Goal: Task Accomplishment & Management: Manage account settings

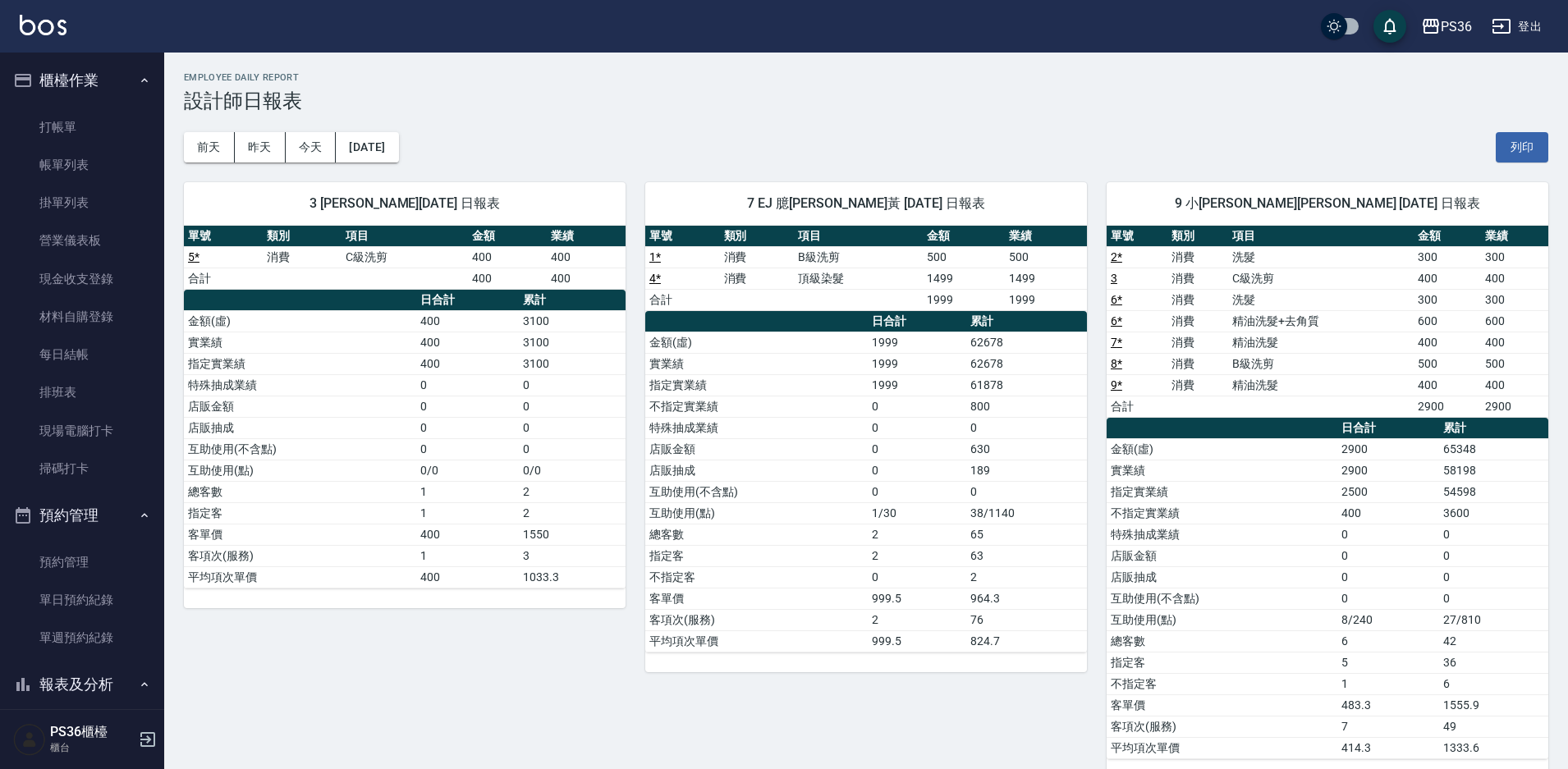
scroll to position [743, 0]
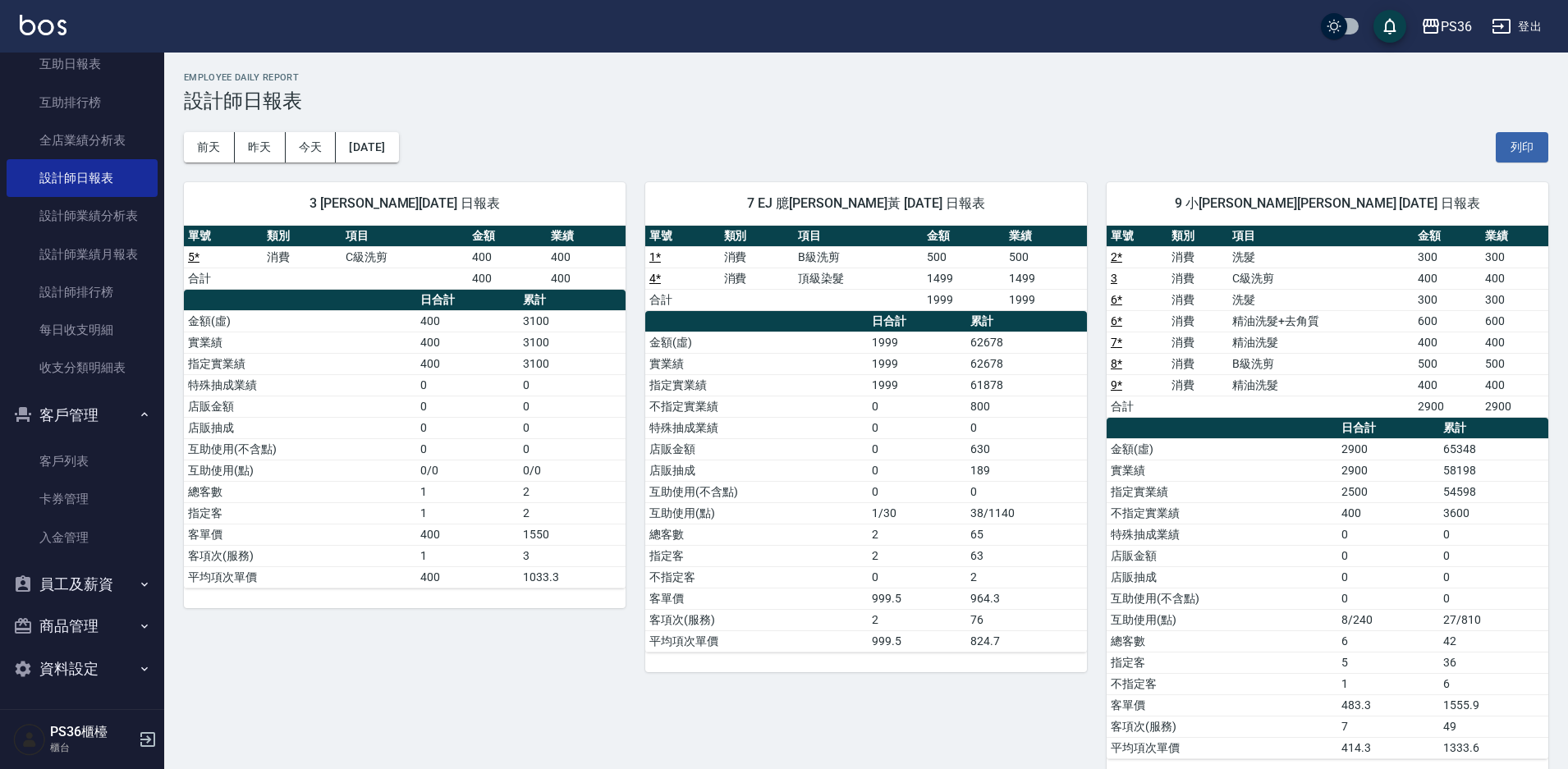
click at [465, 407] on td "0" at bounding box center [467, 406] width 103 height 21
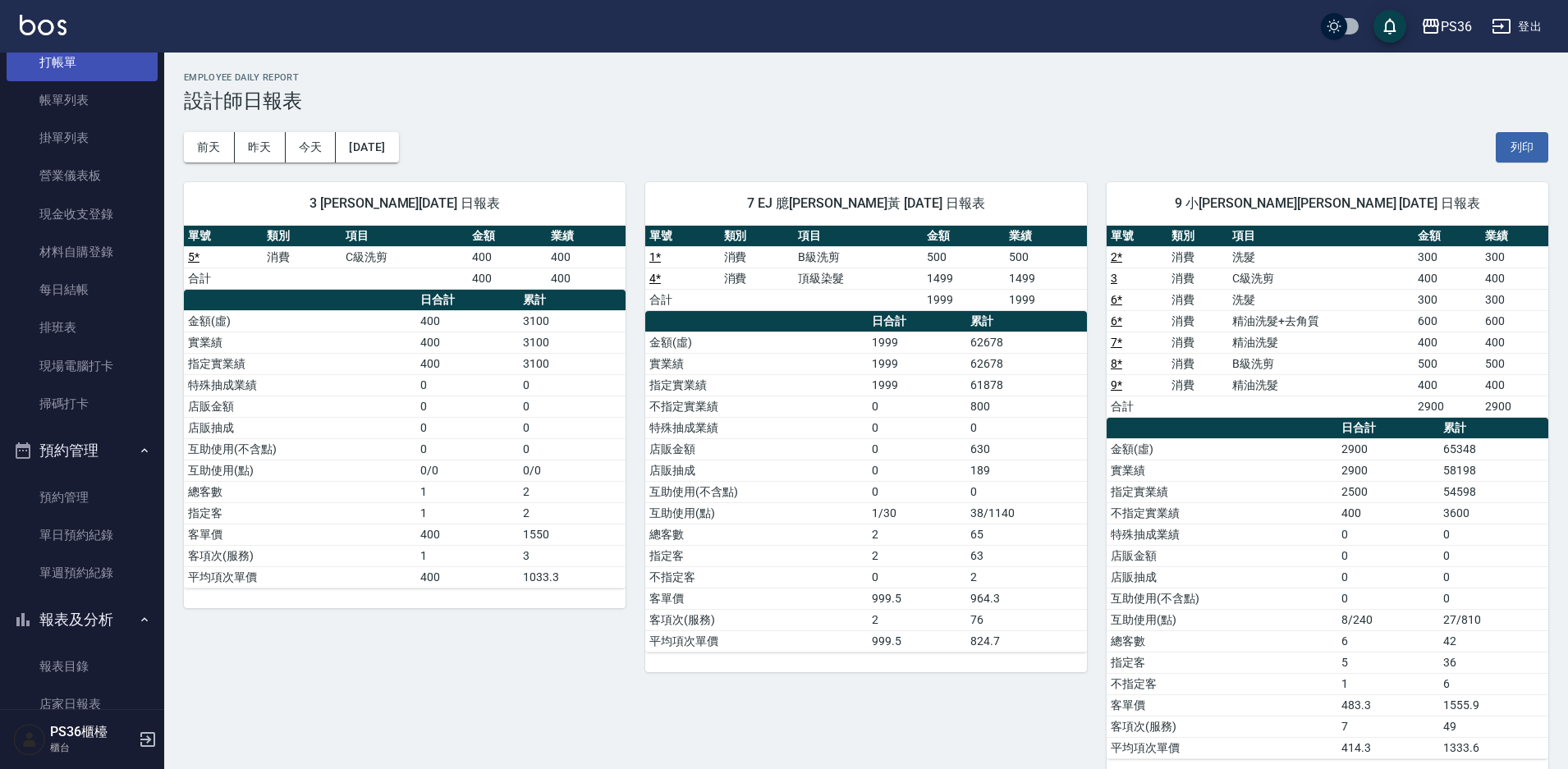
scroll to position [0, 0]
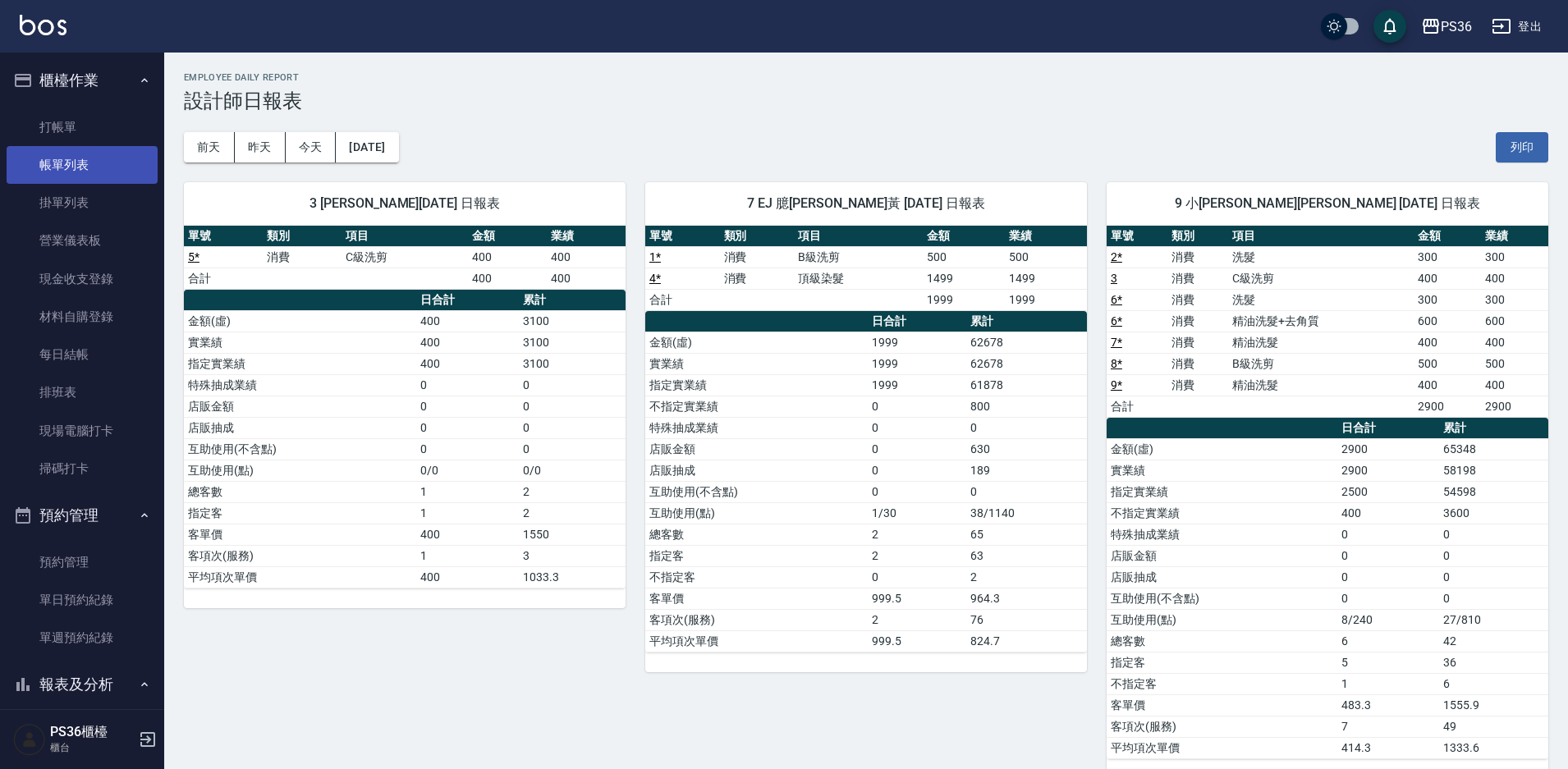
click at [63, 172] on link "帳單列表" at bounding box center [82, 164] width 151 height 38
click at [62, 172] on link "帳單列表" at bounding box center [82, 164] width 151 height 38
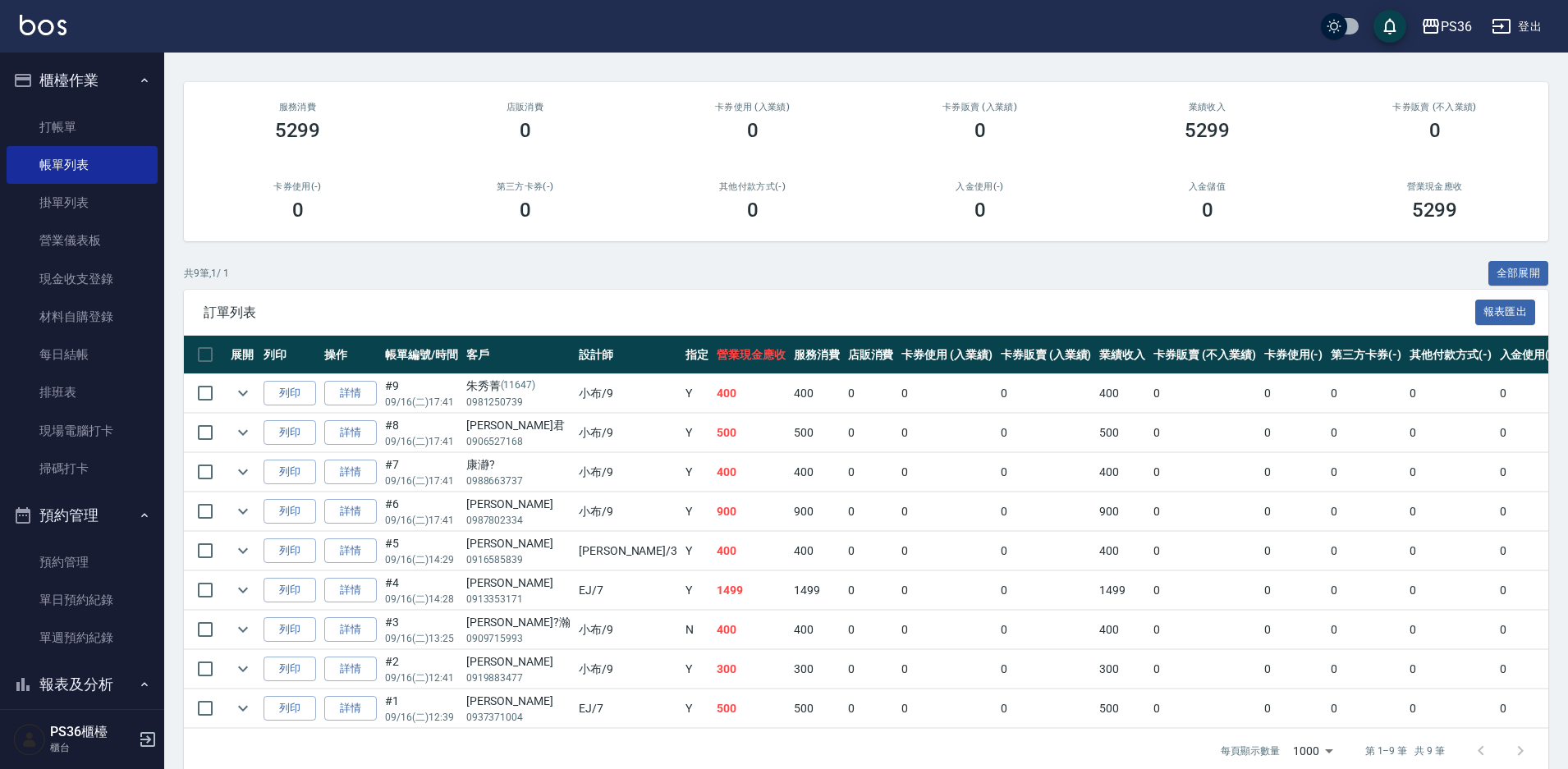
scroll to position [158, 0]
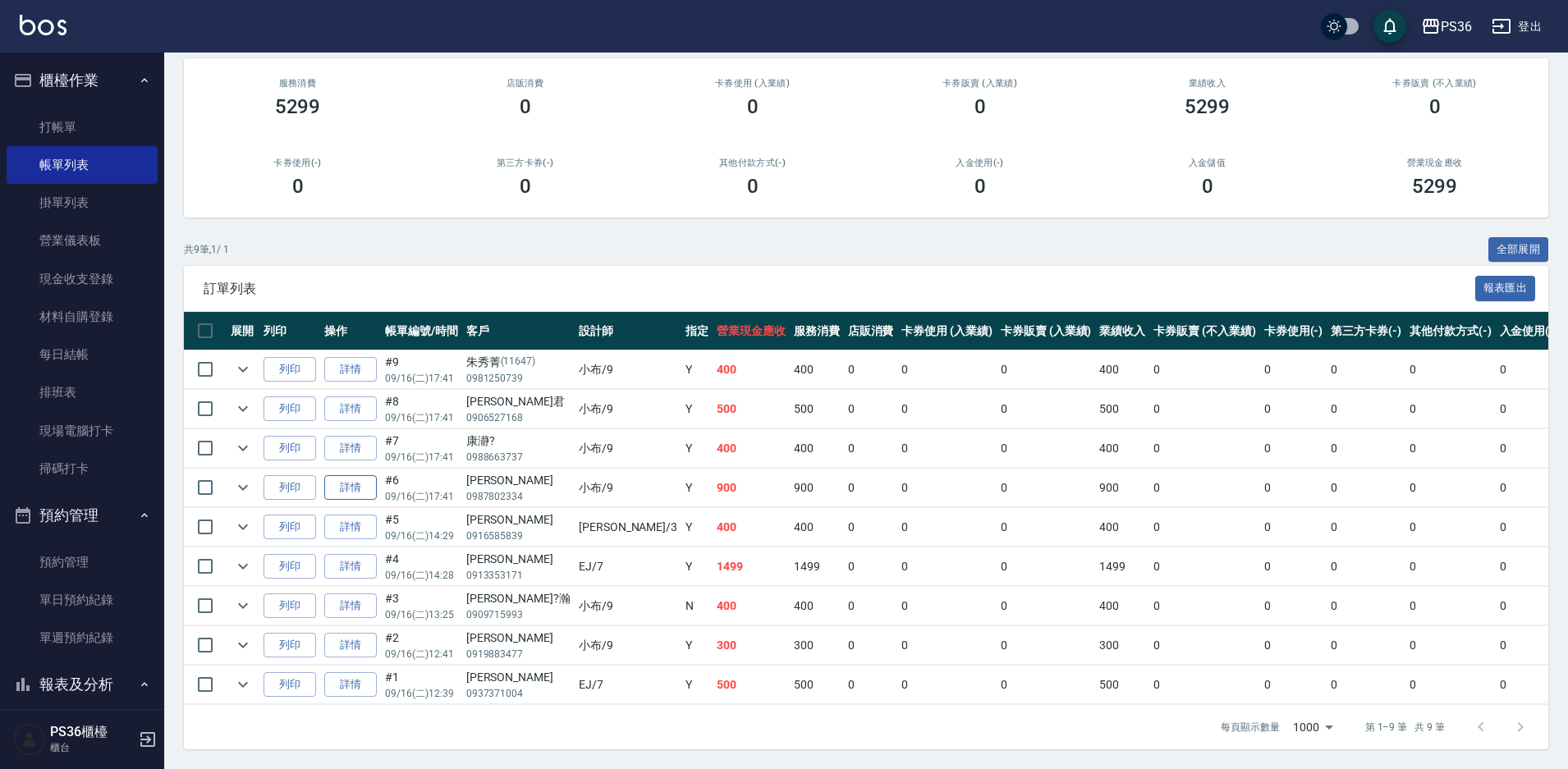
click at [348, 478] on link "詳情" at bounding box center [350, 488] width 53 height 25
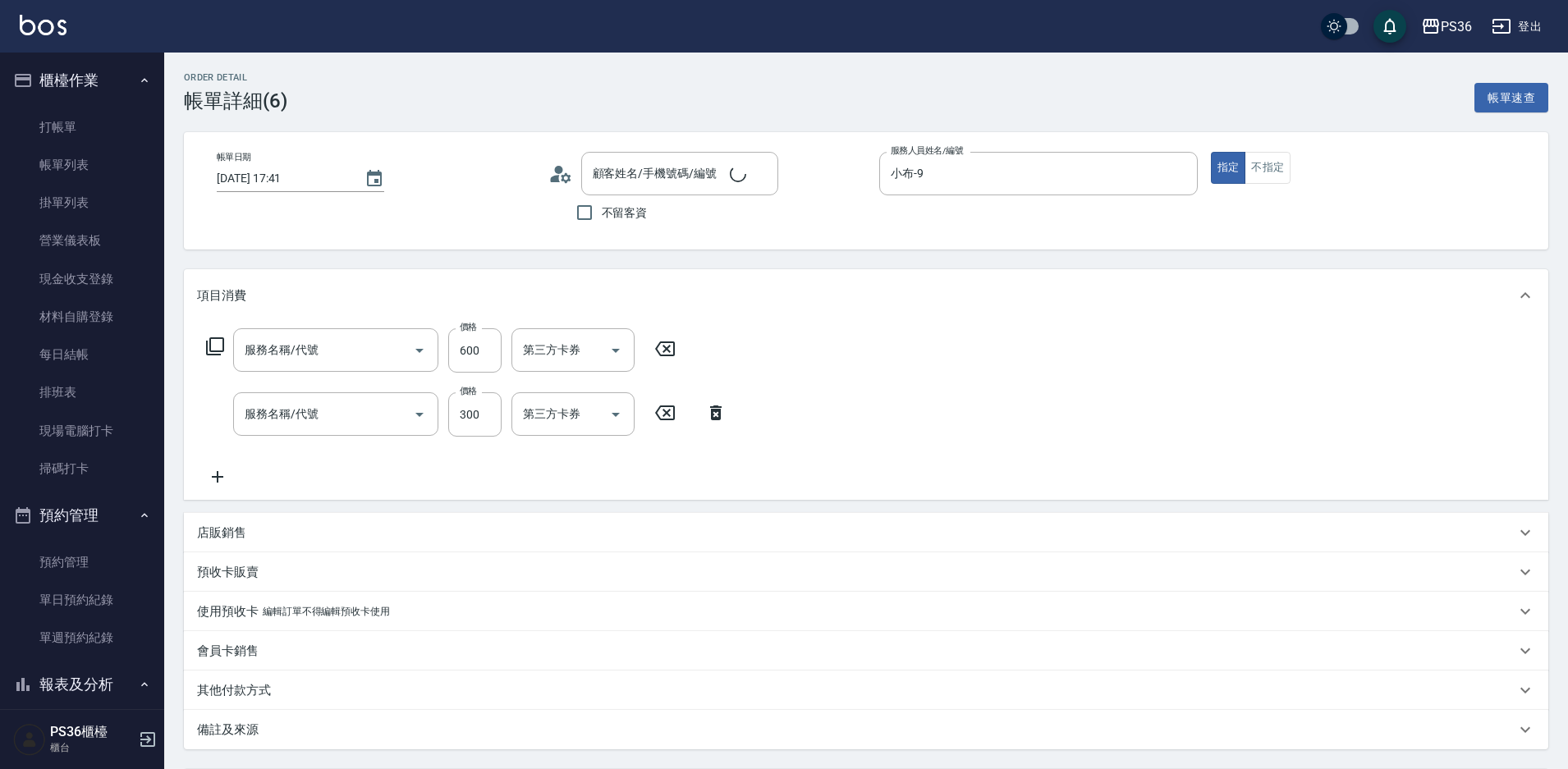
type input "[DATE] 17:41"
type input "小布-9"
type input "精油洗髮+去角質(110)"
type input "洗髮(101)"
type input "[PERSON_NAME]/0987802334/"
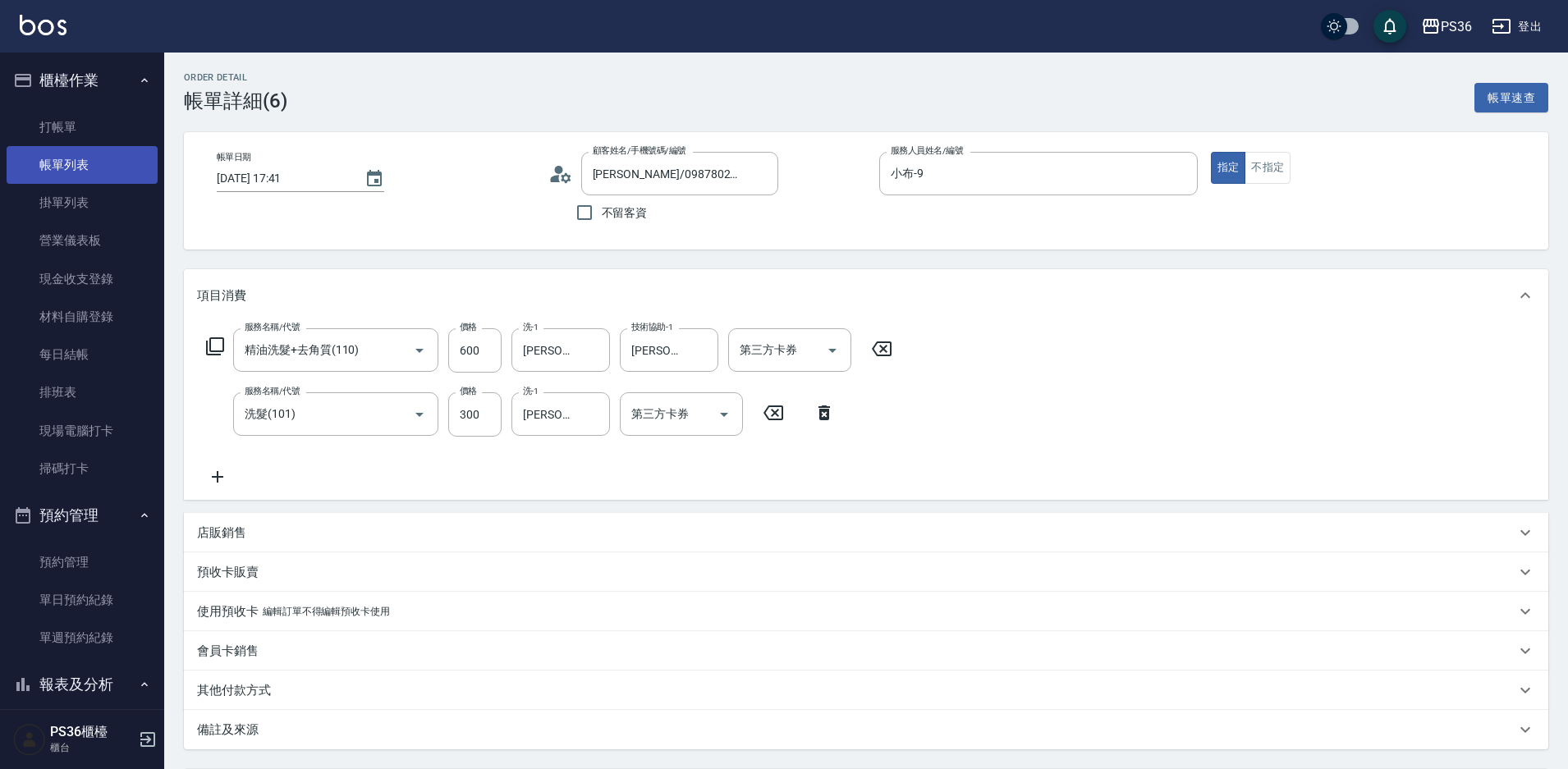
click at [105, 165] on link "帳單列表" at bounding box center [82, 164] width 151 height 38
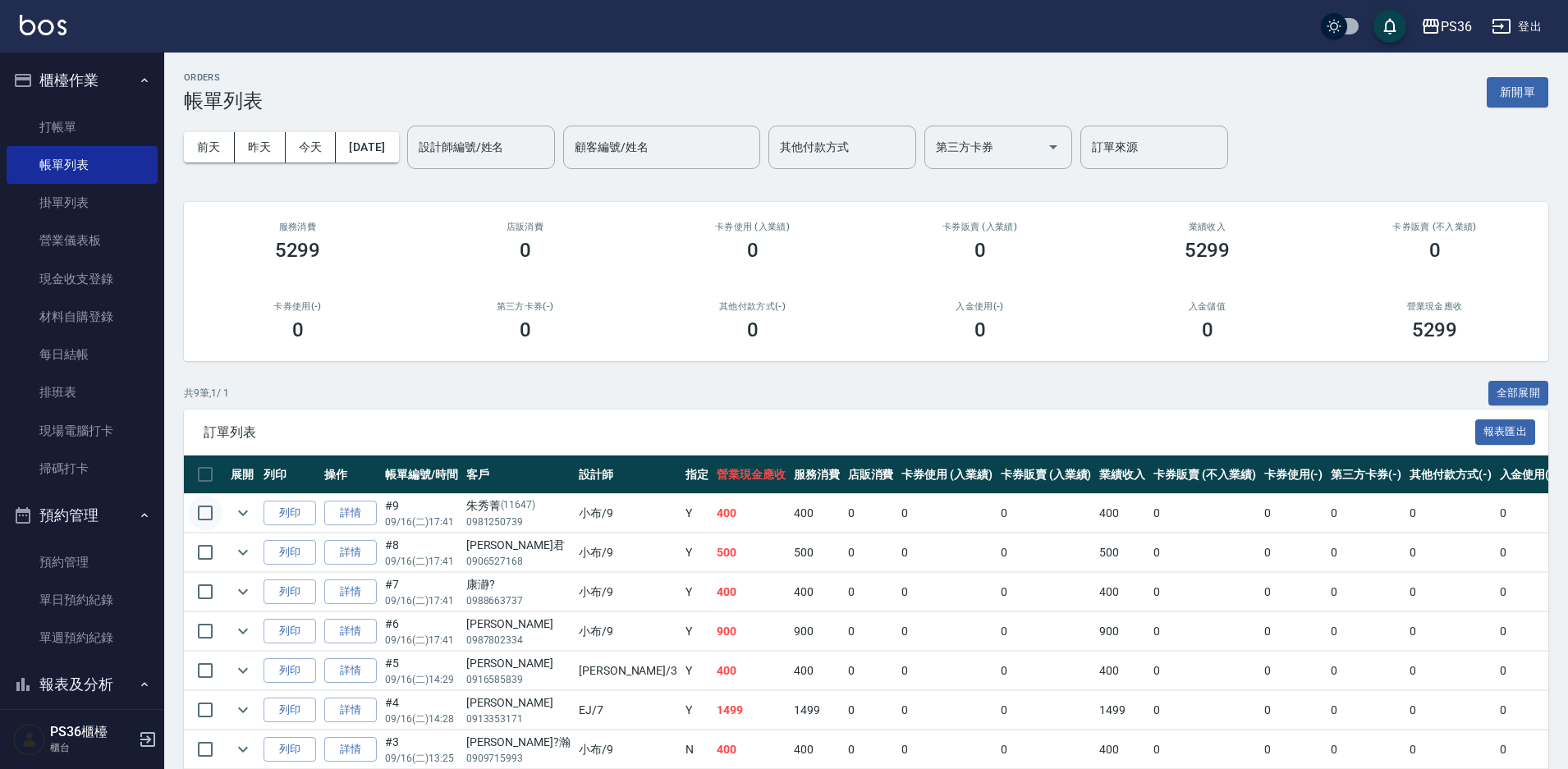
click at [205, 507] on input "checkbox" at bounding box center [204, 513] width 34 height 34
checkbox input "true"
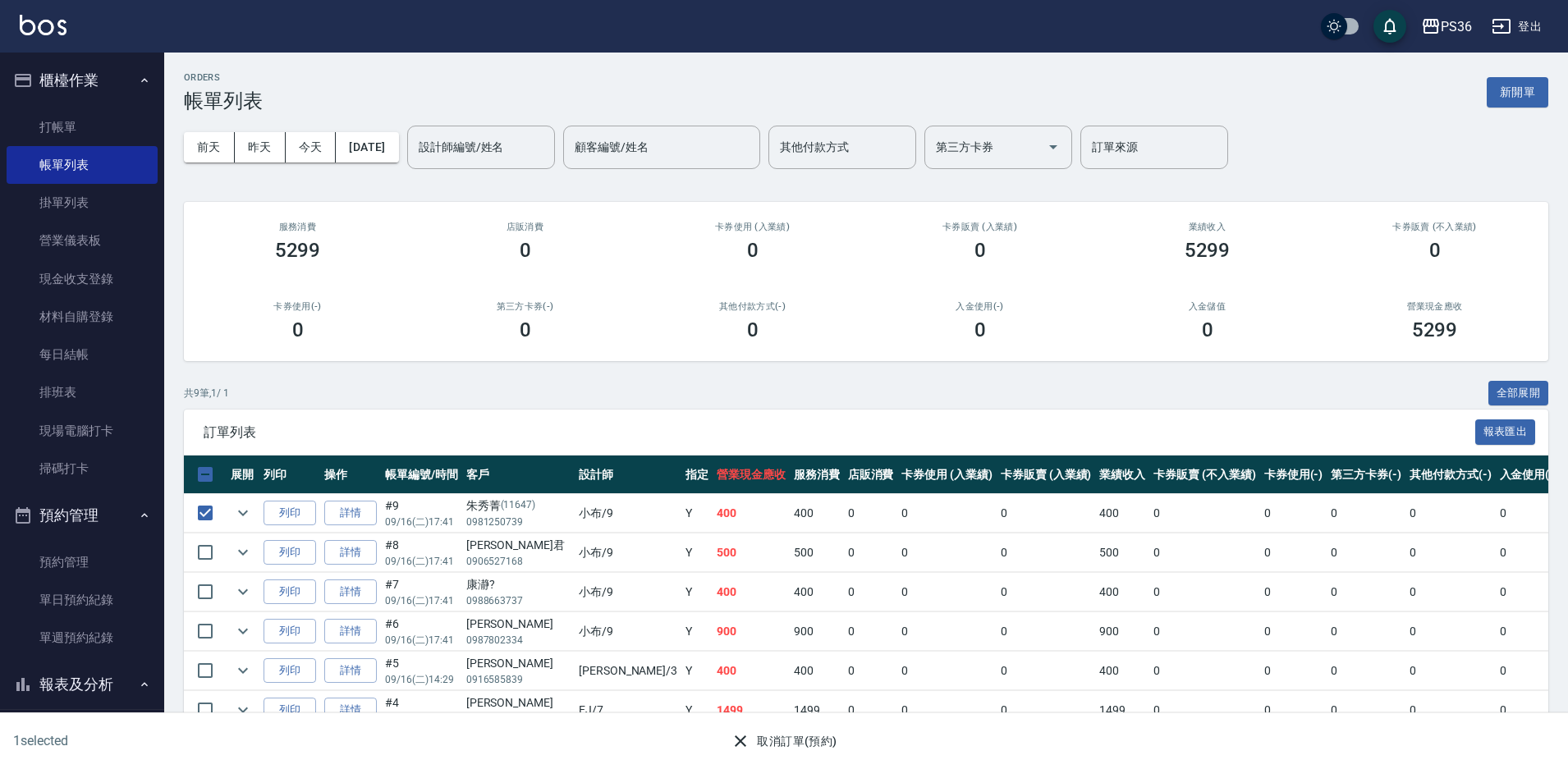
click at [737, 739] on icon "button" at bounding box center [740, 741] width 19 height 20
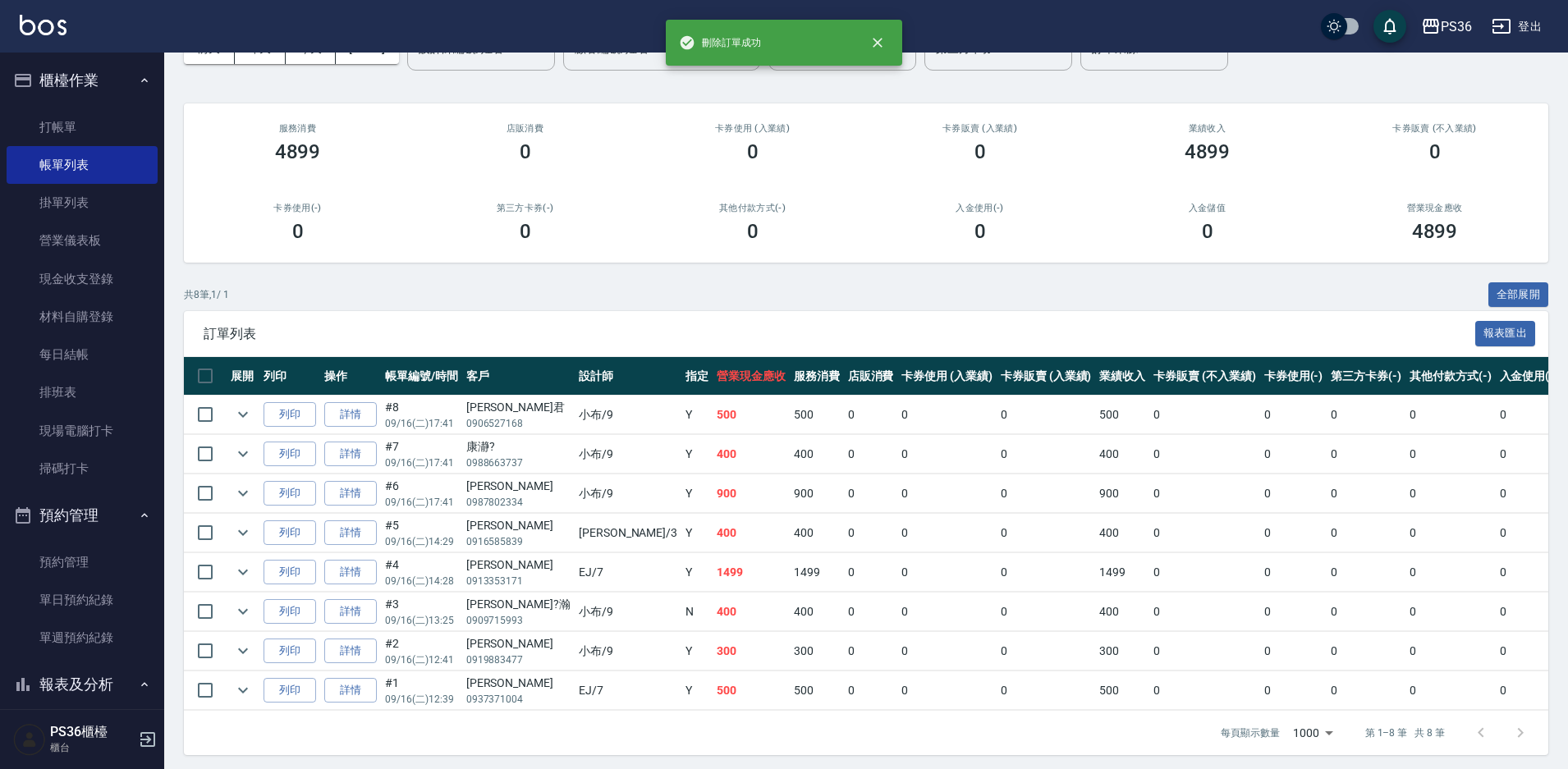
scroll to position [104, 0]
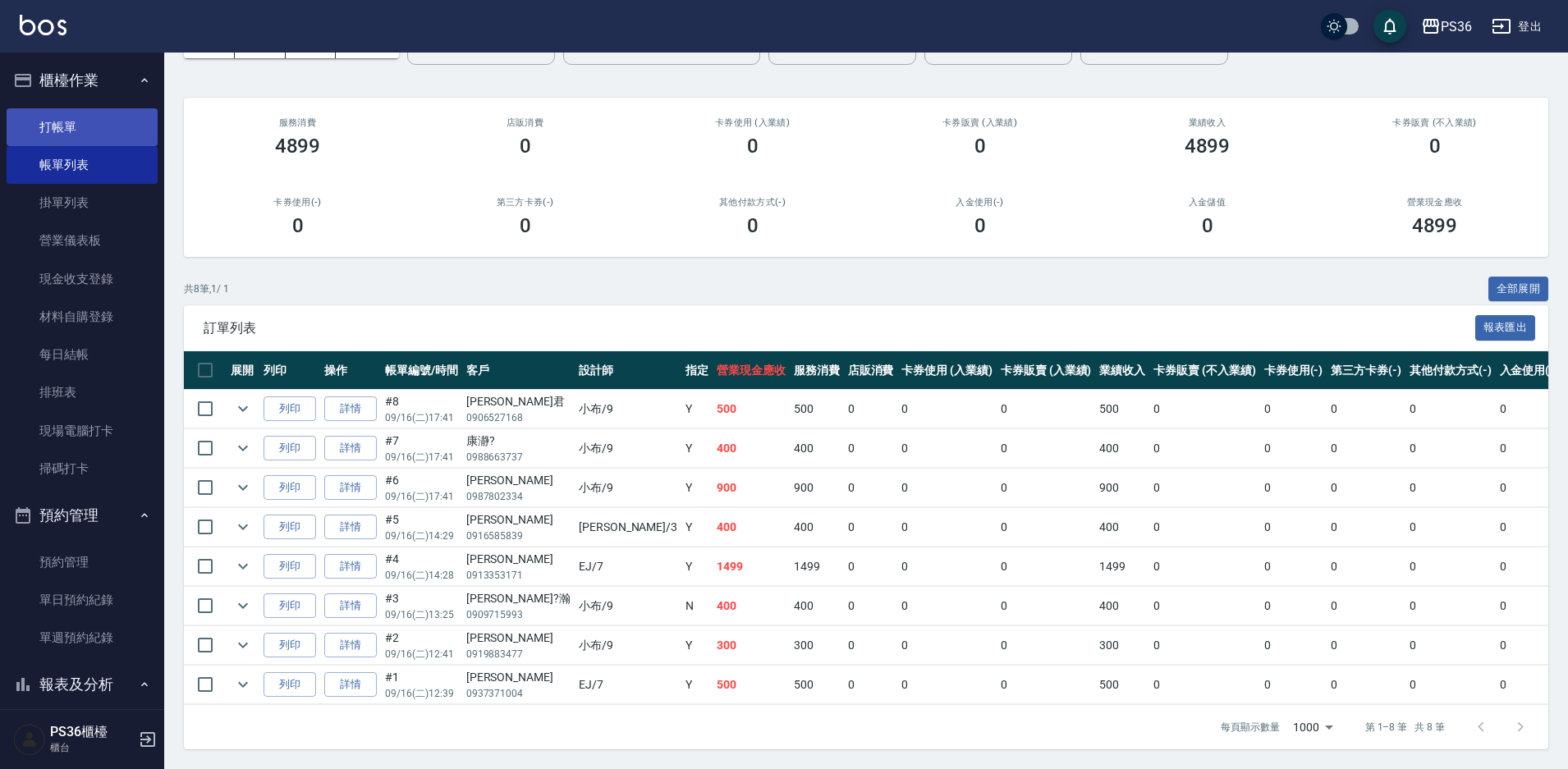
click at [96, 130] on link "打帳單" at bounding box center [82, 127] width 151 height 38
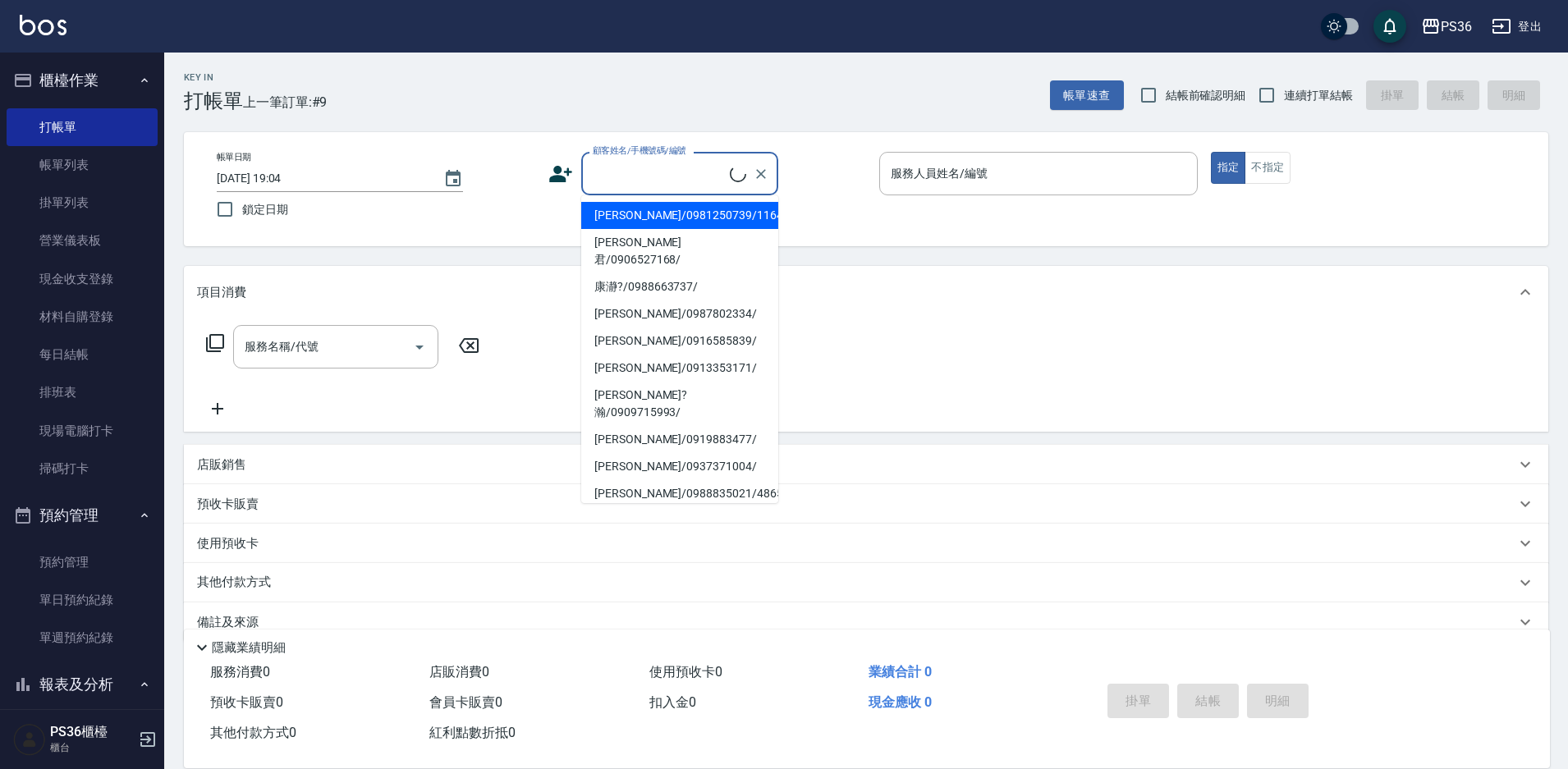
click at [672, 176] on input "顧客姓名/手機號碼/編號" at bounding box center [659, 174] width 141 height 29
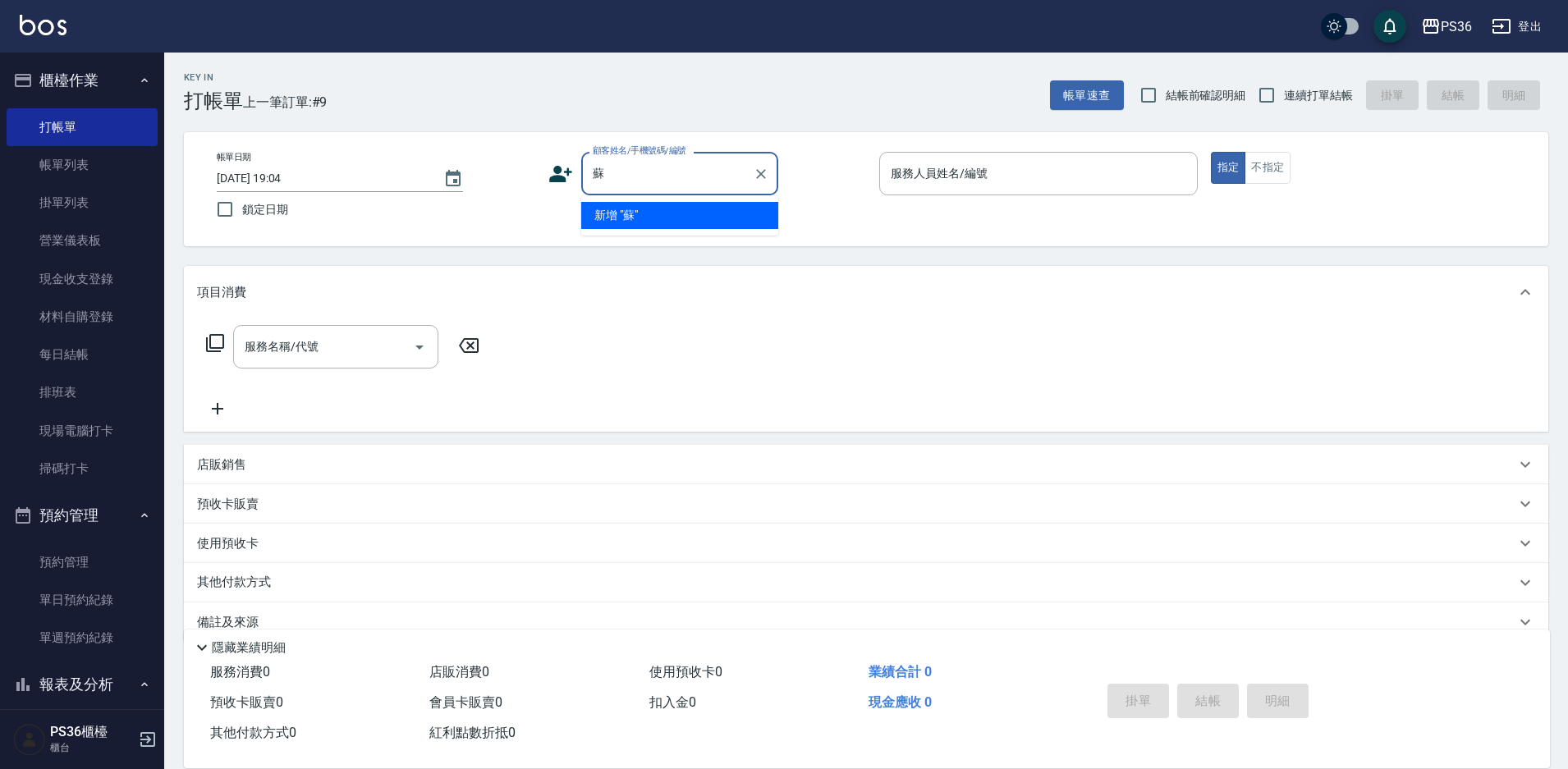
click at [641, 191] on div "蘇 顧客姓名/手機號碼/編號" at bounding box center [680, 174] width 197 height 44
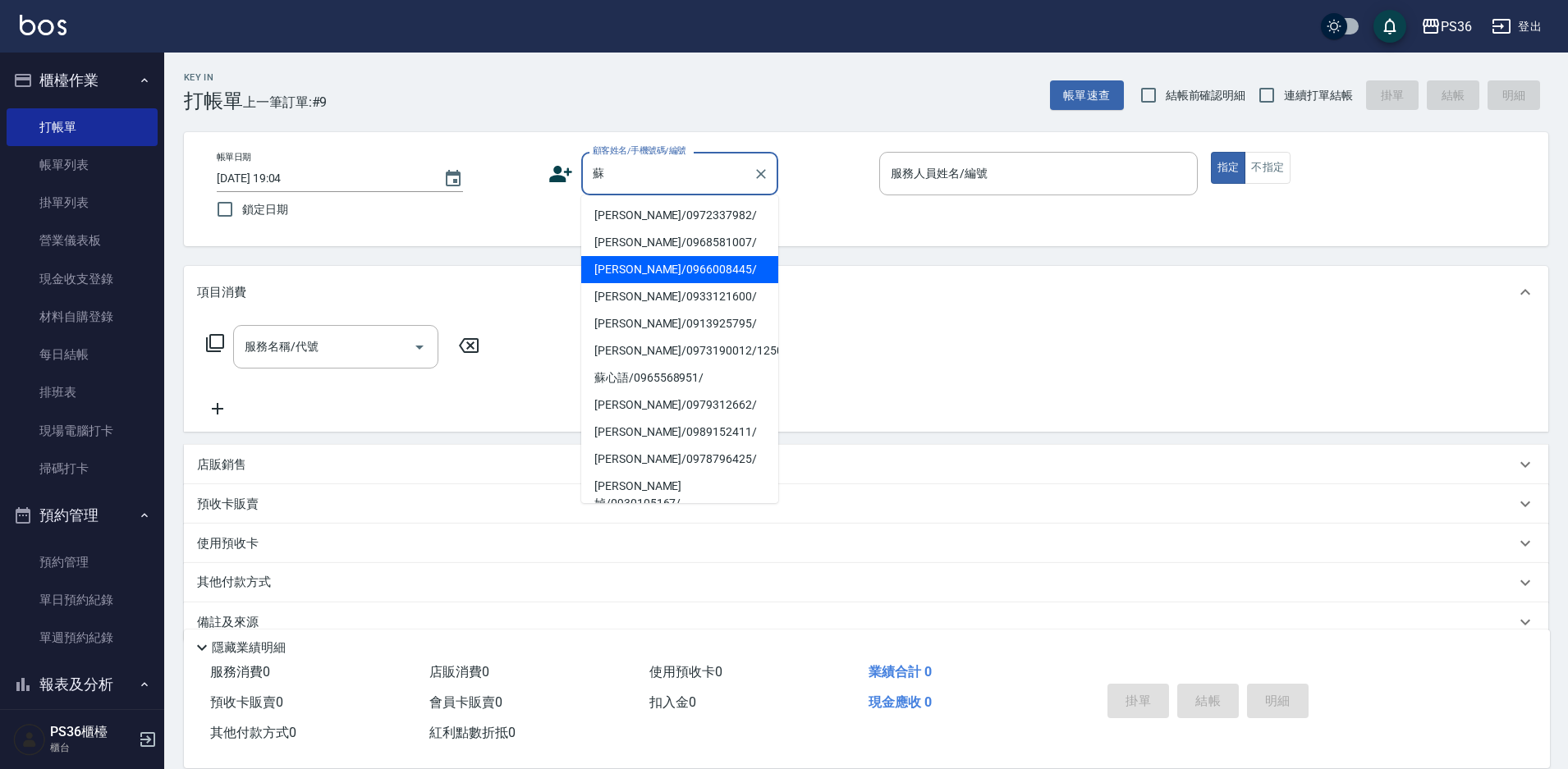
click at [648, 274] on li "[PERSON_NAME]/0966008445/" at bounding box center [680, 269] width 197 height 27
type input "[PERSON_NAME]/0966008445/"
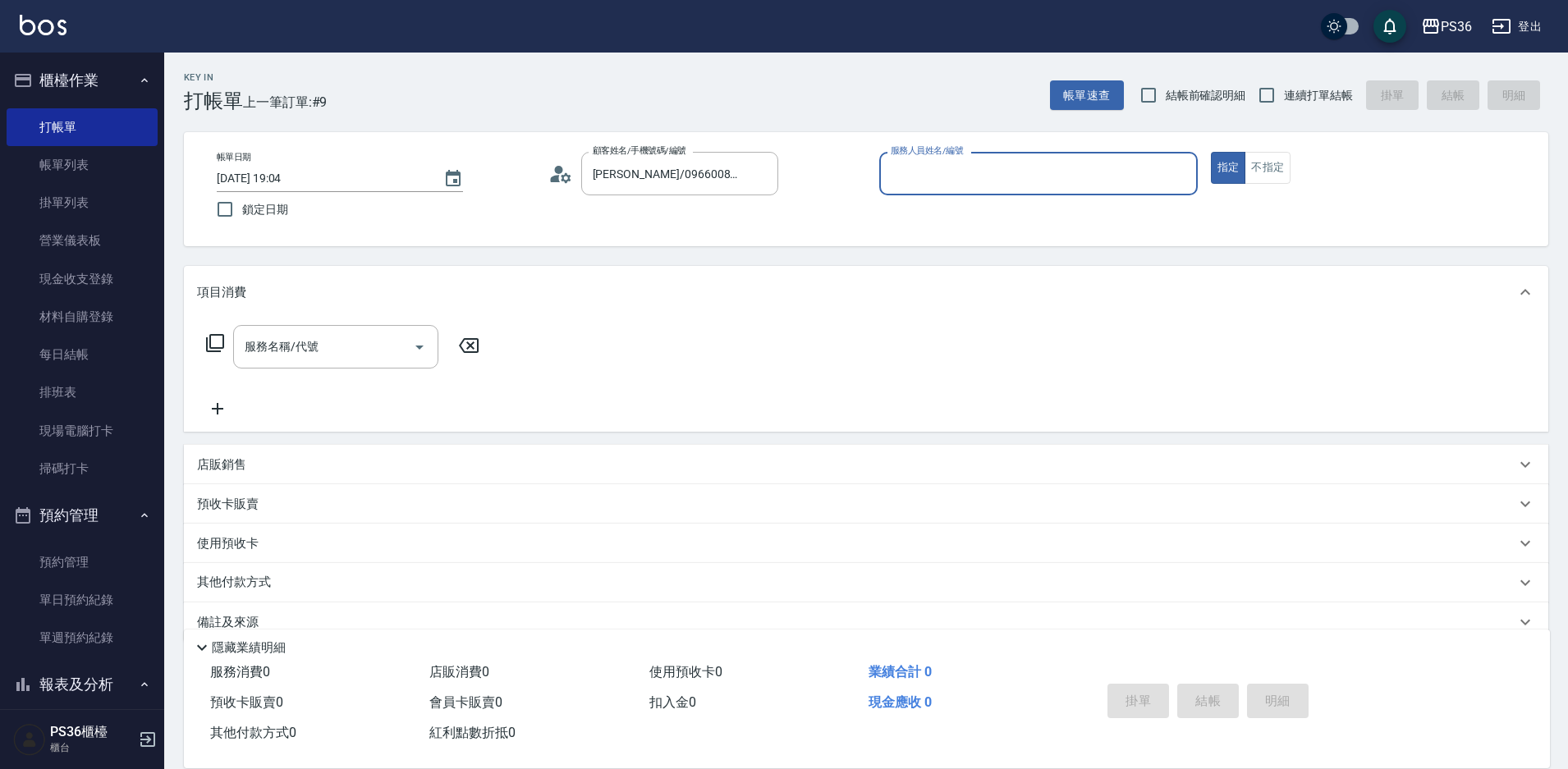
type input "小布-9"
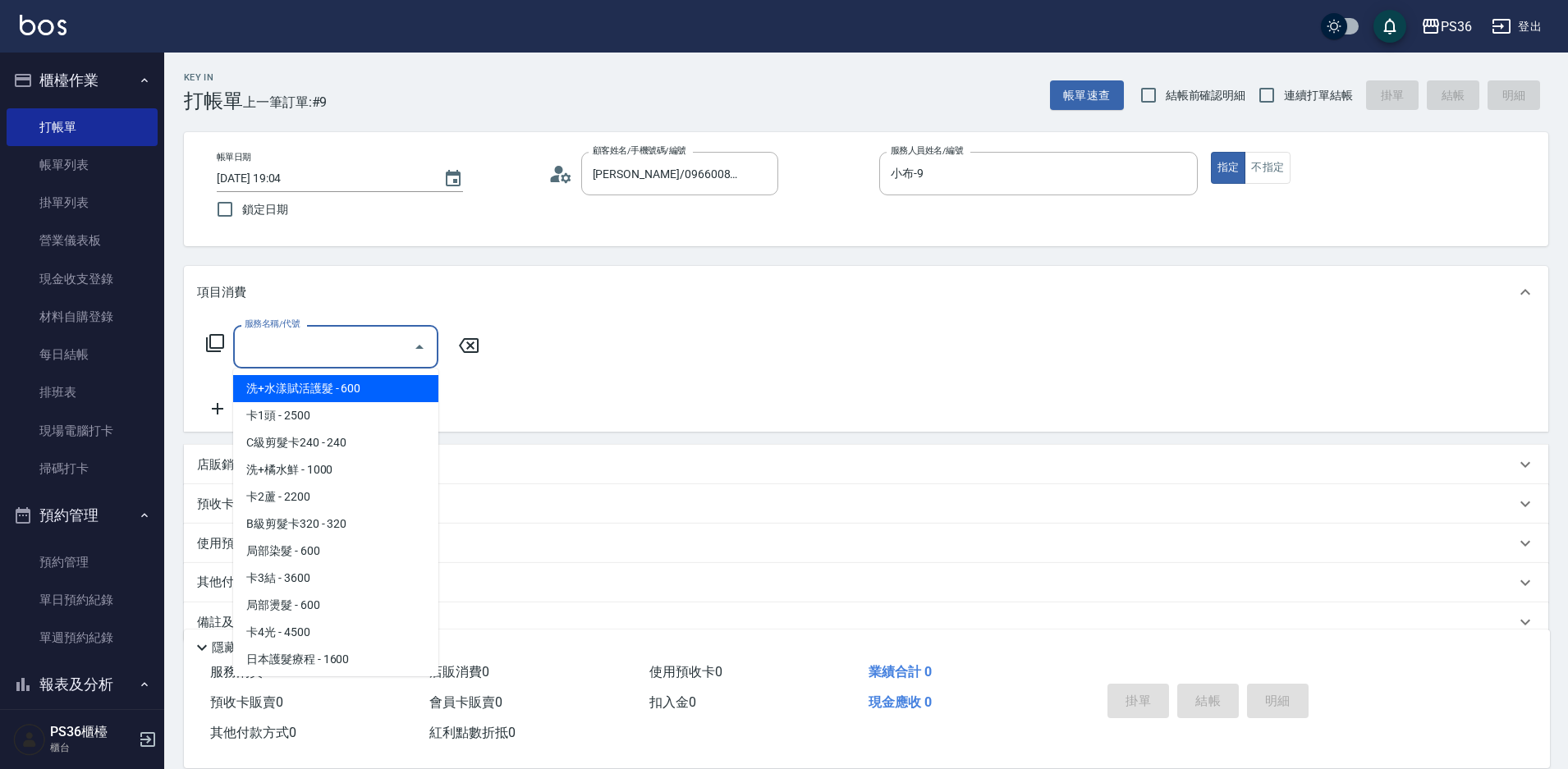
click at [352, 337] on input "服務名稱/代號" at bounding box center [323, 346] width 166 height 29
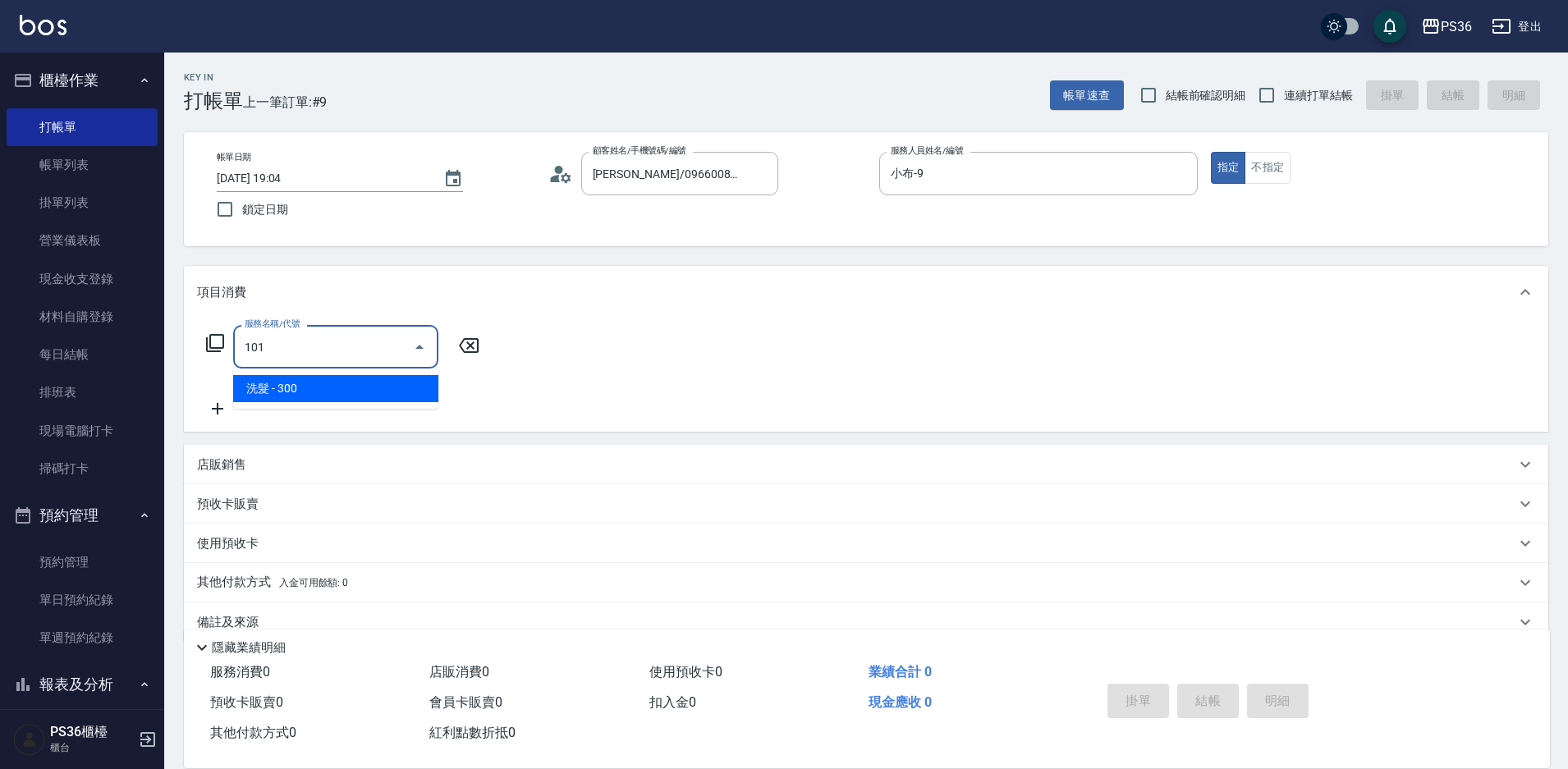
type input "洗髮(101)"
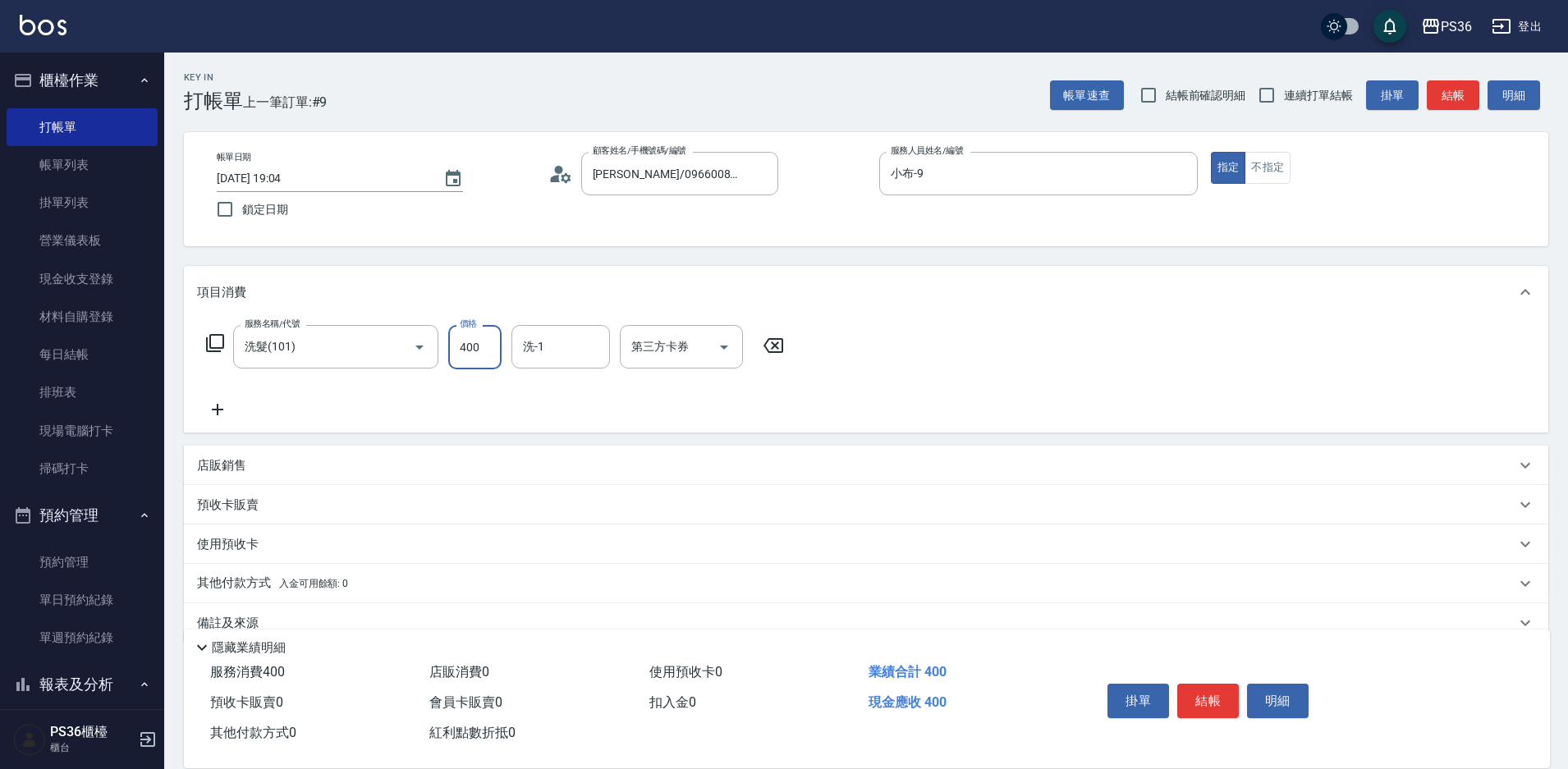
type input "400"
type input "[PERSON_NAME]-22"
click at [1211, 705] on button "結帳" at bounding box center [1208, 701] width 61 height 34
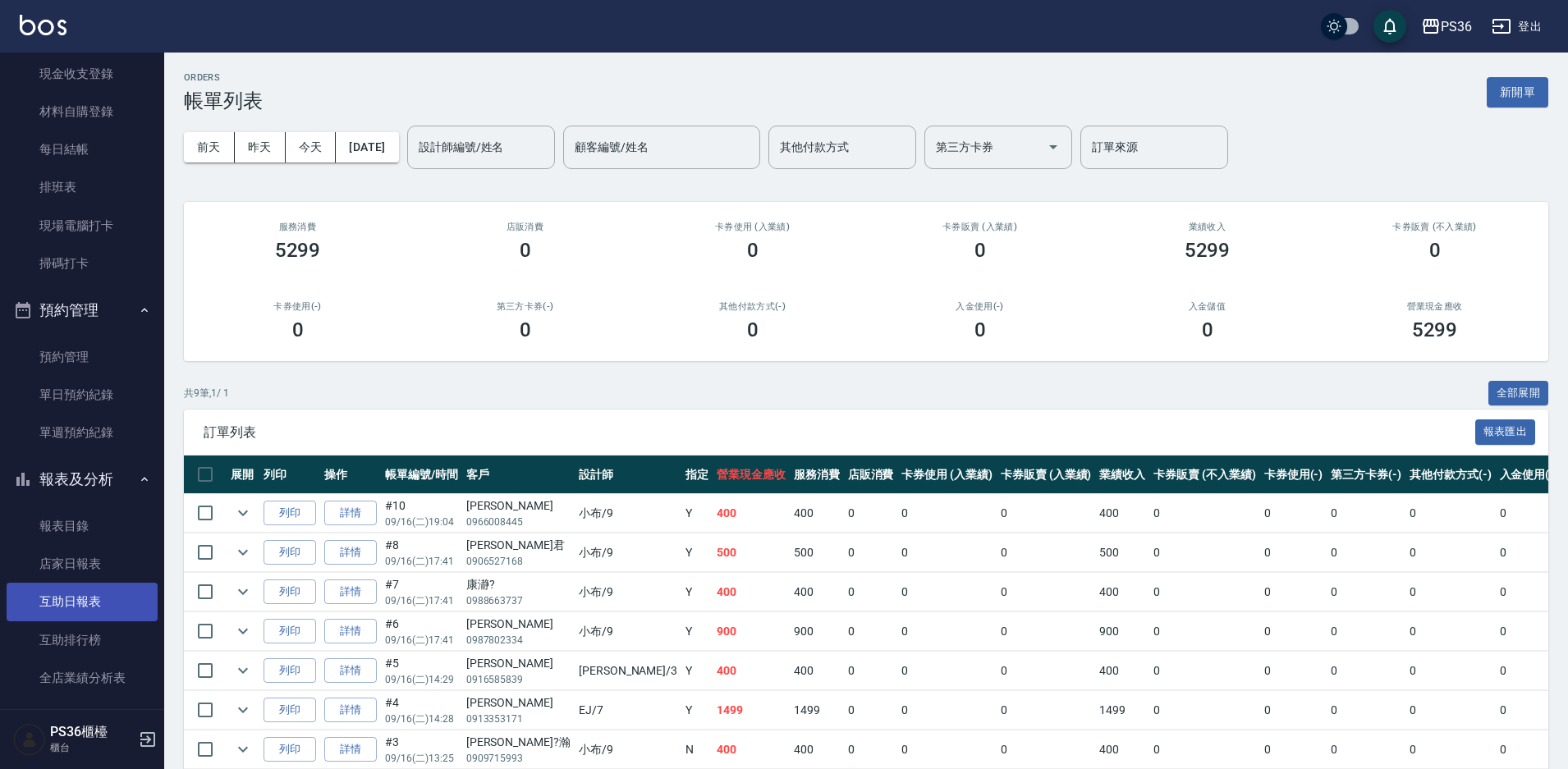
scroll to position [246, 0]
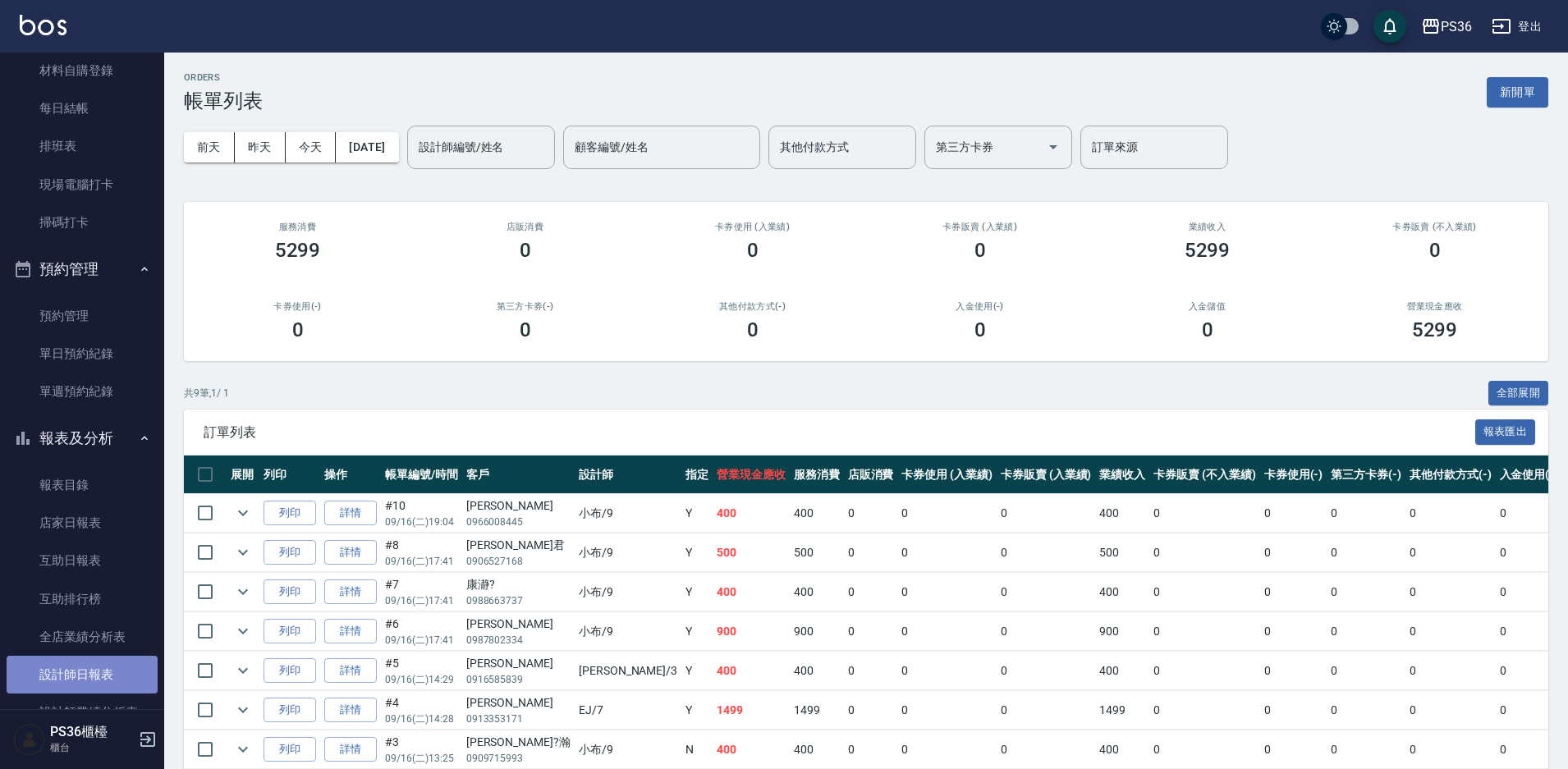
click at [107, 664] on link "設計師日報表" at bounding box center [82, 674] width 151 height 38
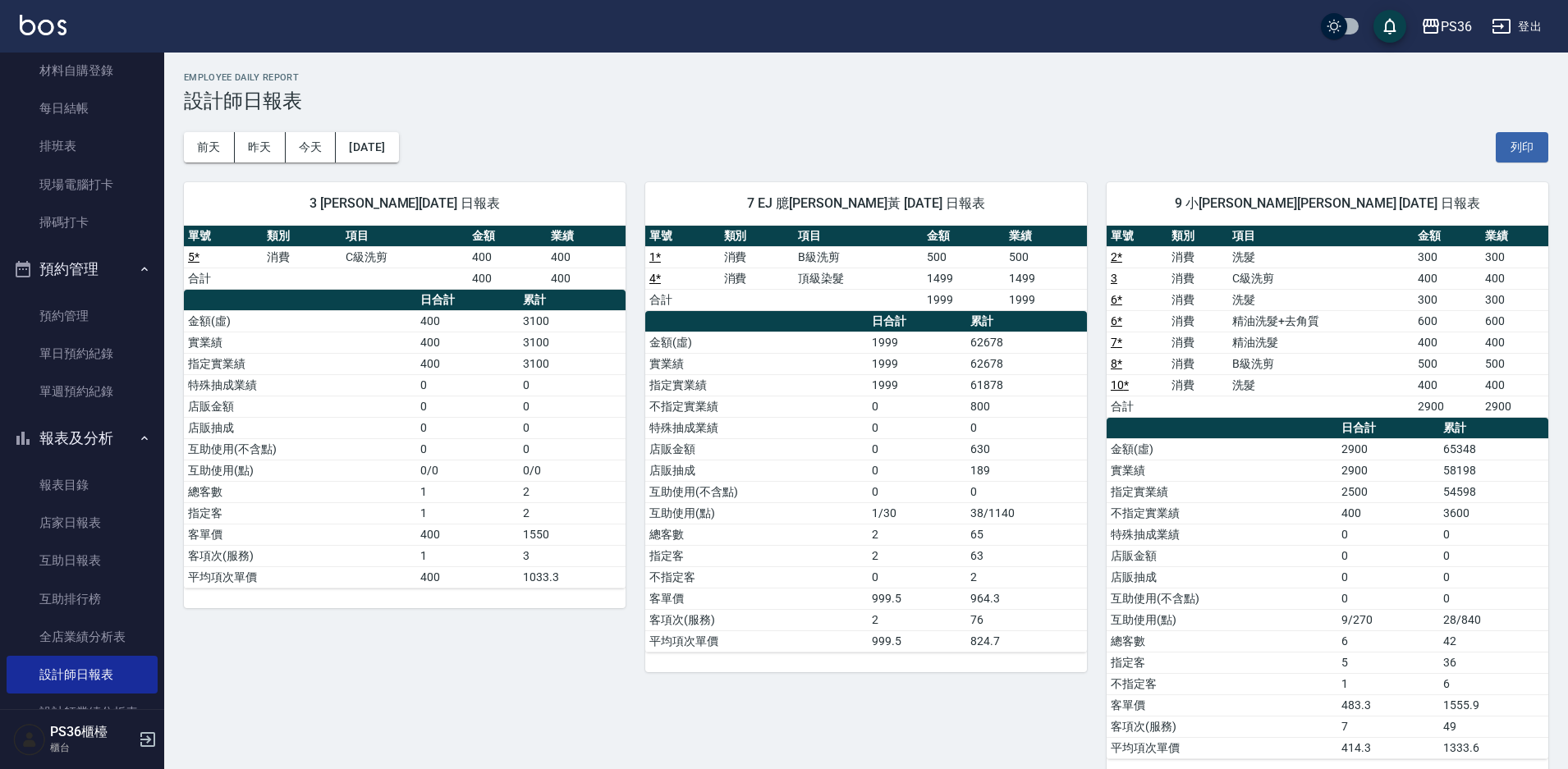
click at [976, 706] on div "7 EJ 臆[PERSON_NAME]黃 [DATE] 日報表 單號 類別 項目 金額 業績 1 * 消費 B級洗剪 500 500 4 * 消費 頂級染髮 …" at bounding box center [856, 471] width 461 height 617
click at [1328, 606] on td "互助使用(不含點)" at bounding box center [1222, 598] width 230 height 21
click at [356, 145] on button "[DATE]" at bounding box center [367, 147] width 62 height 31
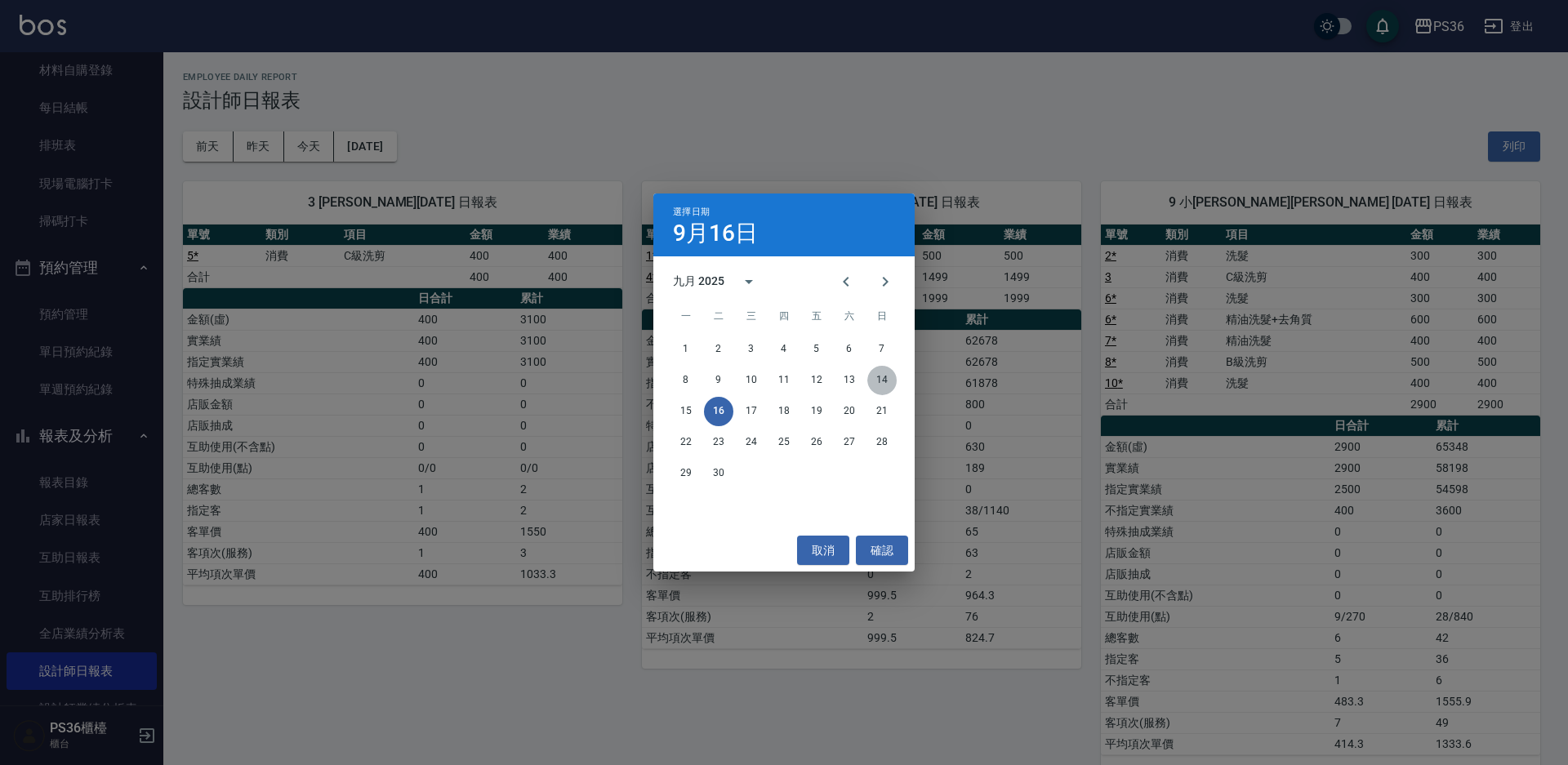
click at [882, 381] on button "14" at bounding box center [882, 381] width 30 height 30
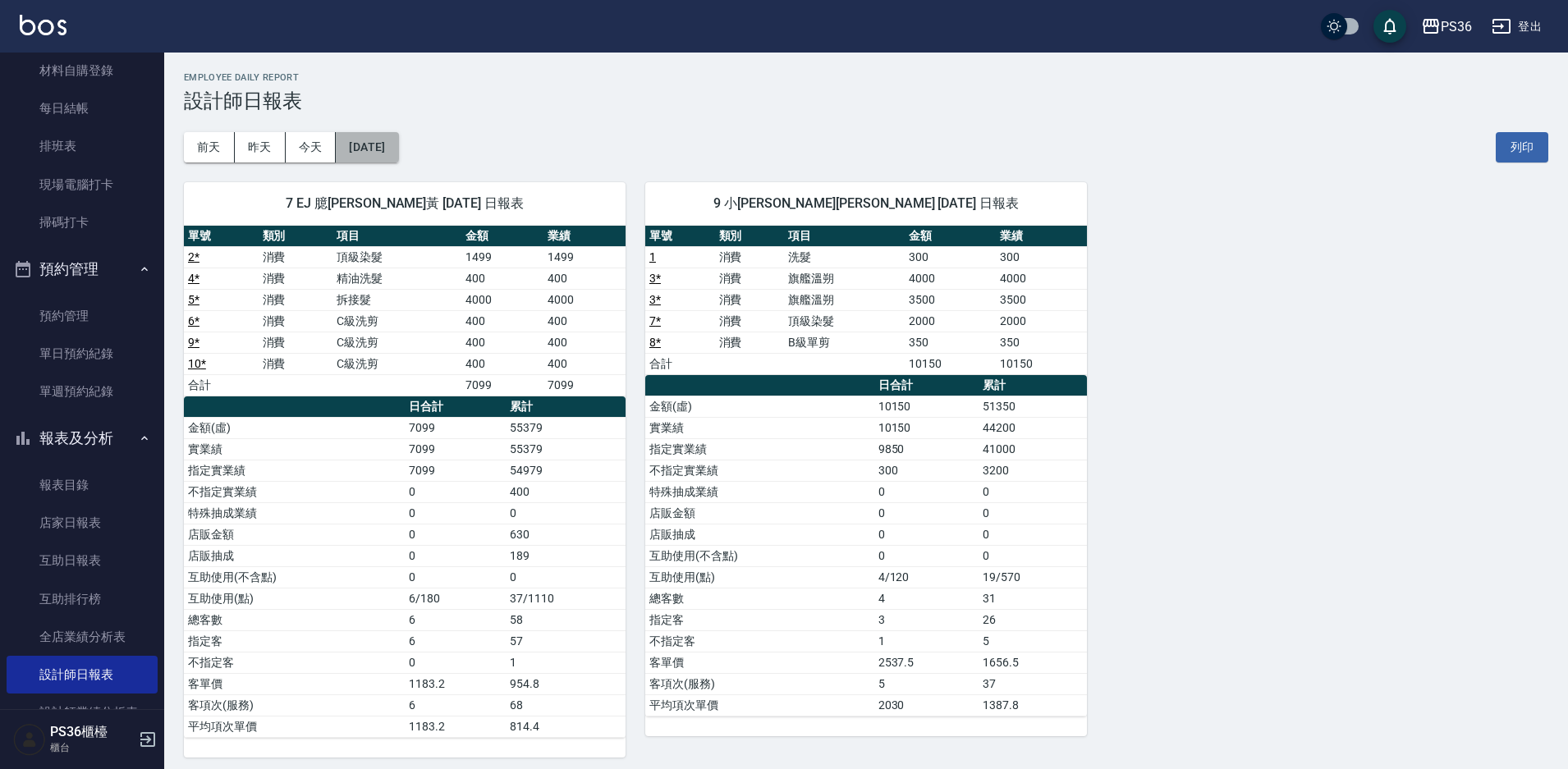
click at [388, 153] on button "[DATE]" at bounding box center [367, 147] width 62 height 31
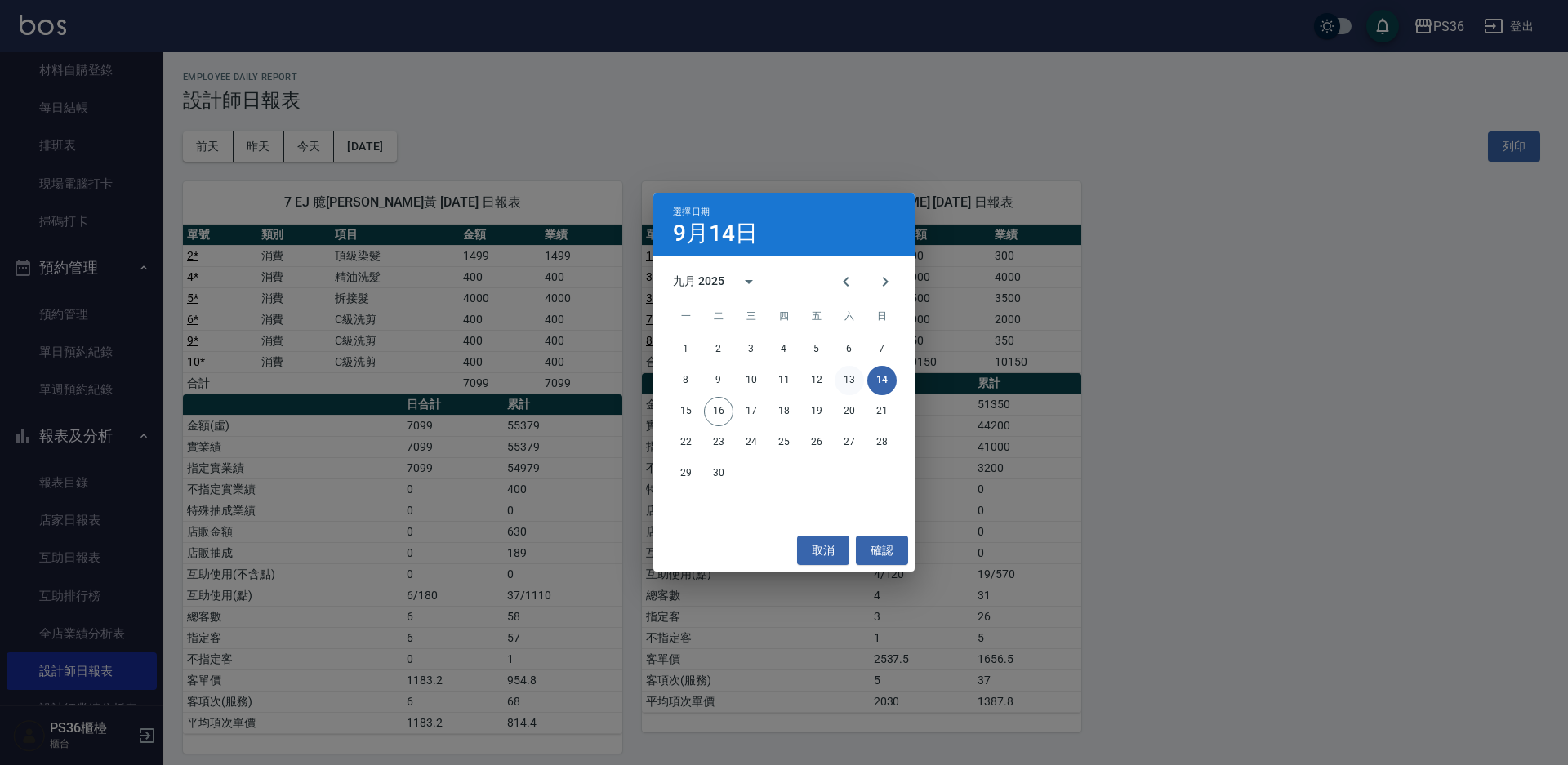
click at [847, 382] on button "13" at bounding box center [850, 381] width 30 height 30
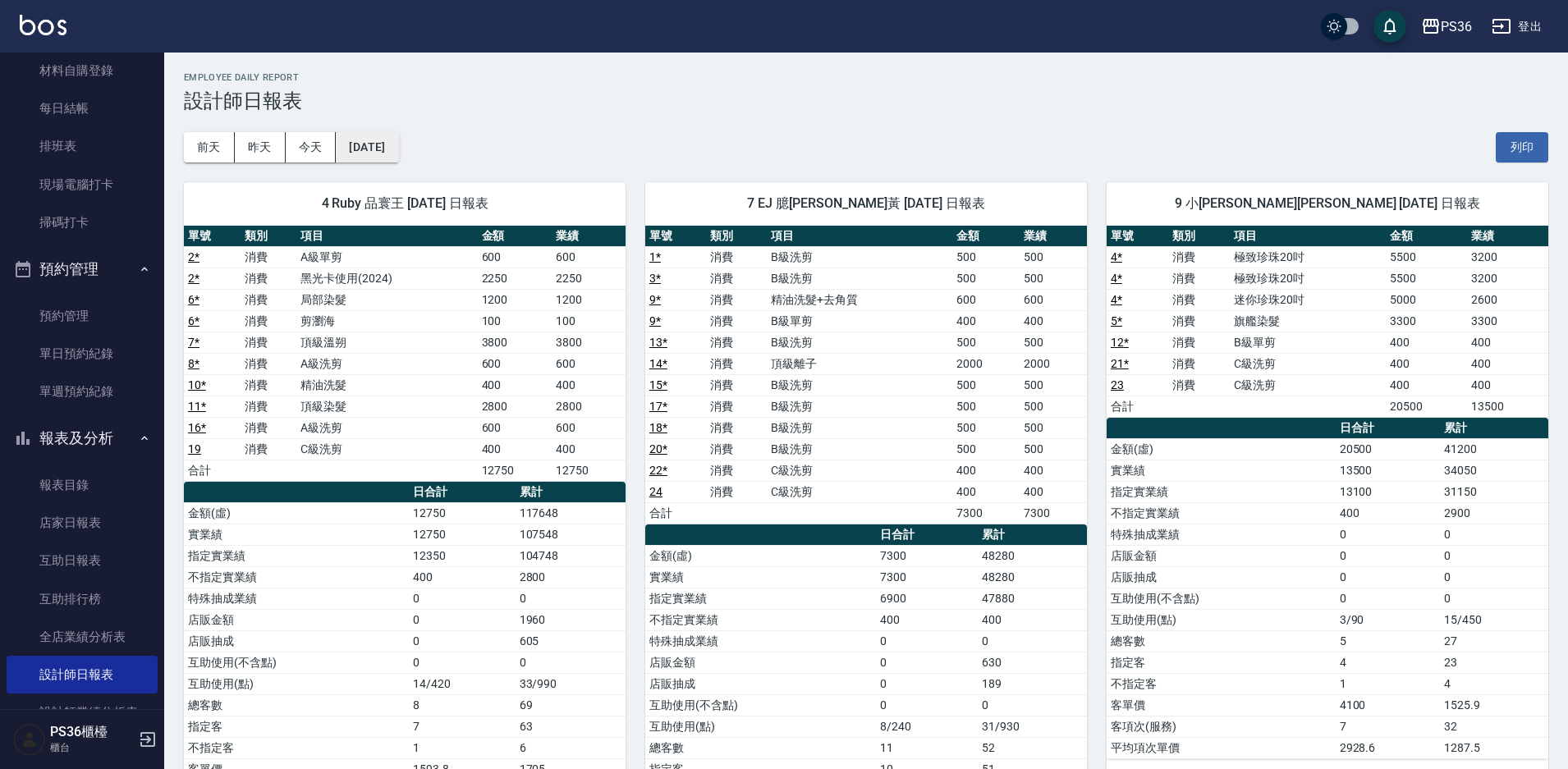
click at [398, 156] on button "[DATE]" at bounding box center [367, 147] width 62 height 31
click at [383, 152] on button "[DATE]" at bounding box center [367, 147] width 62 height 31
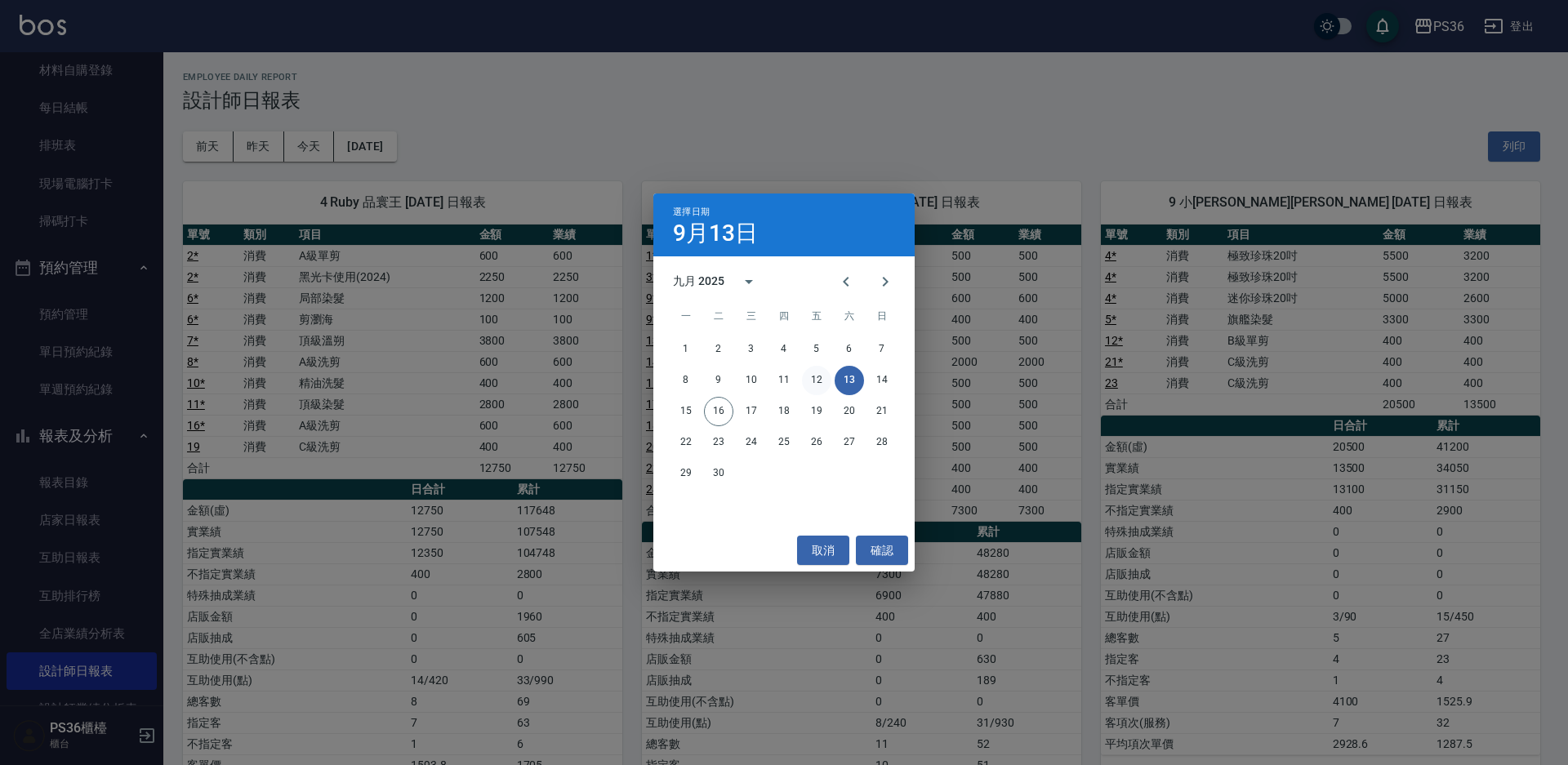
click at [818, 380] on button "12" at bounding box center [816, 381] width 30 height 30
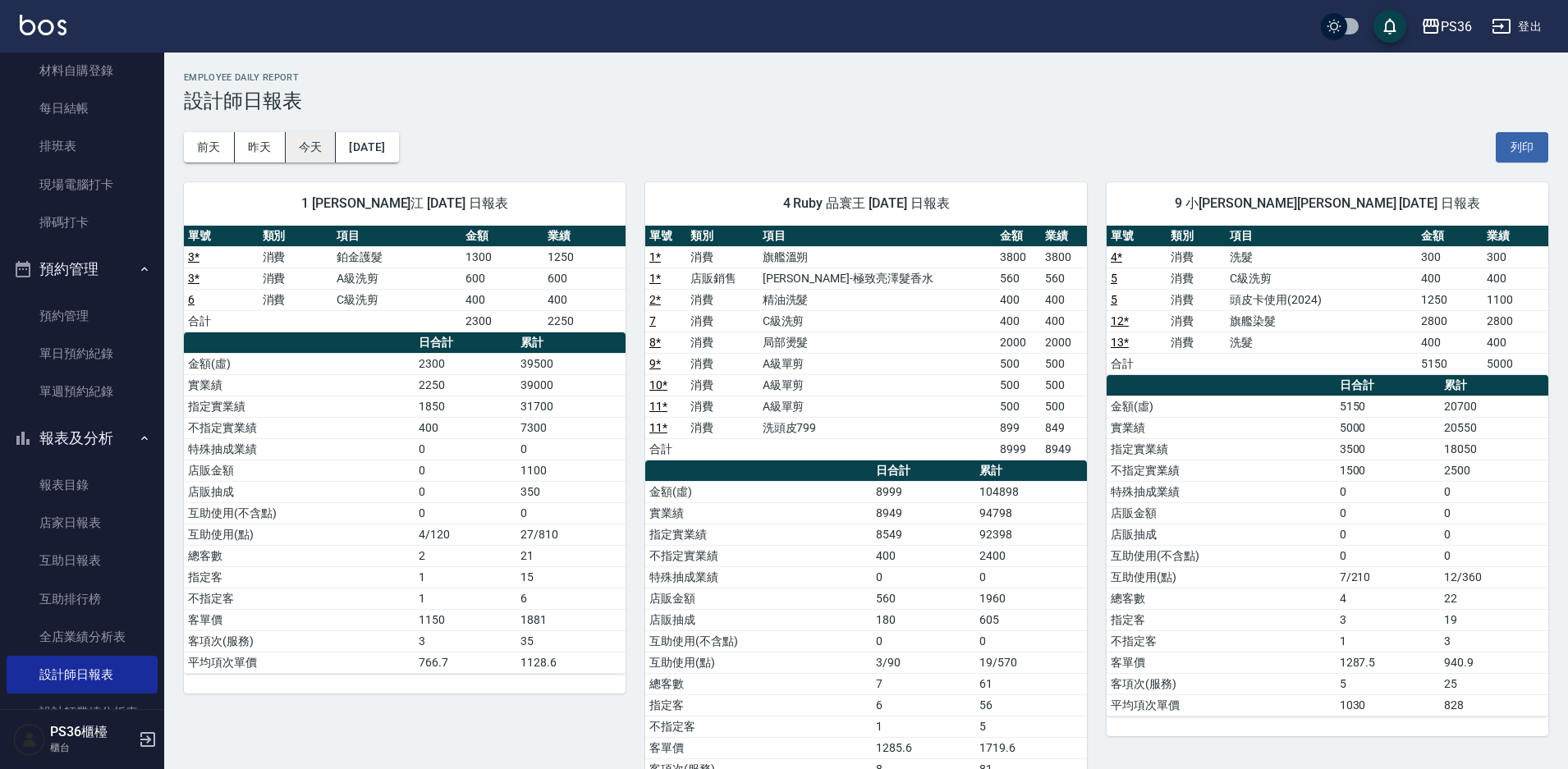
click at [305, 148] on button "今天" at bounding box center [311, 147] width 51 height 31
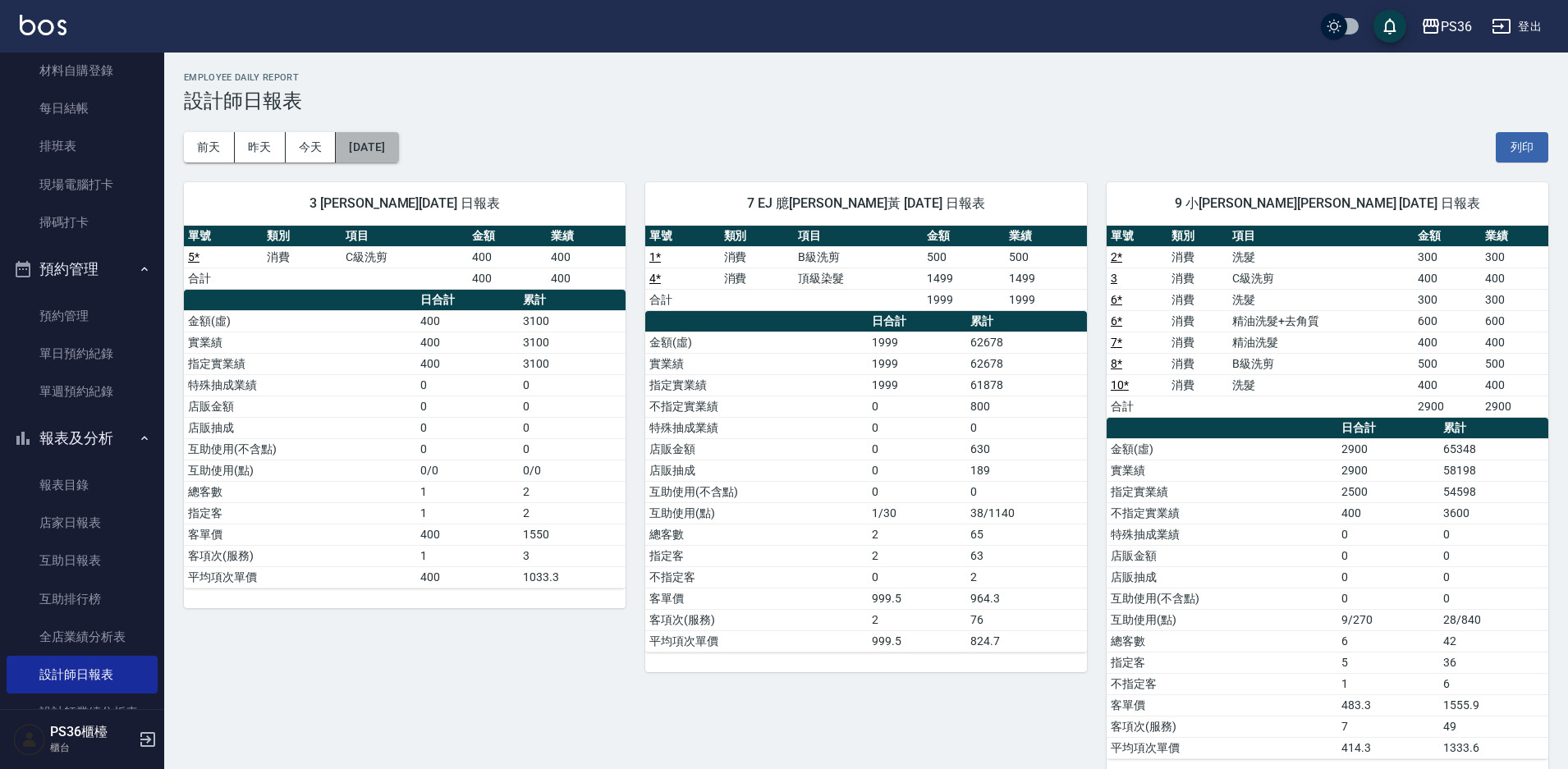
click at [375, 148] on button "[DATE]" at bounding box center [367, 147] width 62 height 31
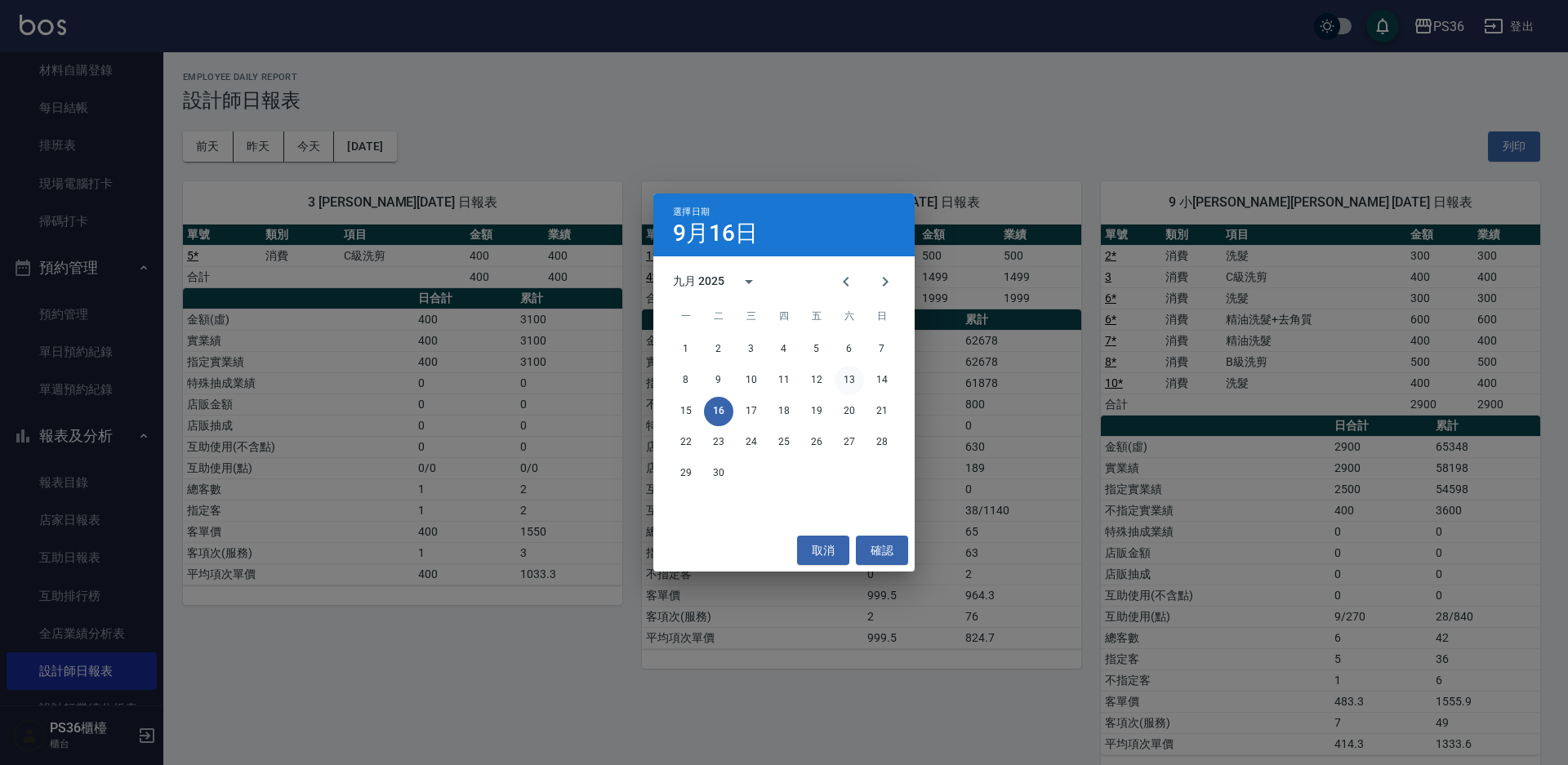
click at [849, 380] on button "13" at bounding box center [850, 381] width 30 height 30
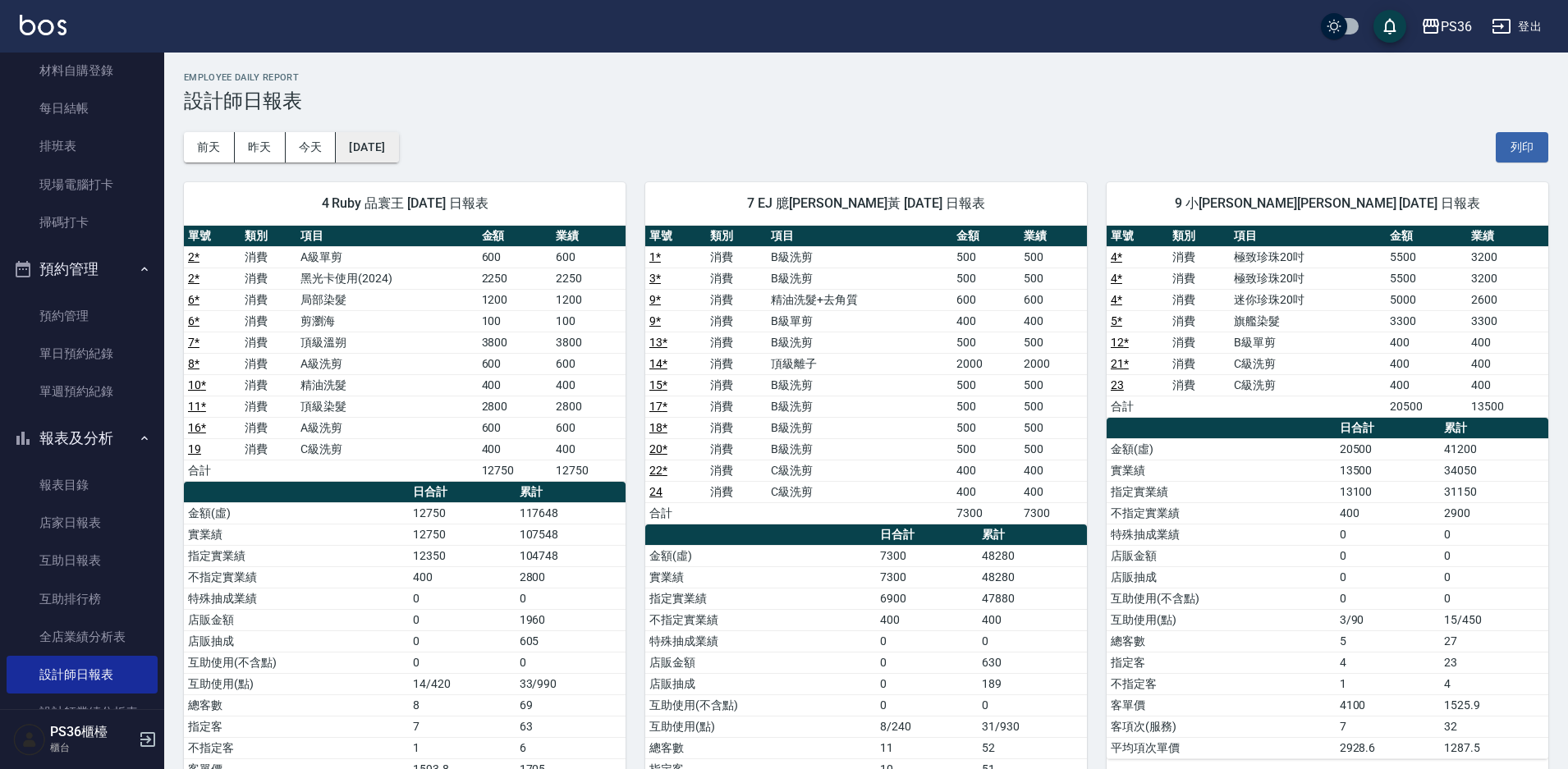
click at [398, 152] on button "[DATE]" at bounding box center [367, 147] width 62 height 31
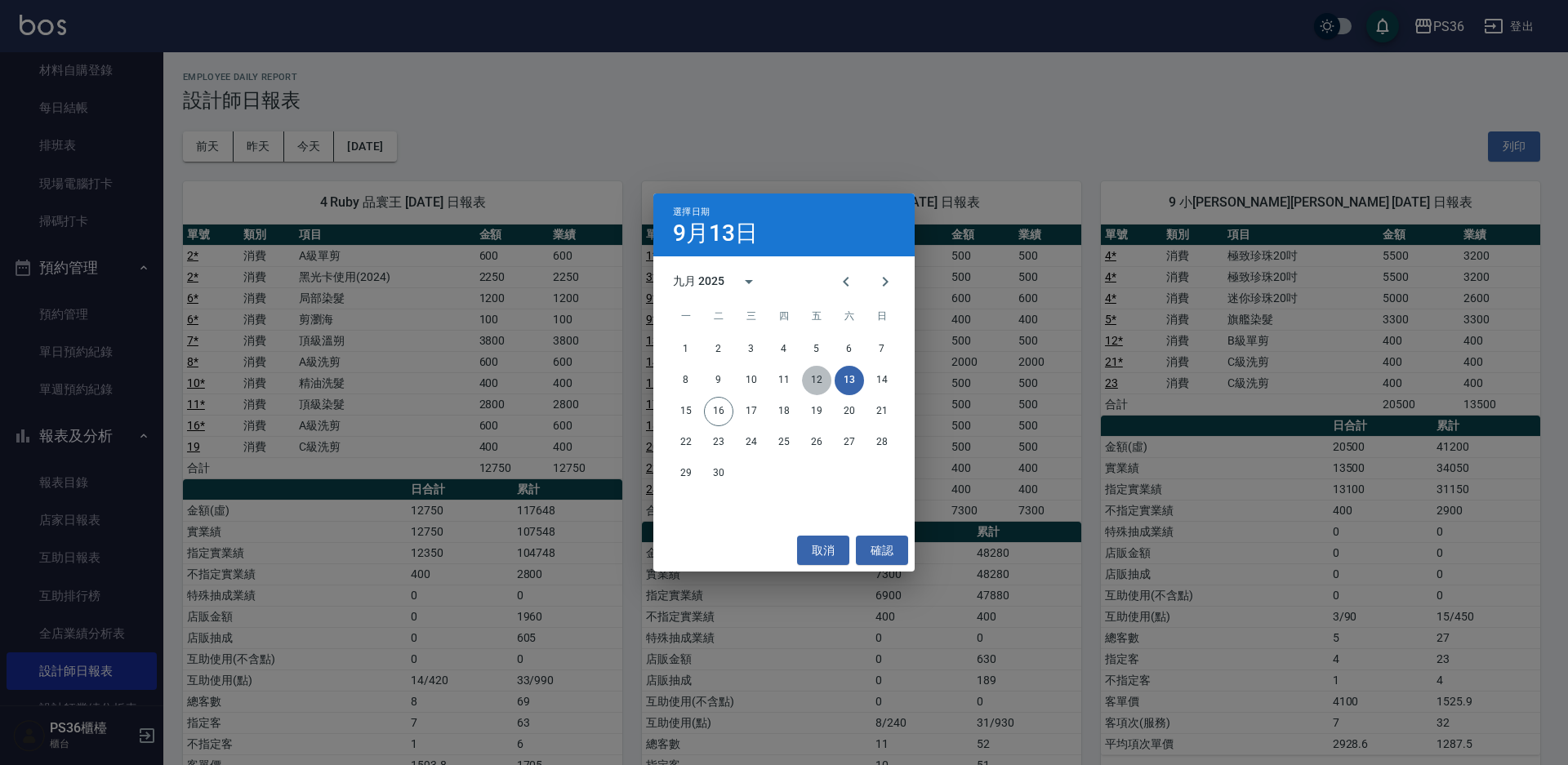
click at [814, 378] on button "12" at bounding box center [816, 381] width 30 height 30
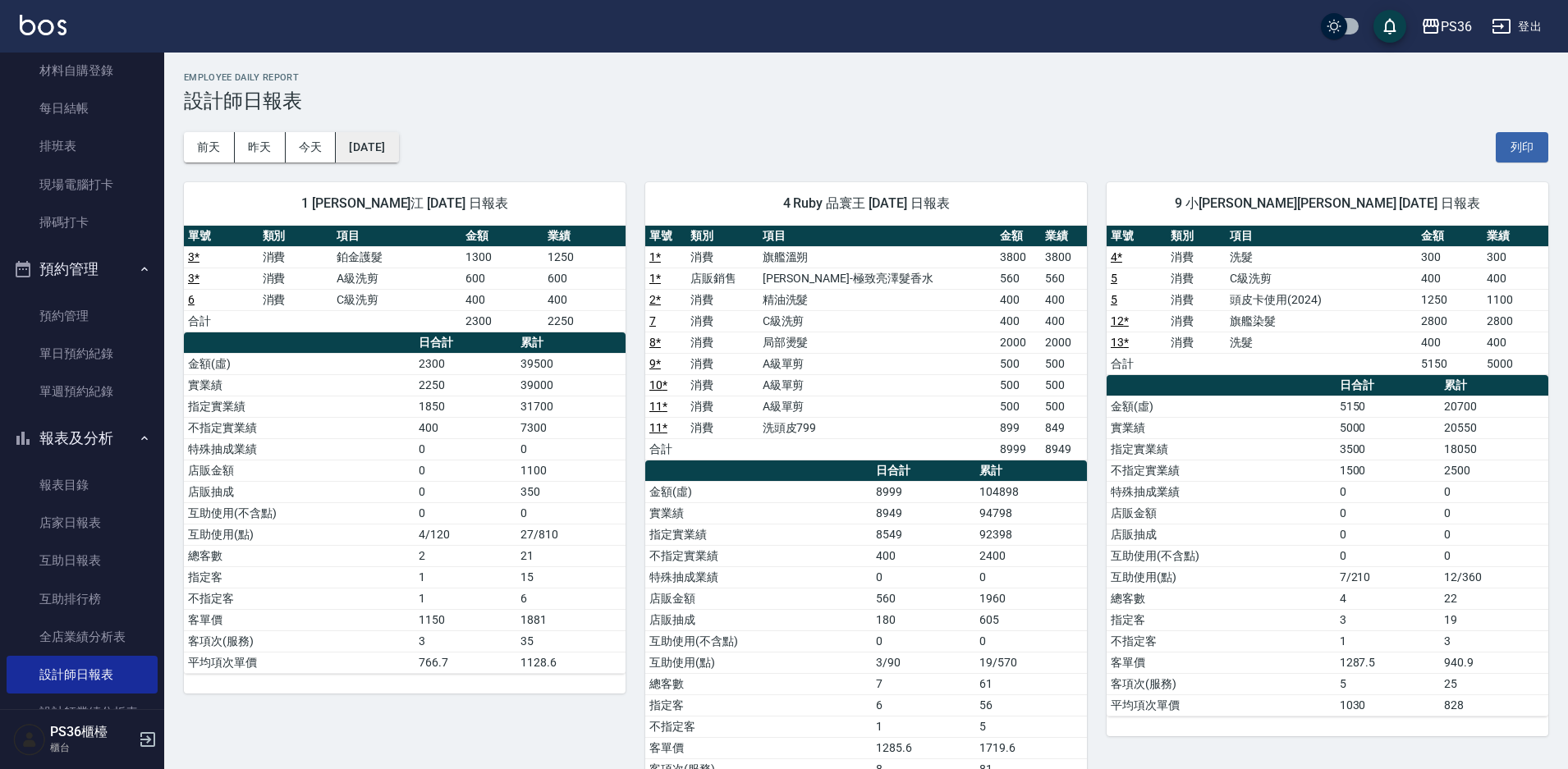
click at [394, 150] on button "[DATE]" at bounding box center [367, 147] width 62 height 31
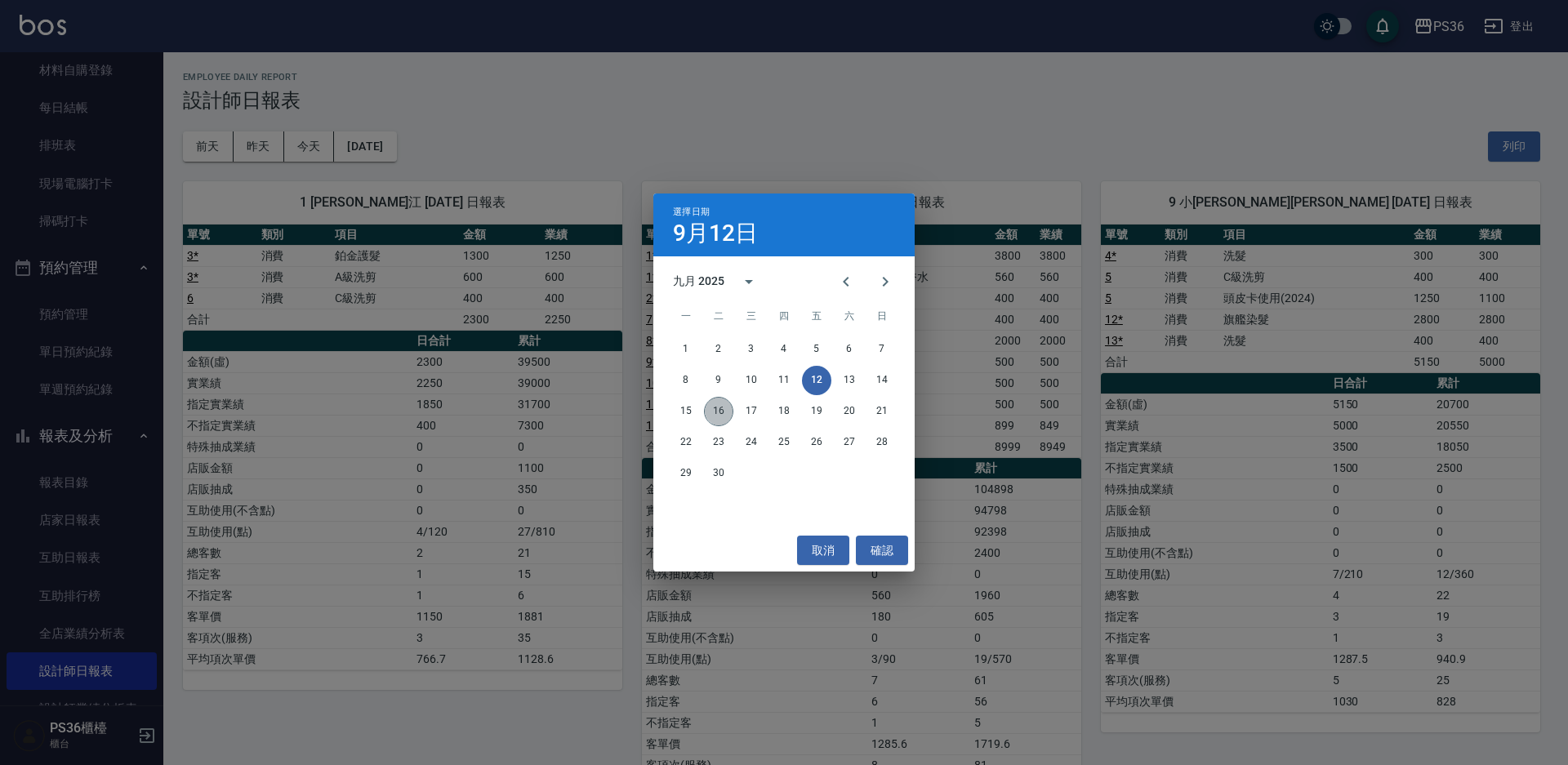
click at [722, 413] on button "16" at bounding box center [718, 412] width 30 height 30
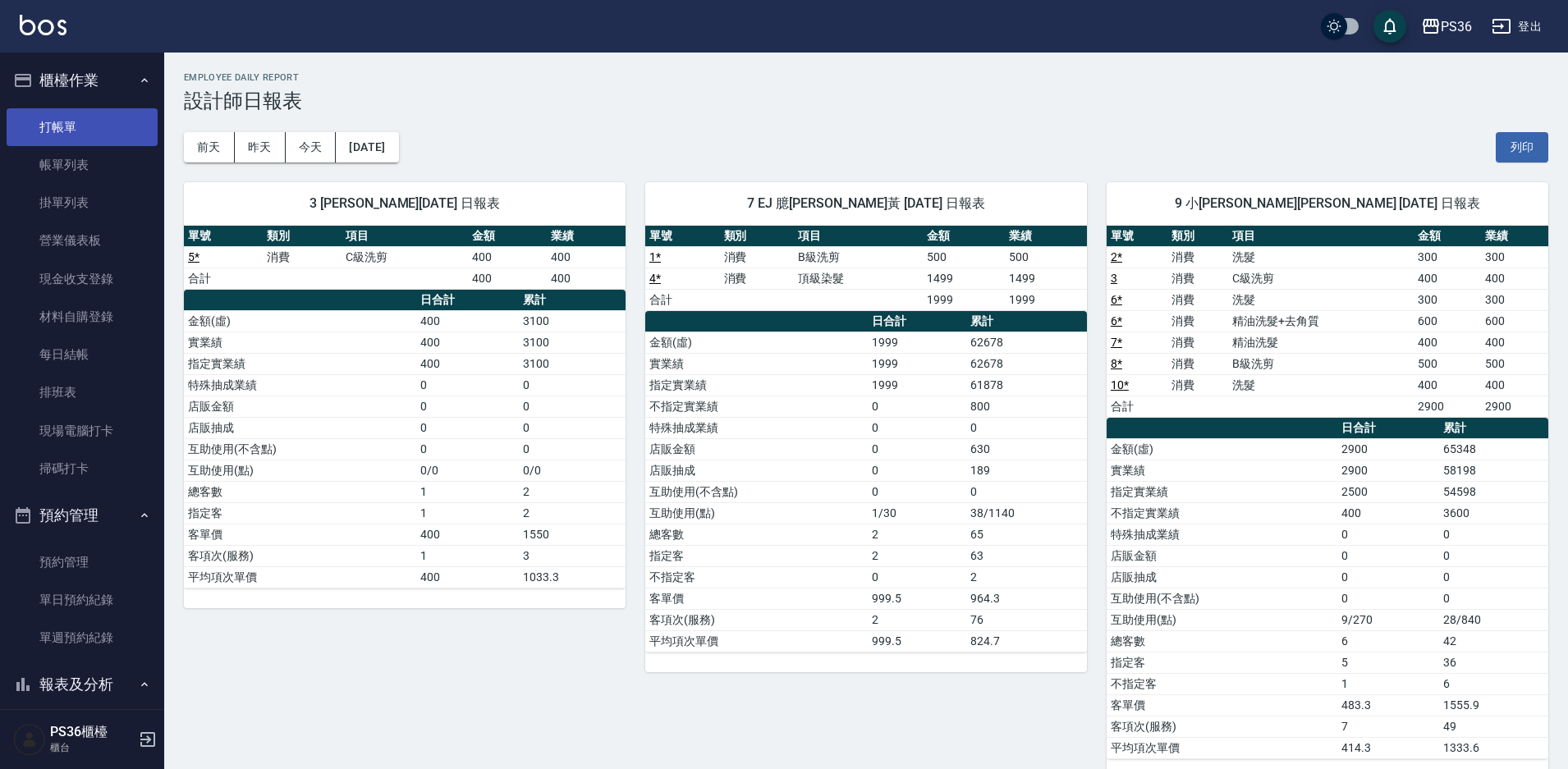
click at [62, 117] on link "打帳單" at bounding box center [82, 127] width 151 height 38
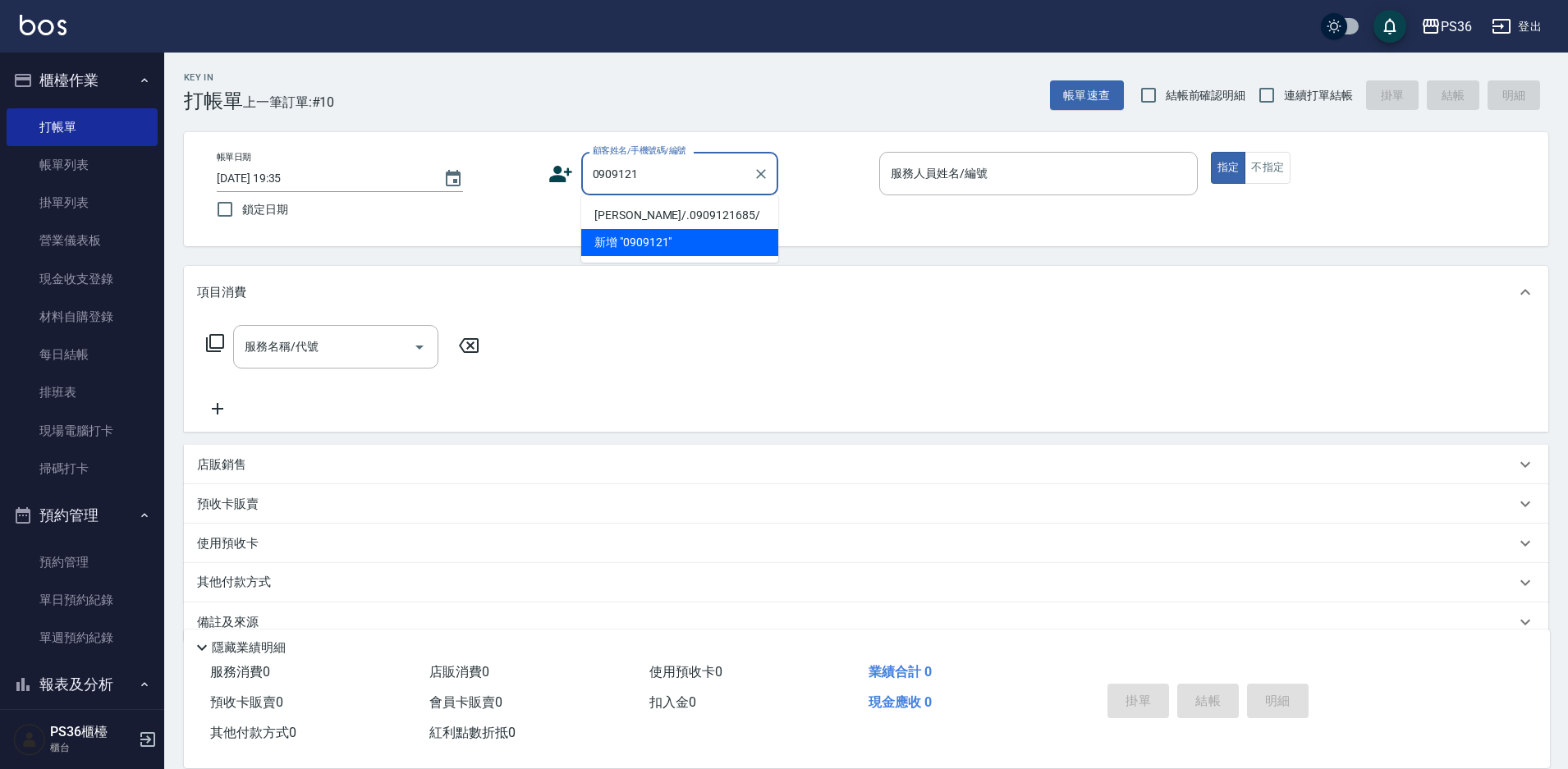
click at [648, 211] on li "[PERSON_NAME]/.0909121685/" at bounding box center [680, 215] width 197 height 27
type input "[PERSON_NAME]/.0909121685/"
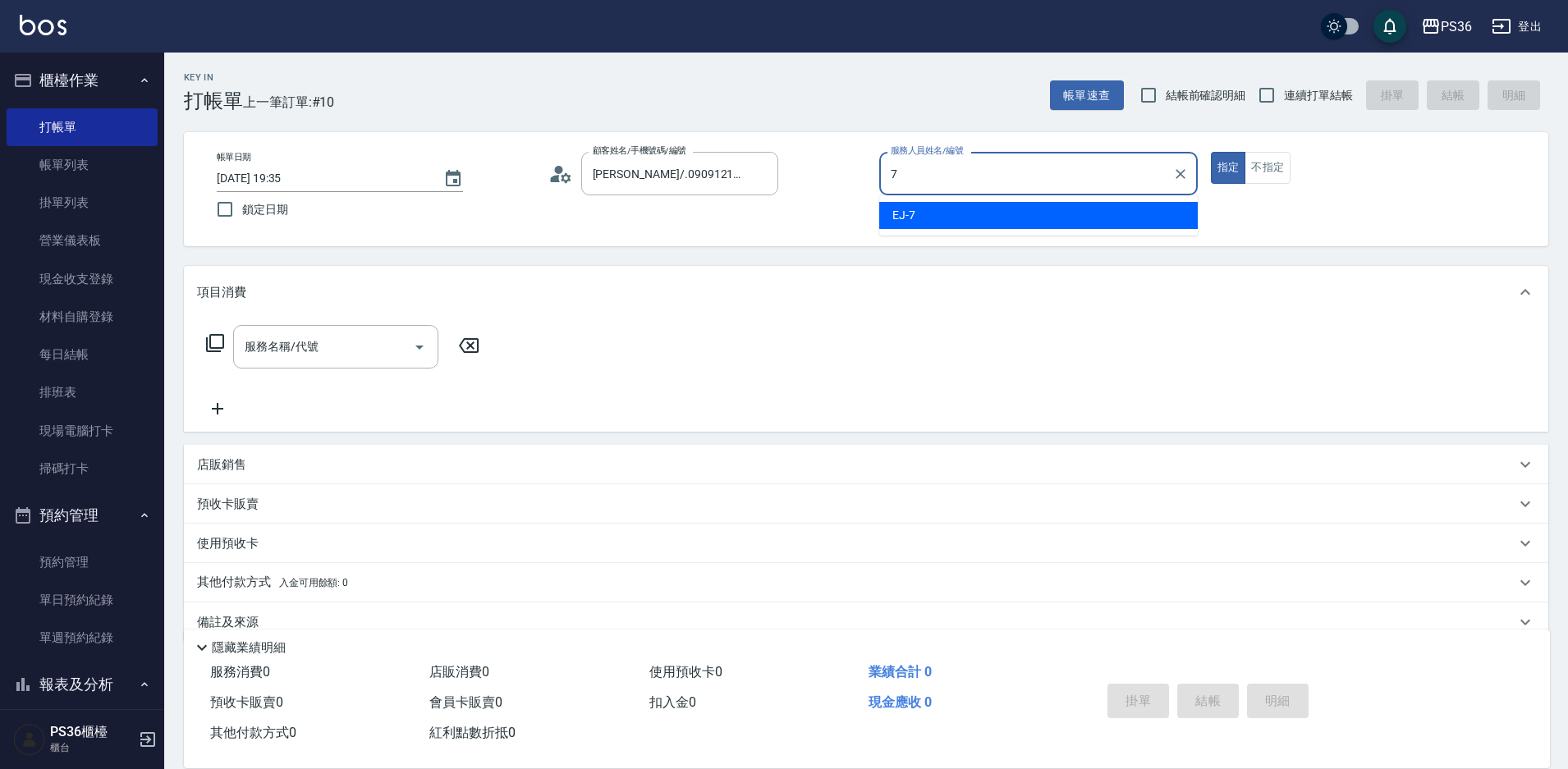
type input "7"
type button "true"
type input "EJ-7"
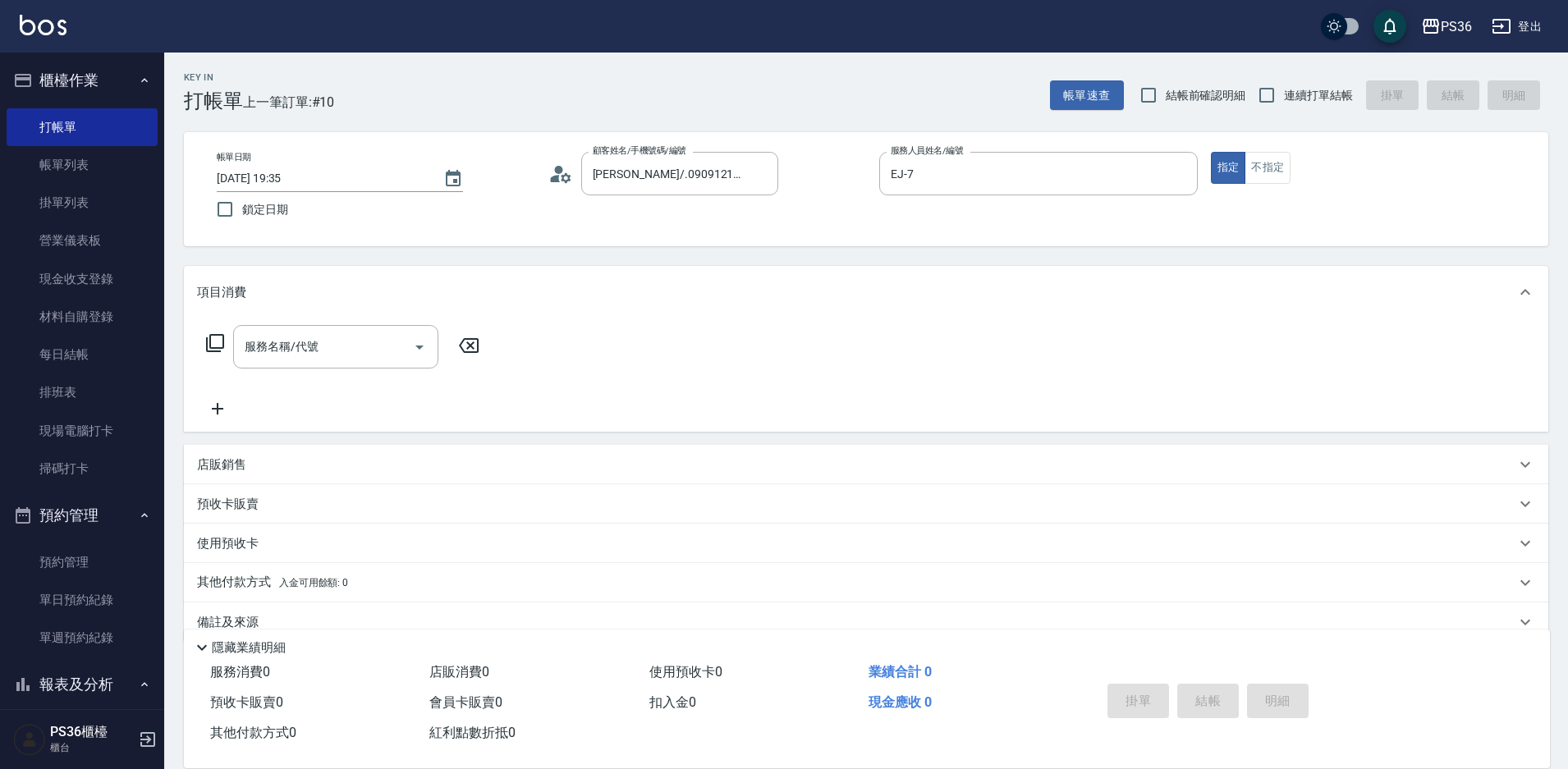
click at [553, 170] on icon at bounding box center [561, 174] width 25 height 25
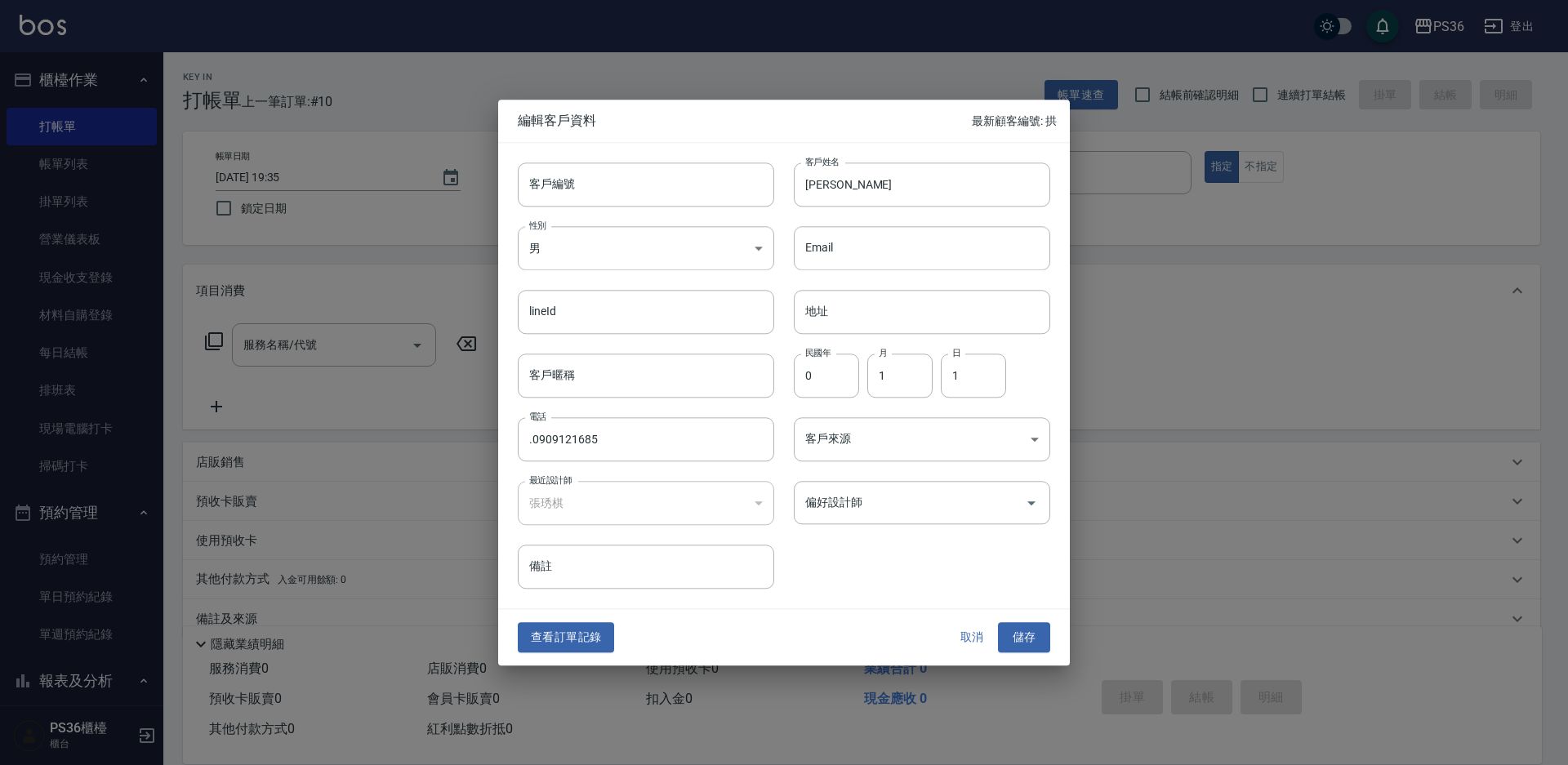
click at [588, 619] on div "查看訂單記錄 取消 儲存" at bounding box center [783, 638] width 572 height 56
click at [594, 632] on button "查看訂單記錄" at bounding box center [566, 638] width 96 height 30
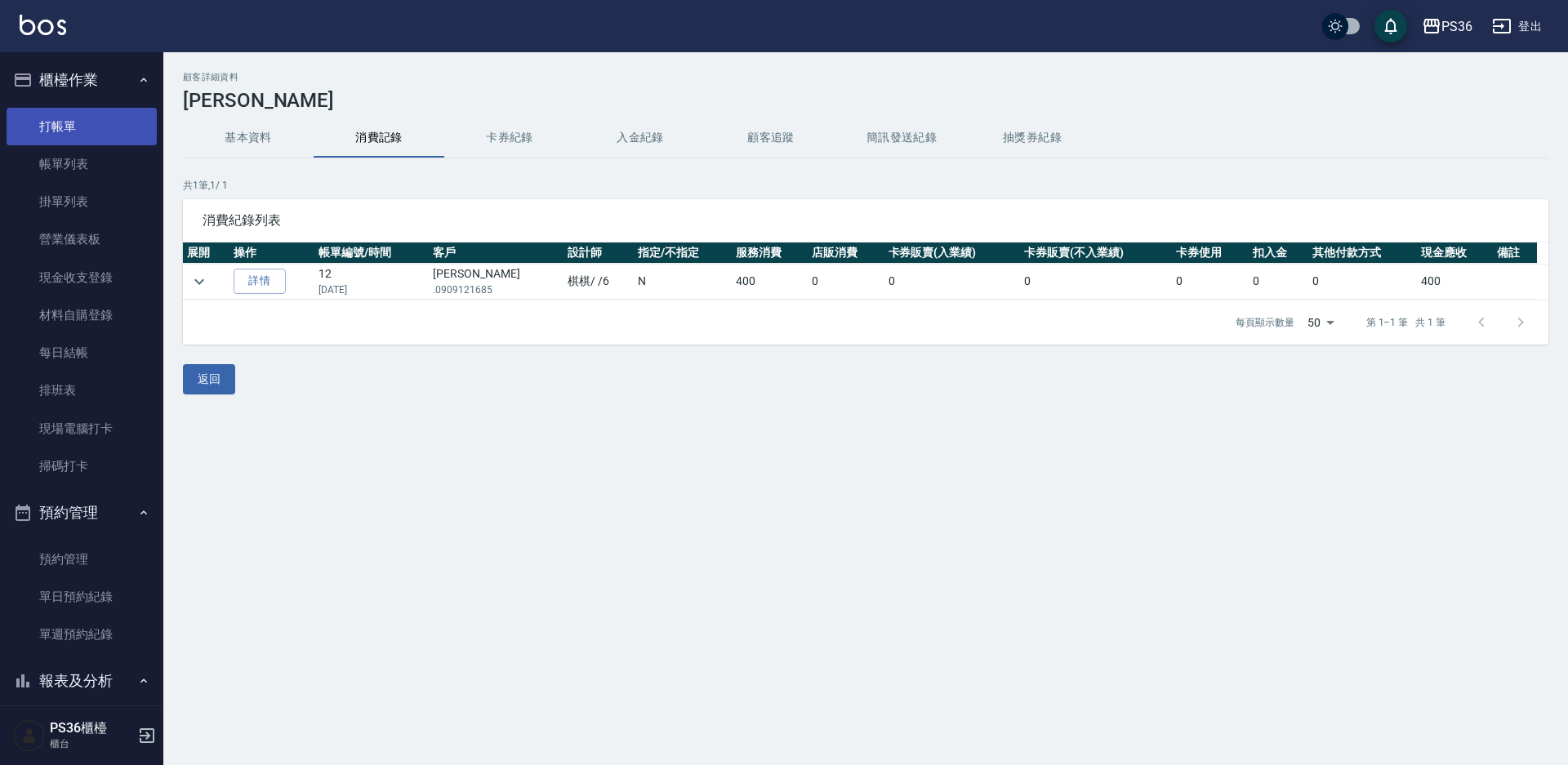
click at [47, 127] on link "打帳單" at bounding box center [81, 127] width 151 height 38
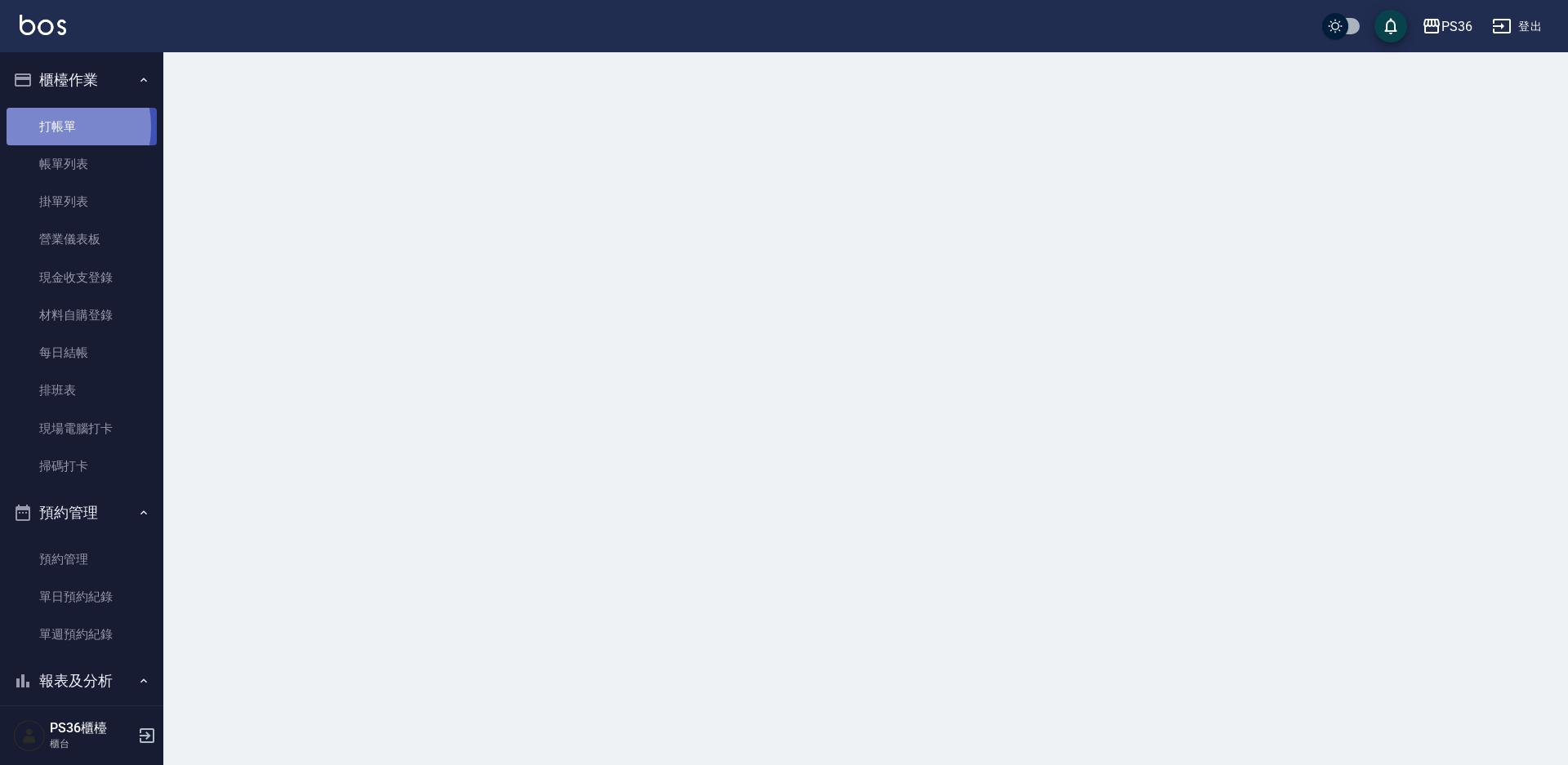
click at [47, 127] on link "打帳單" at bounding box center [81, 127] width 151 height 38
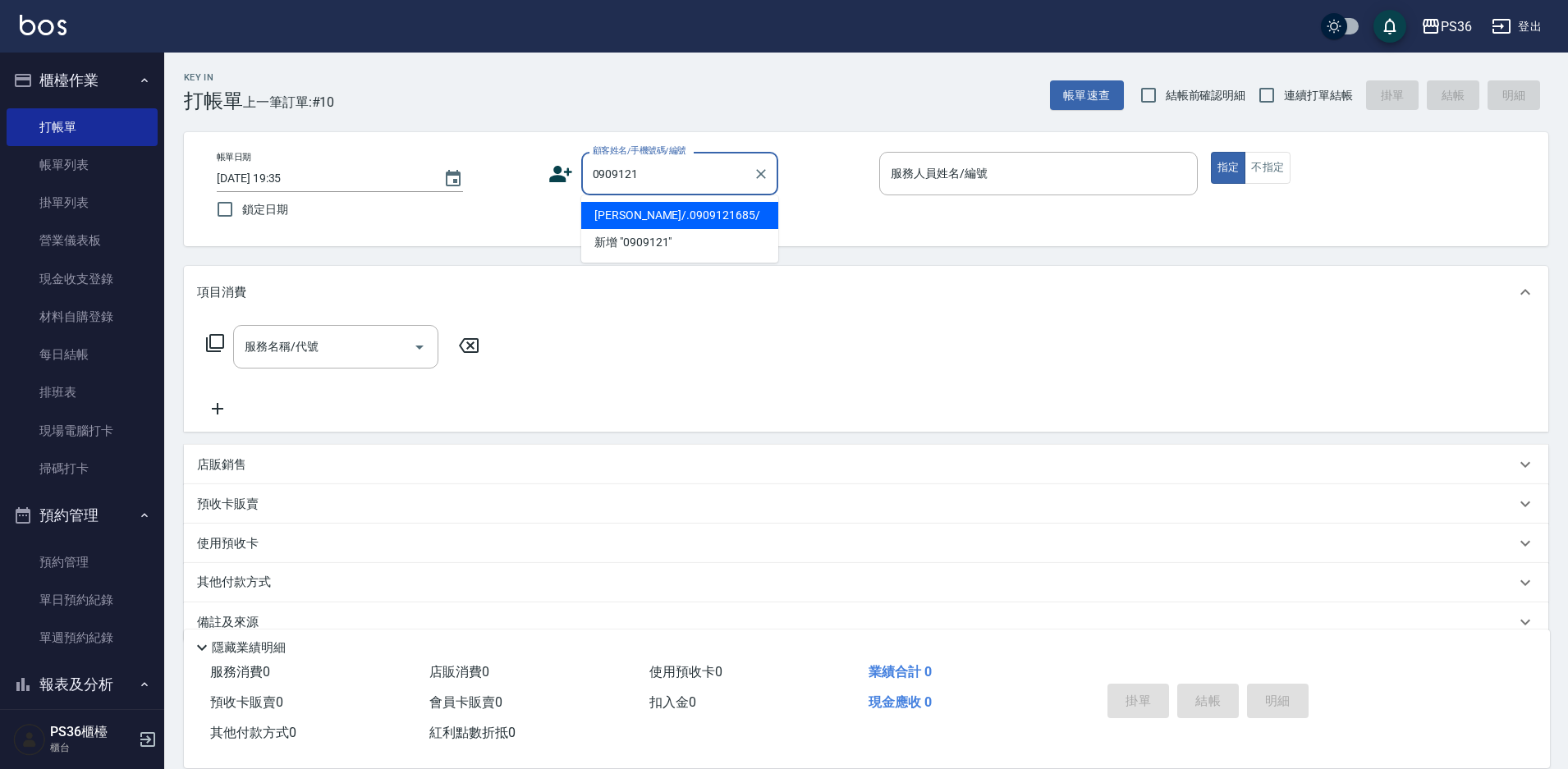
click at [635, 215] on li "[PERSON_NAME]/.0909121685/" at bounding box center [680, 215] width 197 height 27
type input "[PERSON_NAME]/.0909121685/"
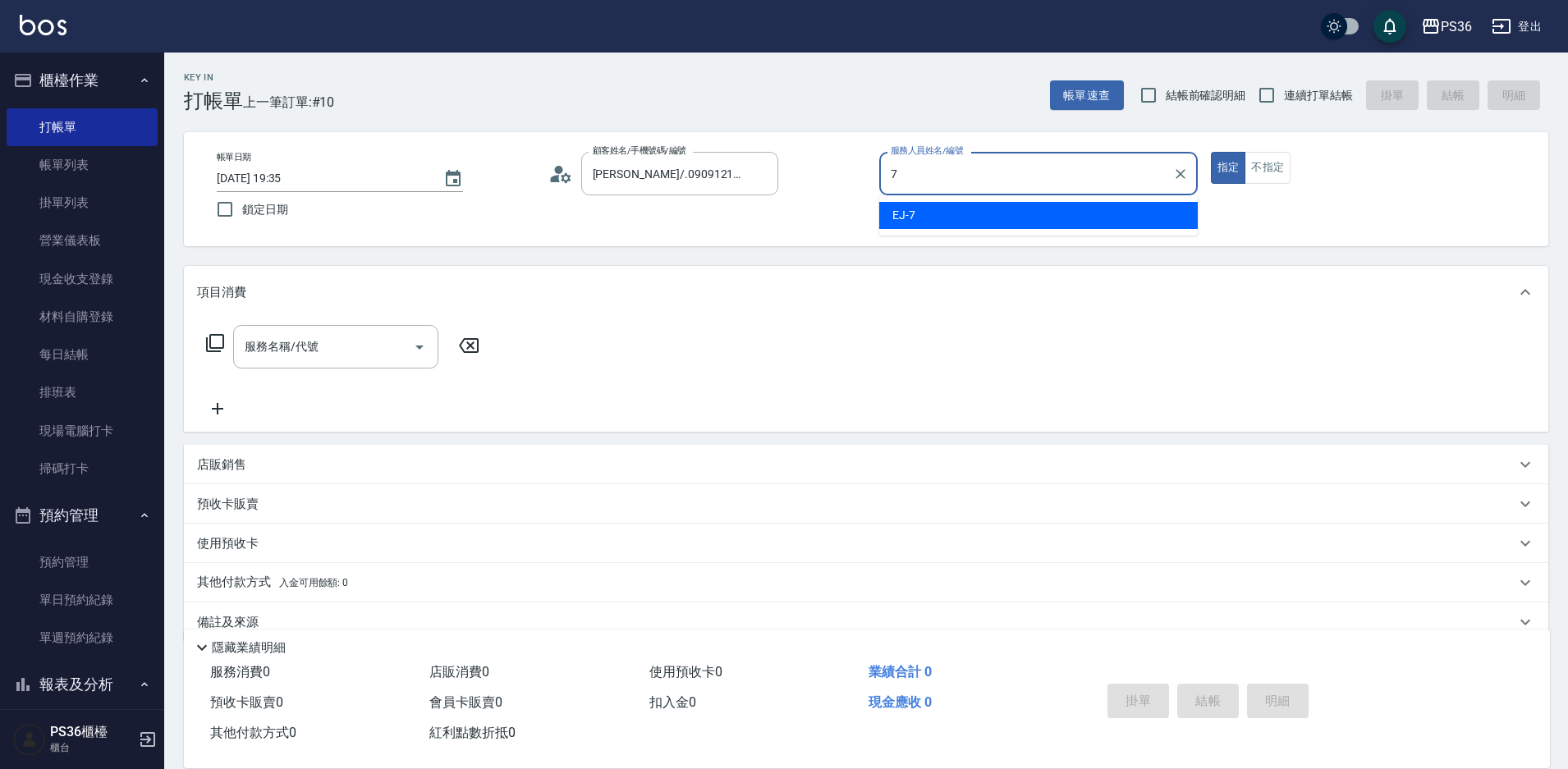
type input "EJ-7"
type button "true"
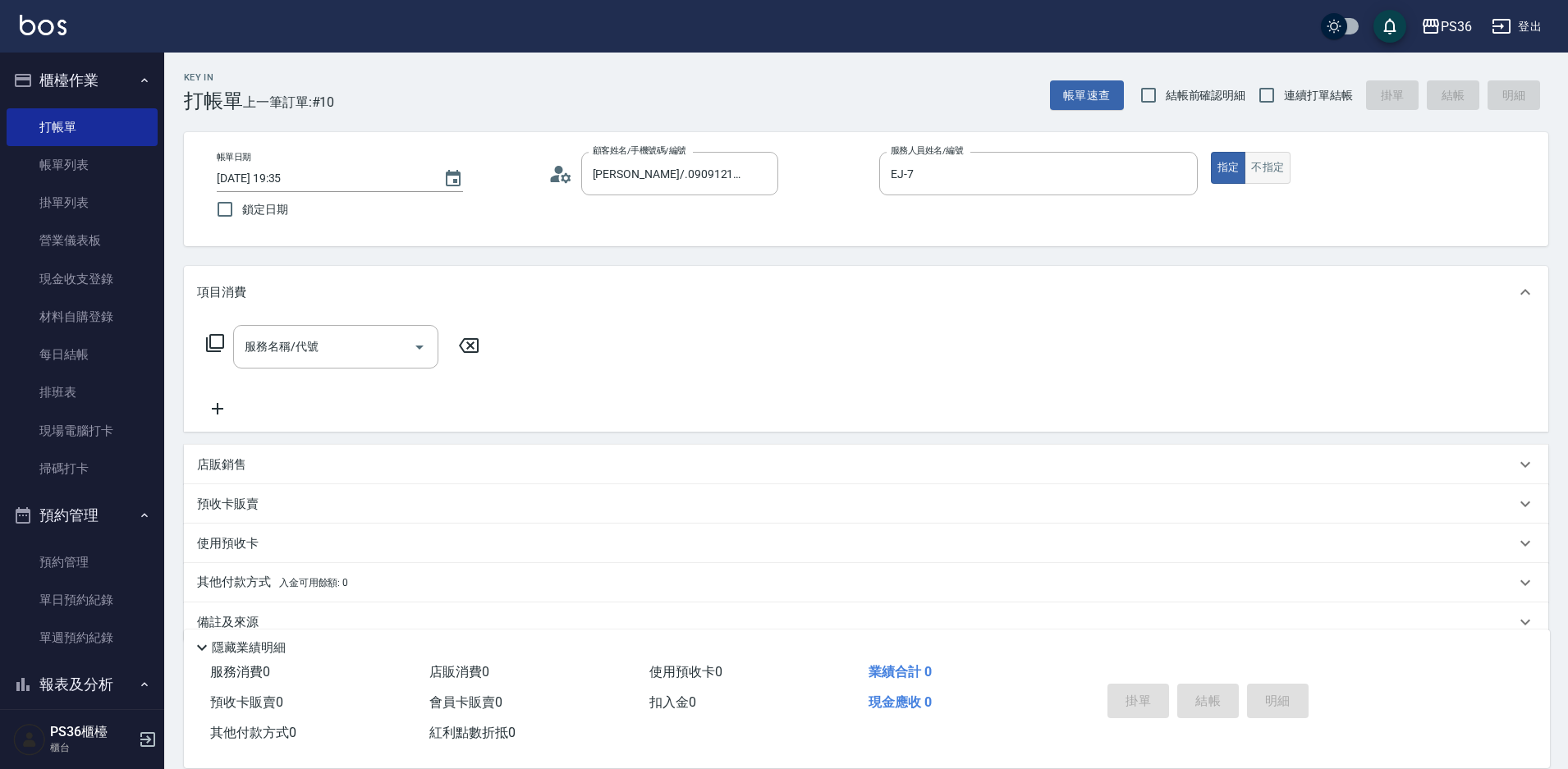
click at [1263, 174] on button "不指定" at bounding box center [1267, 168] width 46 height 32
click at [308, 358] on input "服務名稱/代號" at bounding box center [323, 346] width 166 height 29
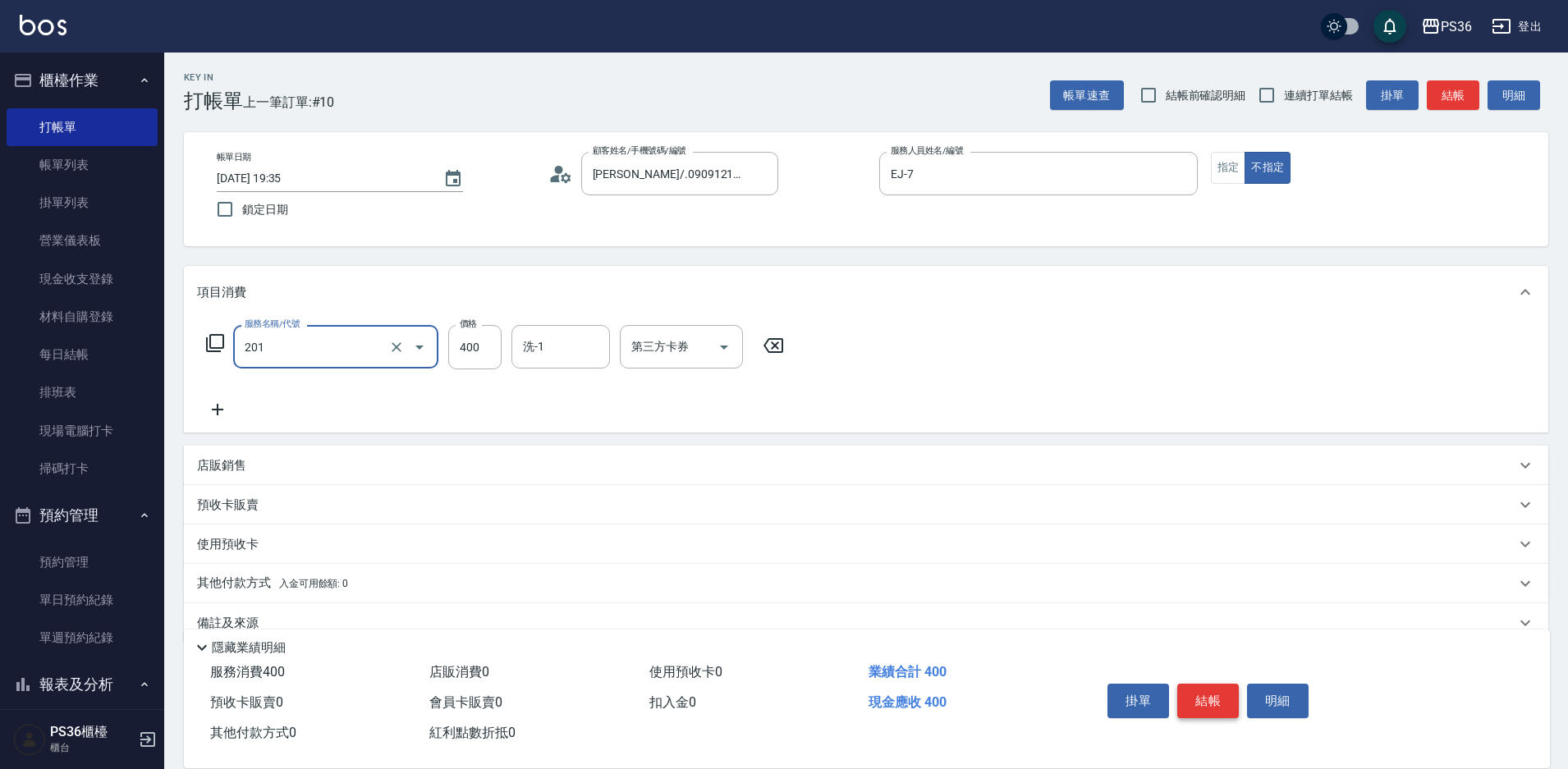
type input "C級洗剪(201)"
click at [1192, 698] on button "結帳" at bounding box center [1208, 701] width 61 height 34
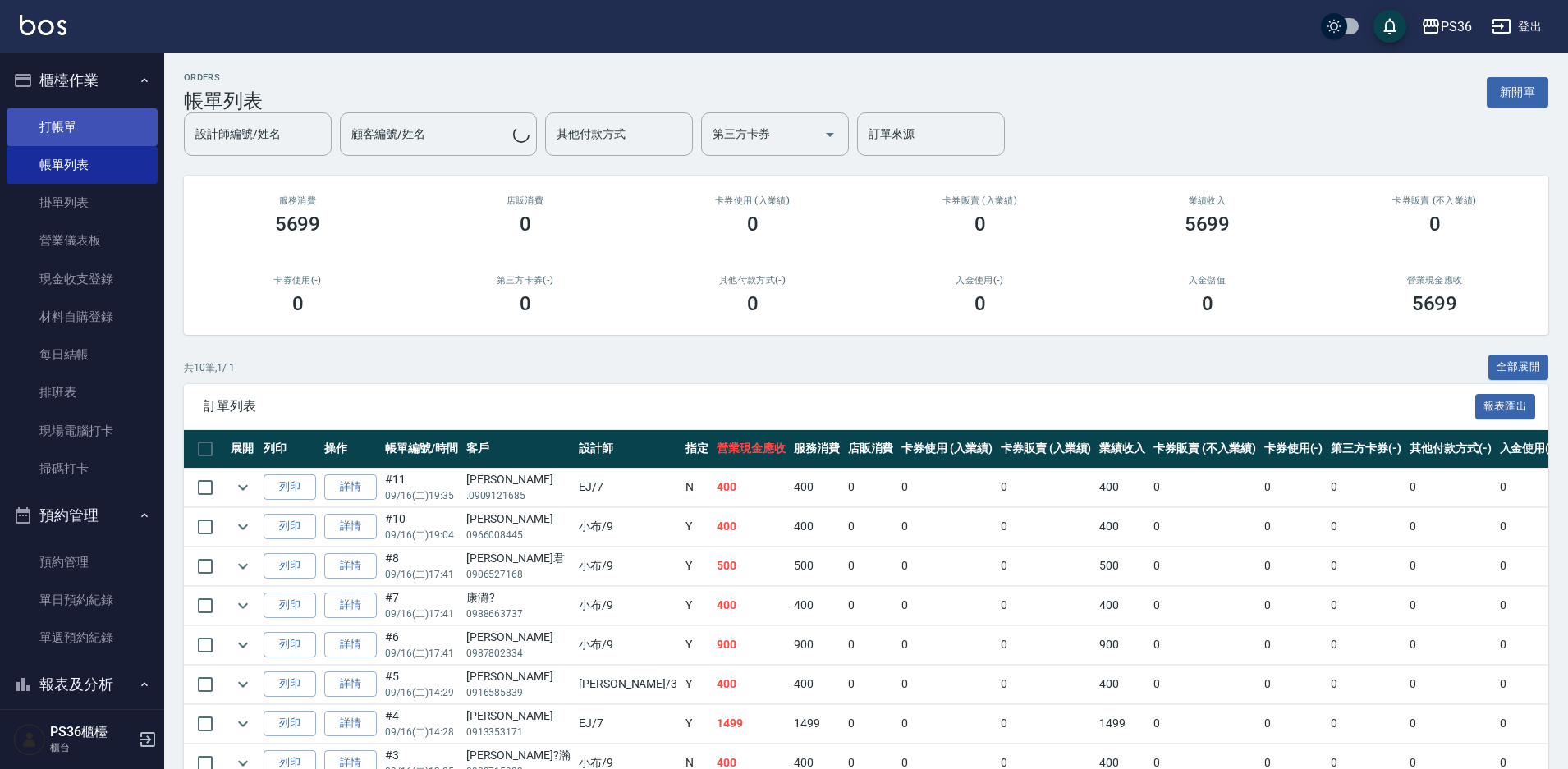
click at [100, 114] on link "打帳單" at bounding box center [82, 127] width 151 height 38
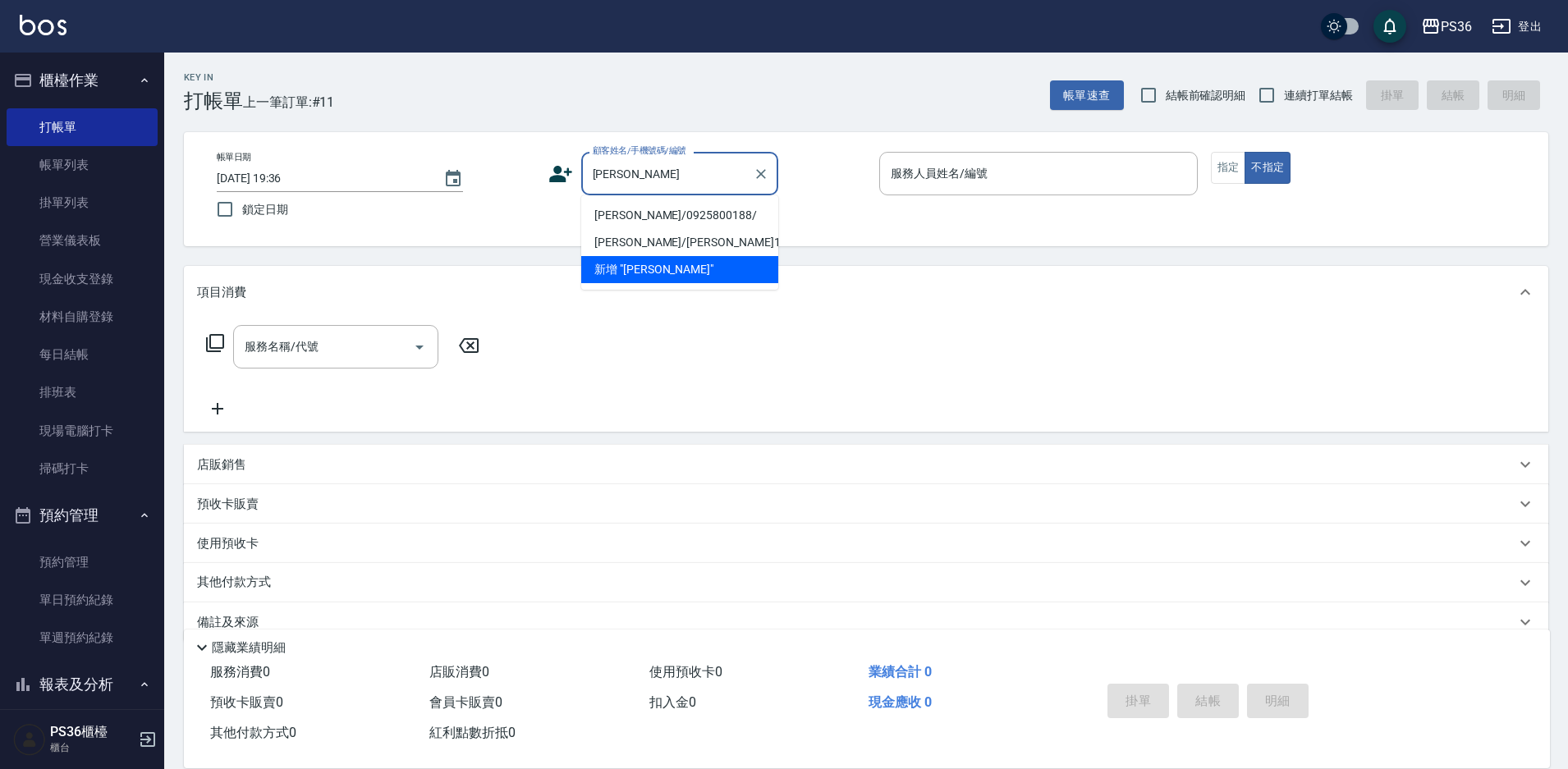
click at [642, 216] on li "[PERSON_NAME]/0925800188/" at bounding box center [680, 215] width 197 height 27
type input "[PERSON_NAME]/0925800188/"
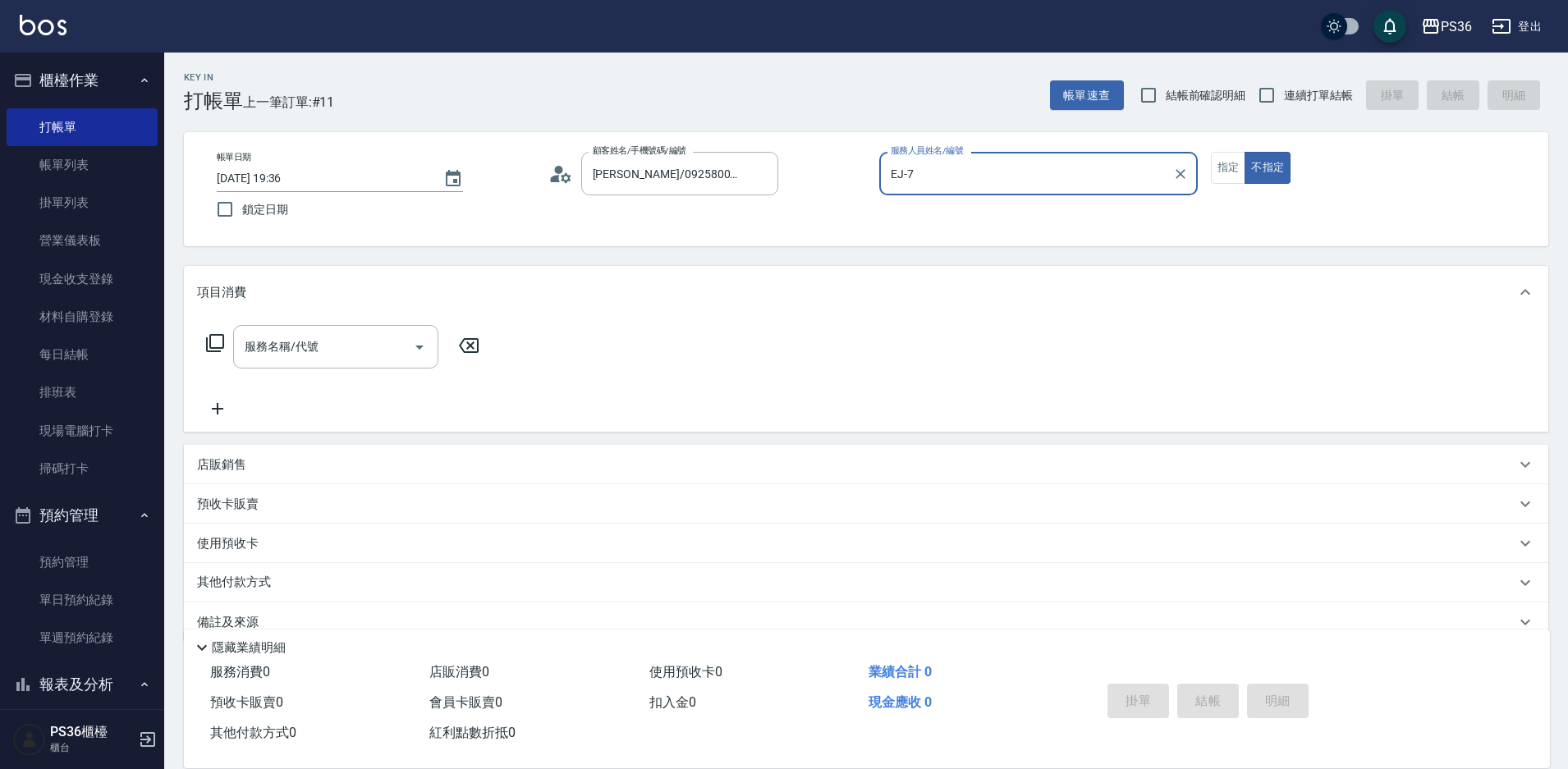
type input "EJ-7"
drag, startPoint x: 1229, startPoint y: 151, endPoint x: 1230, endPoint y: 160, distance: 9.1
click at [1230, 151] on div "帳單日期 [DATE] 19:36 鎖定日期 顧客姓名/手機號碼/編號 [PERSON_NAME]/0925800188/ 顧客姓名/手機號碼/編號 服務人員…" at bounding box center [865, 189] width 1364 height 114
click at [1227, 174] on button "指定" at bounding box center [1228, 168] width 35 height 32
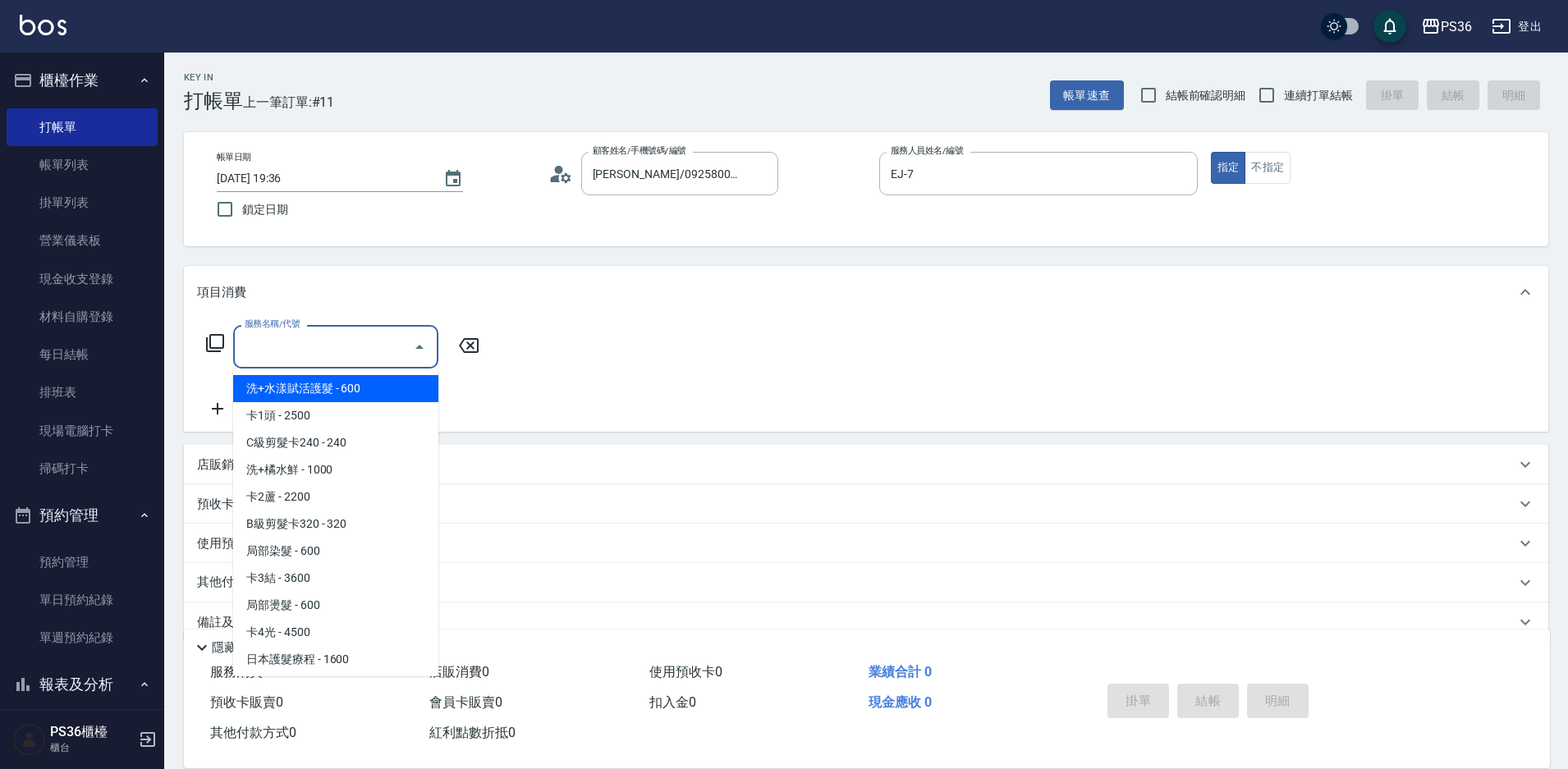
click at [301, 352] on input "服務名稱/代號" at bounding box center [323, 346] width 166 height 29
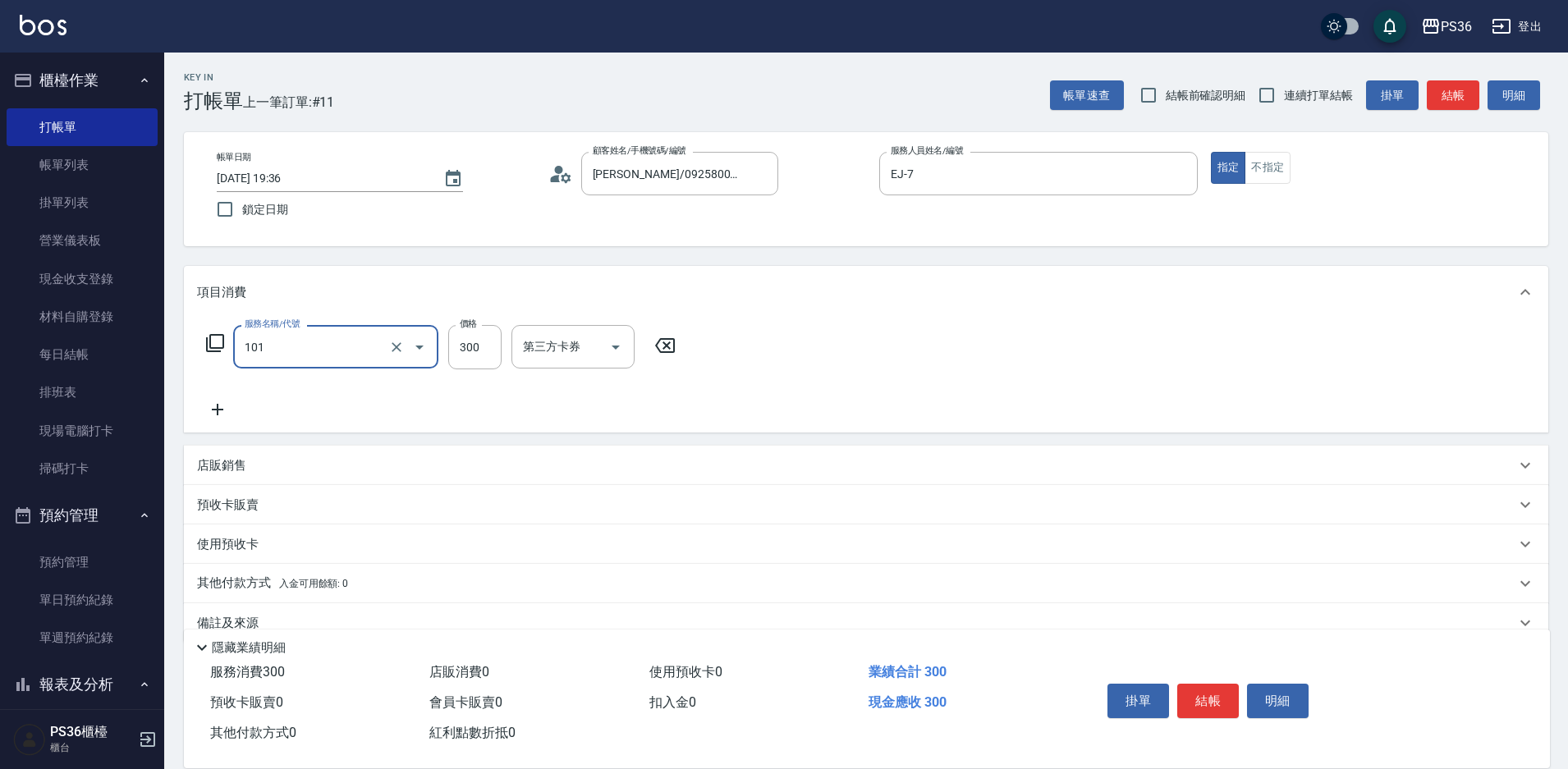
type input "洗髮(101)"
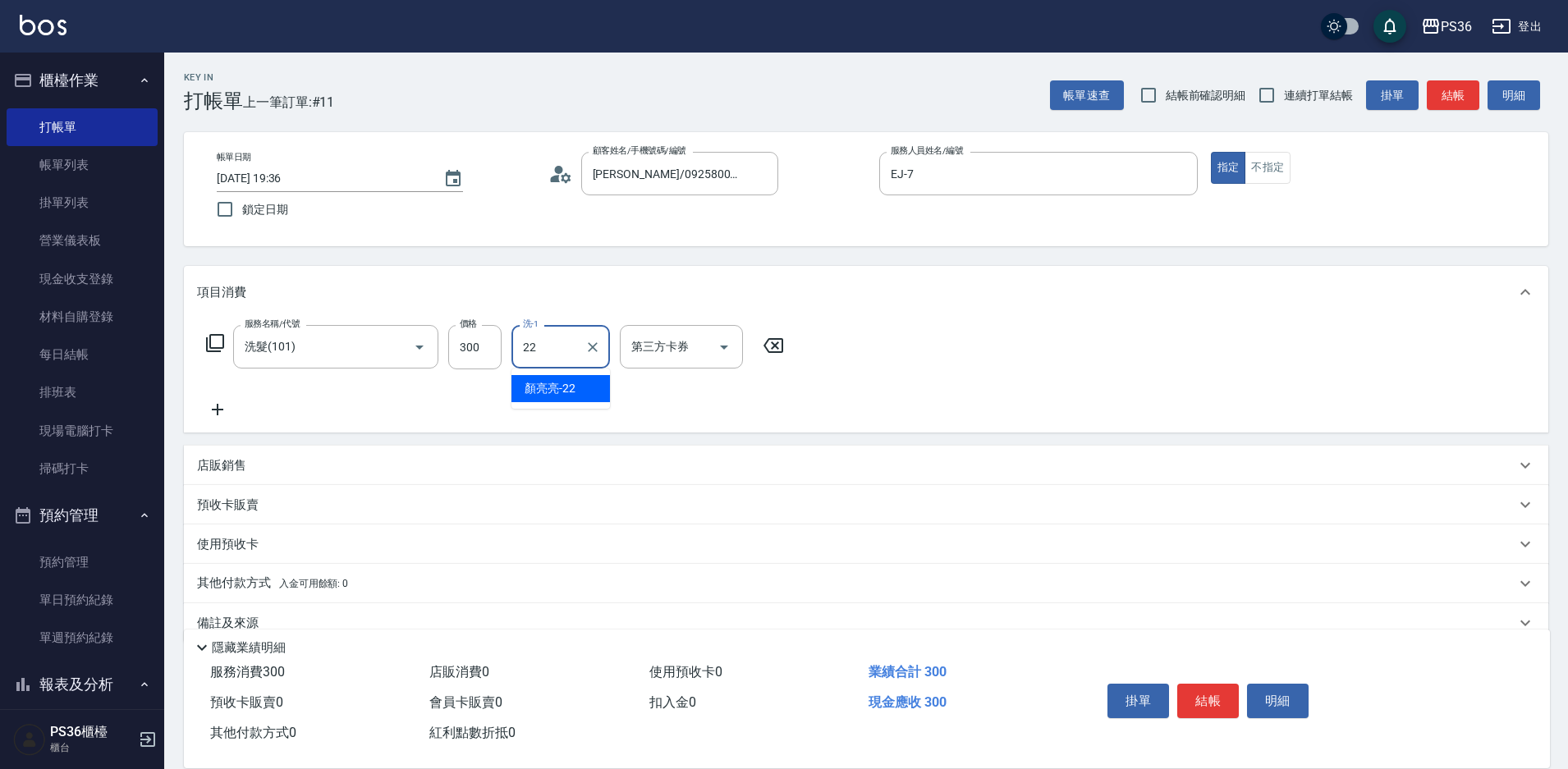
type input "[PERSON_NAME]-22"
click at [1202, 700] on button "結帳" at bounding box center [1208, 701] width 61 height 34
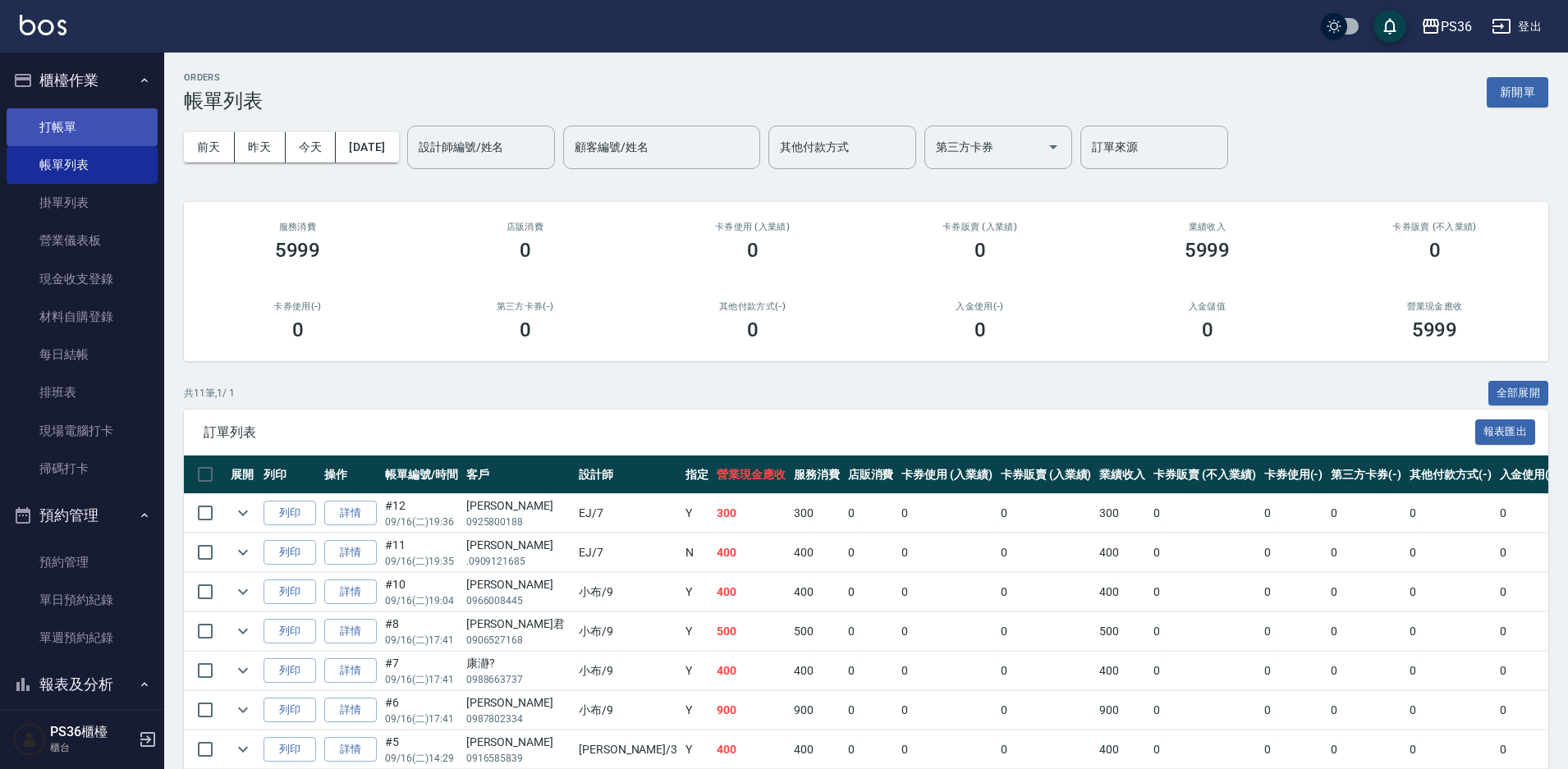
click at [71, 116] on link "打帳單" at bounding box center [82, 127] width 151 height 38
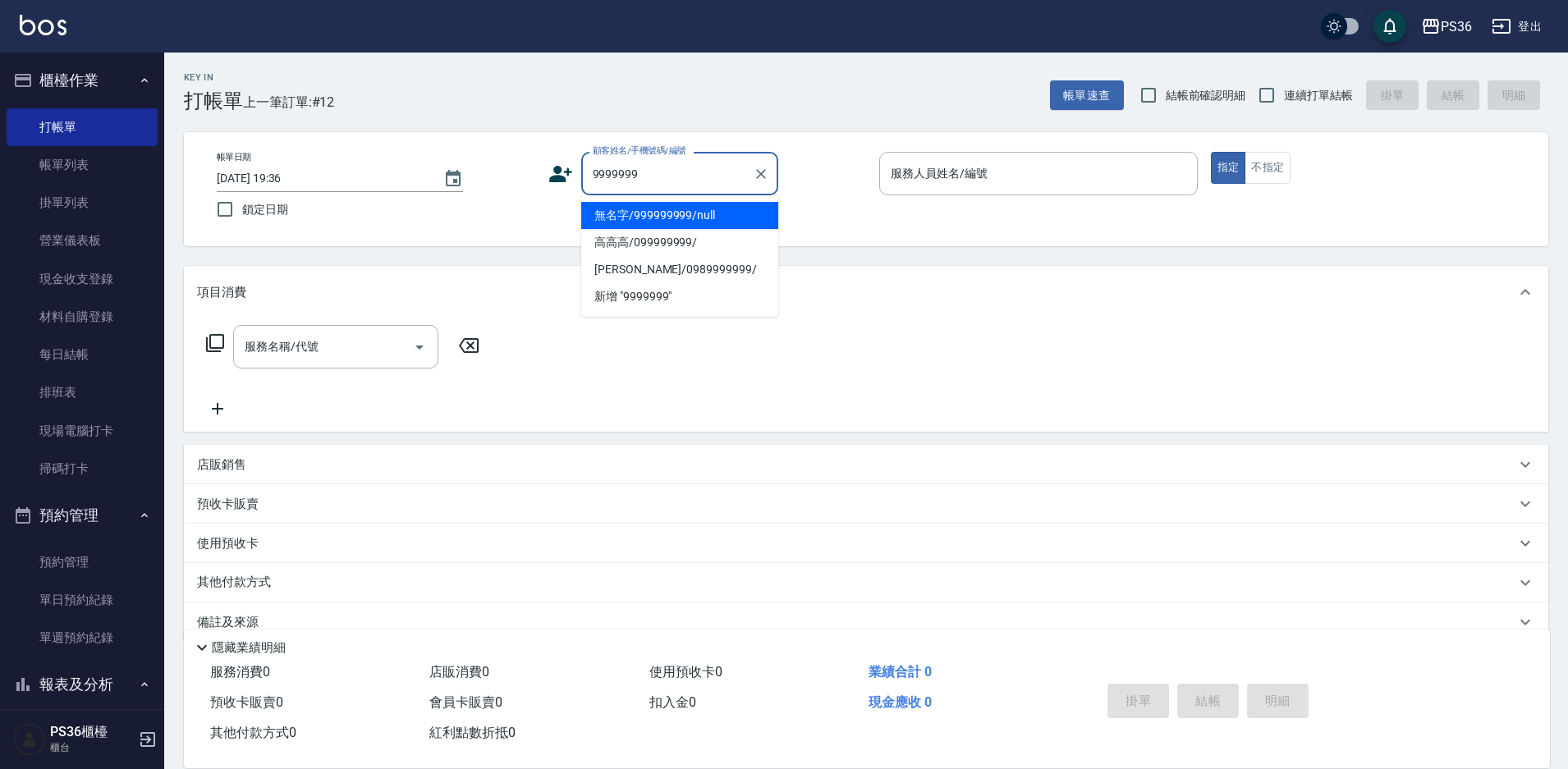
click at [632, 220] on li "無名字/999999999/null" at bounding box center [680, 215] width 197 height 27
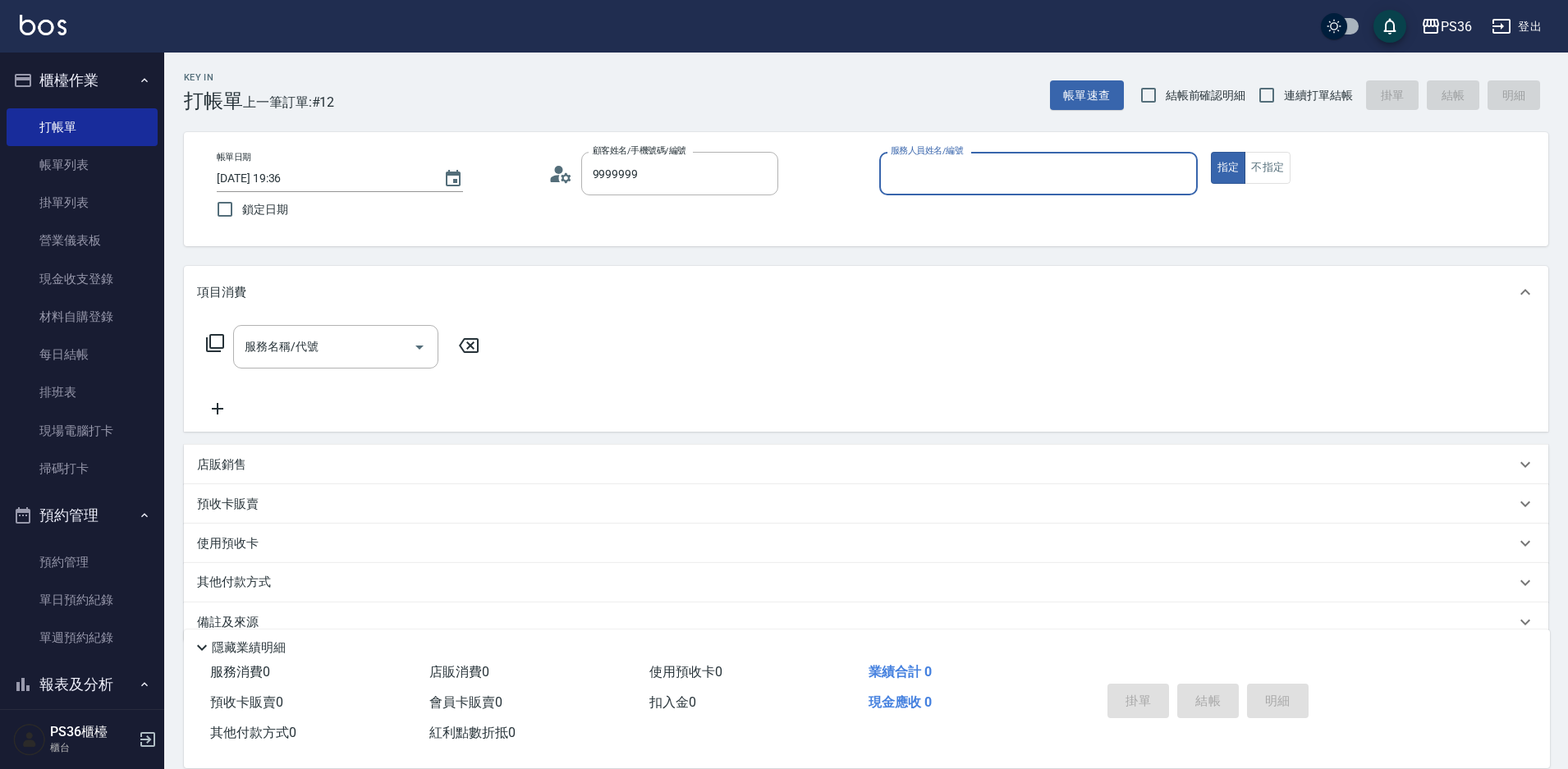
type input "無名字/999999999/null"
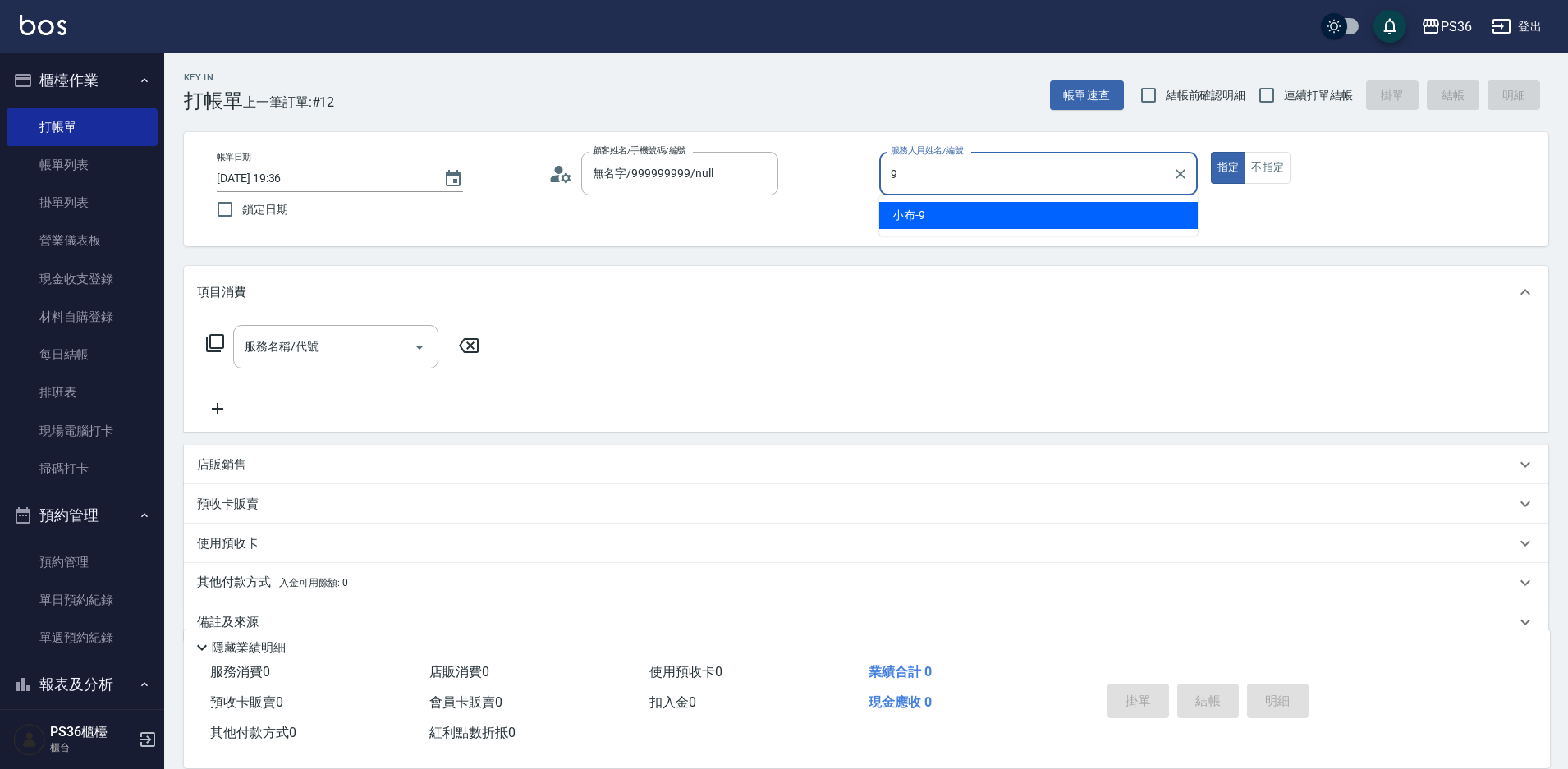
type input "小布-9"
type button "true"
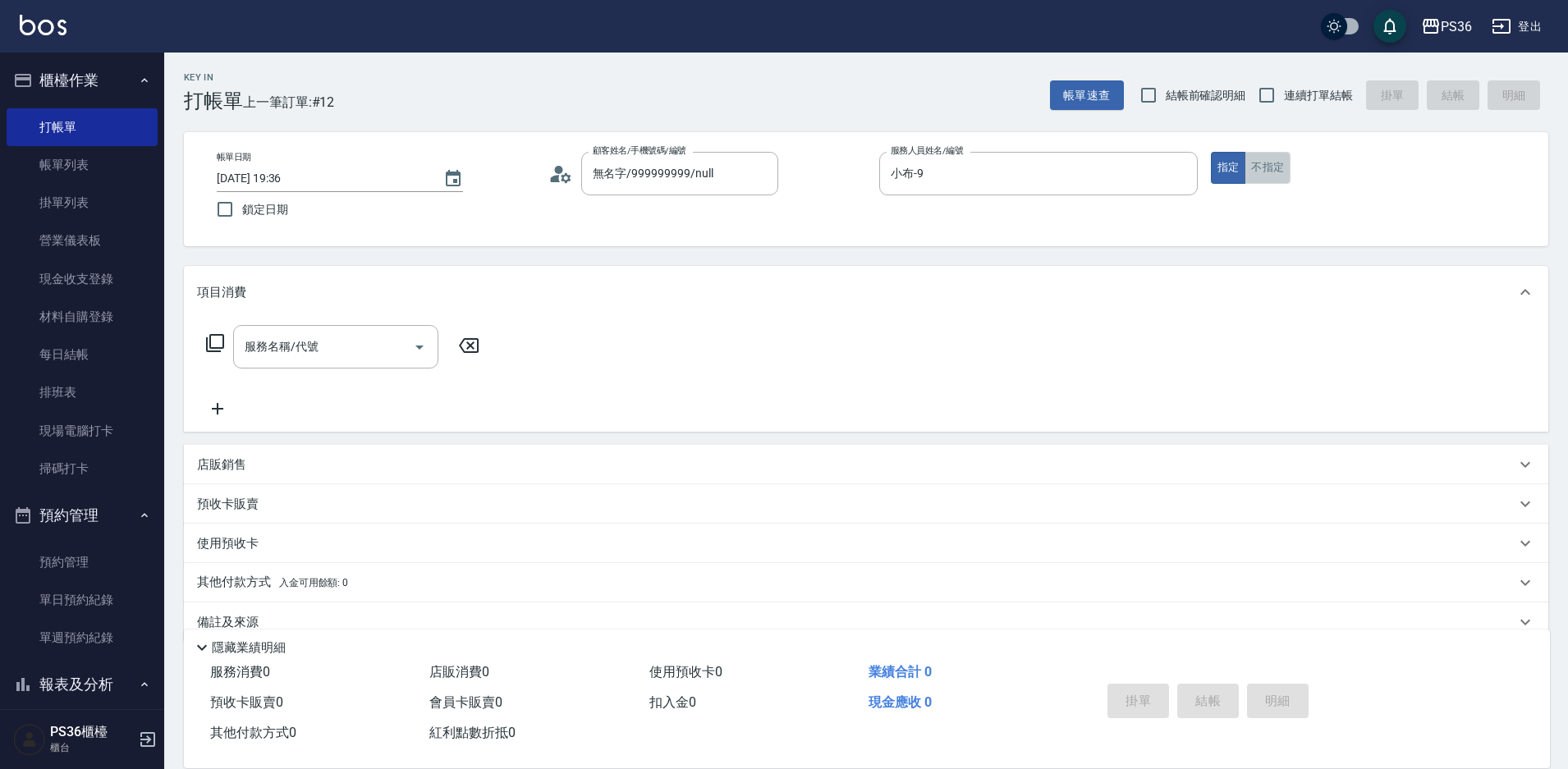
click at [1276, 162] on button "不指定" at bounding box center [1267, 168] width 46 height 32
click at [351, 363] on div "服務名稱/代號" at bounding box center [335, 346] width 205 height 44
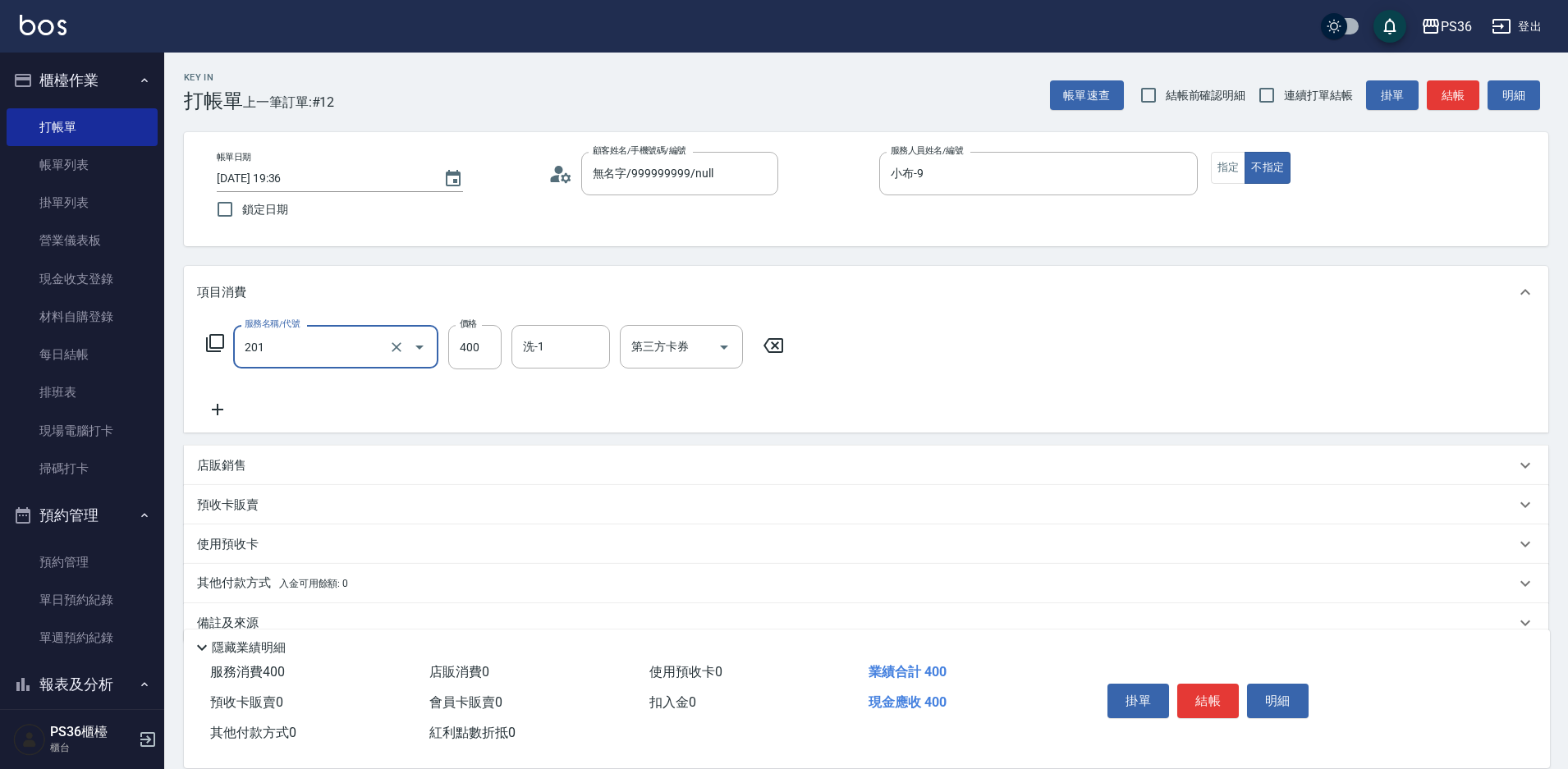
type input "C級洗剪(201)"
type input "[PERSON_NAME]-22"
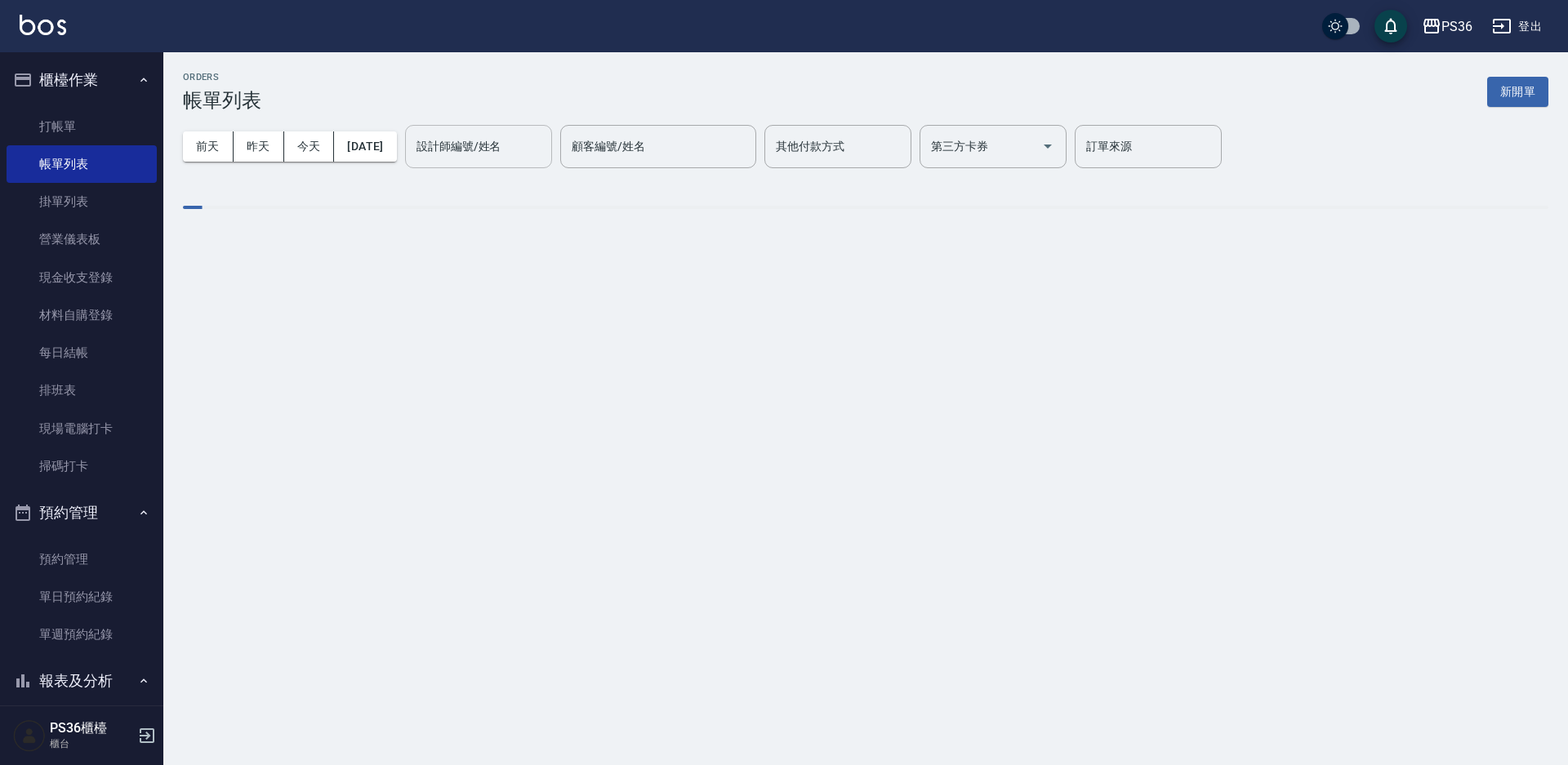
click at [505, 148] on div "設計師編號/姓名 設計師編號/姓名" at bounding box center [478, 146] width 147 height 43
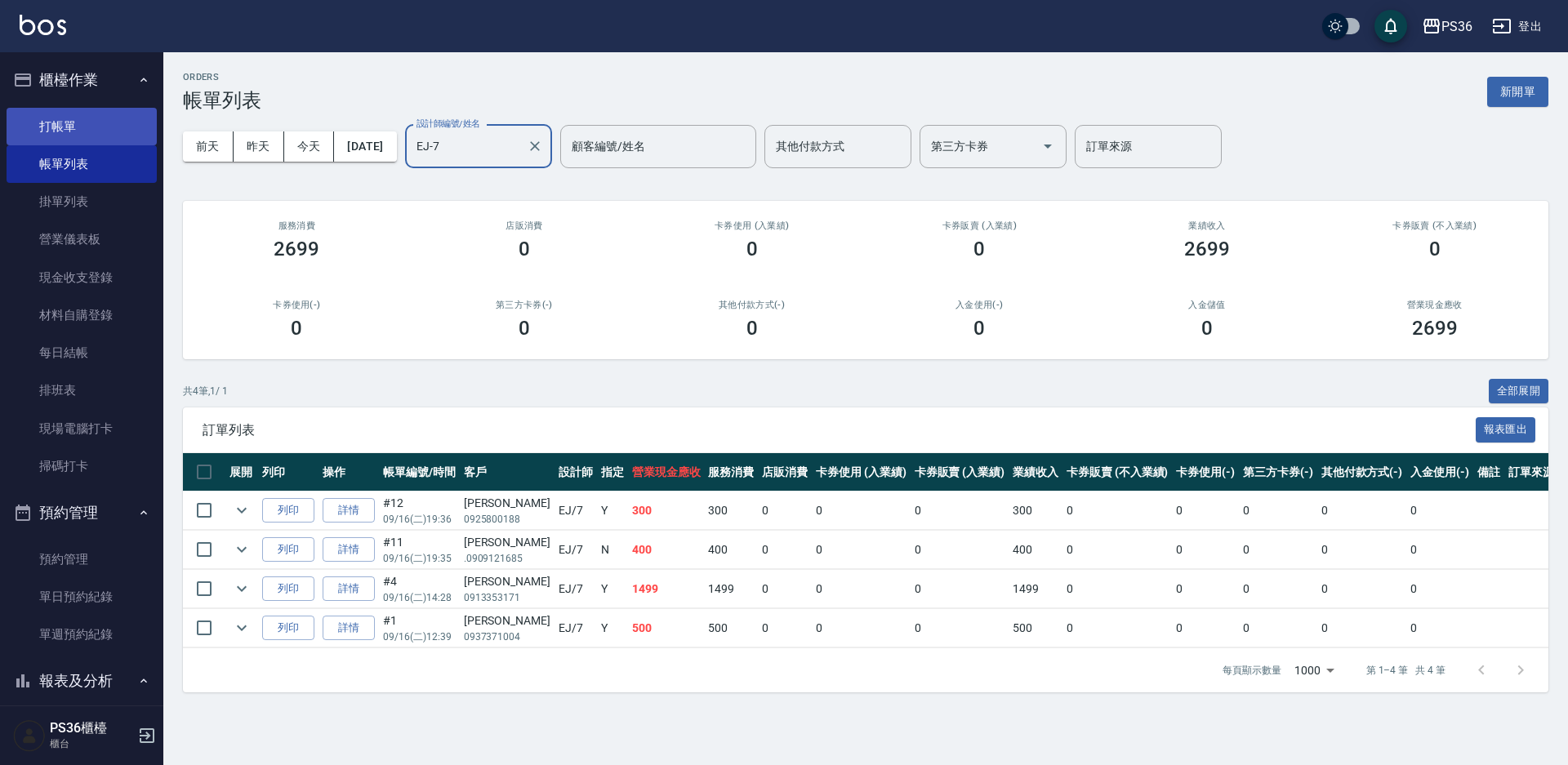
type input "EJ-7"
click at [67, 111] on link "打帳單" at bounding box center [81, 127] width 151 height 38
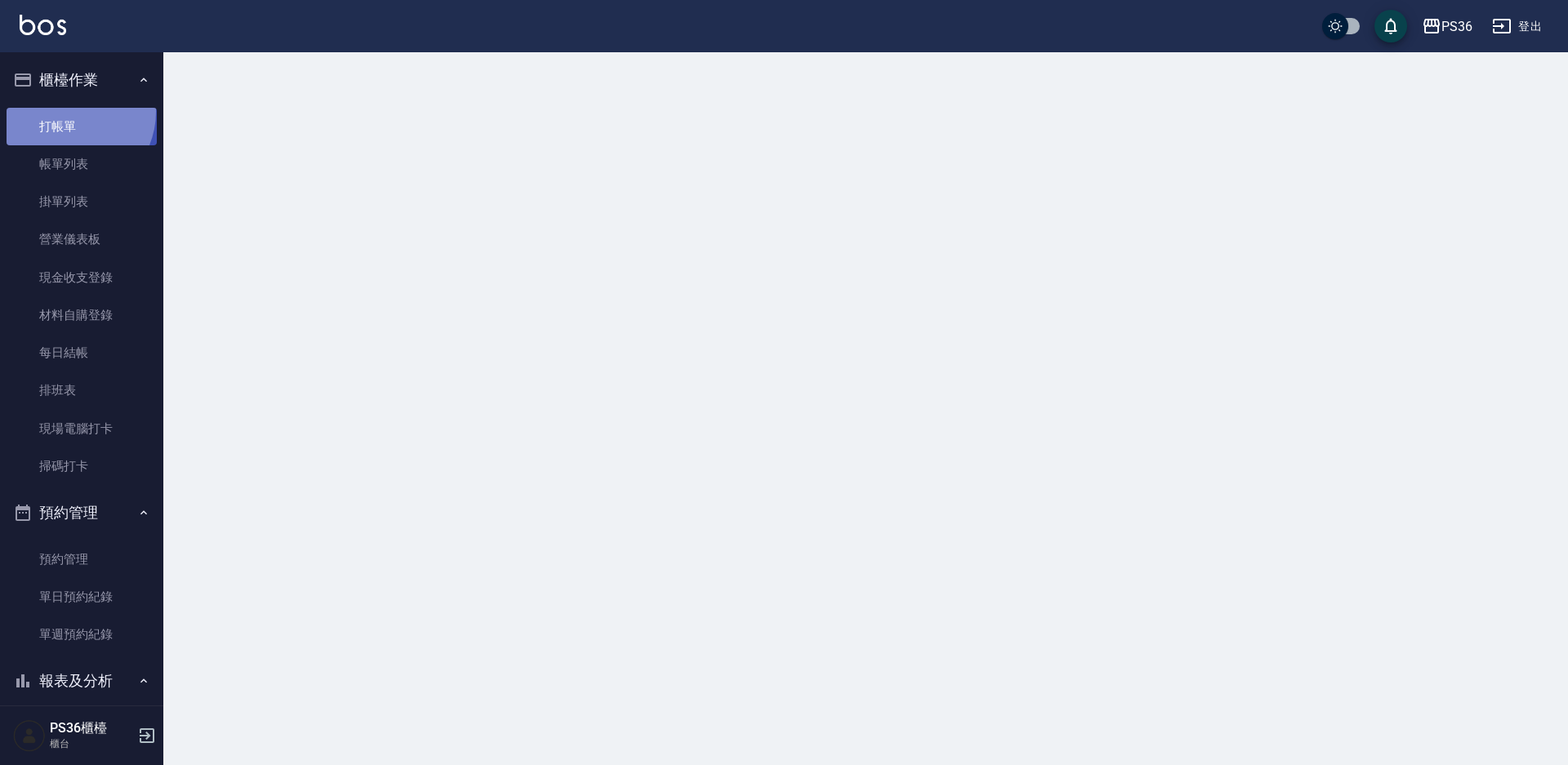
click at [67, 111] on link "打帳單" at bounding box center [81, 127] width 151 height 38
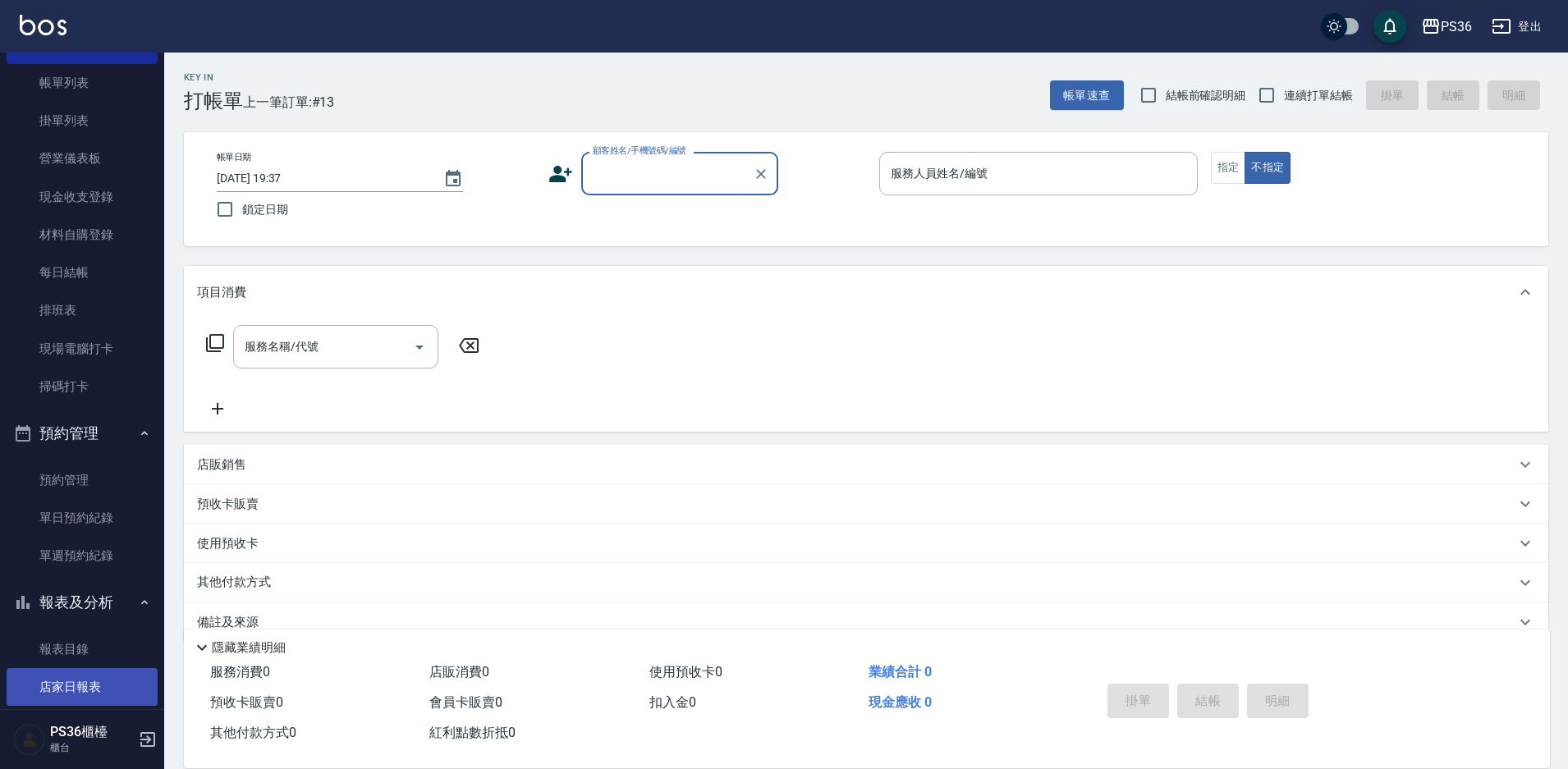
scroll to position [329, 0]
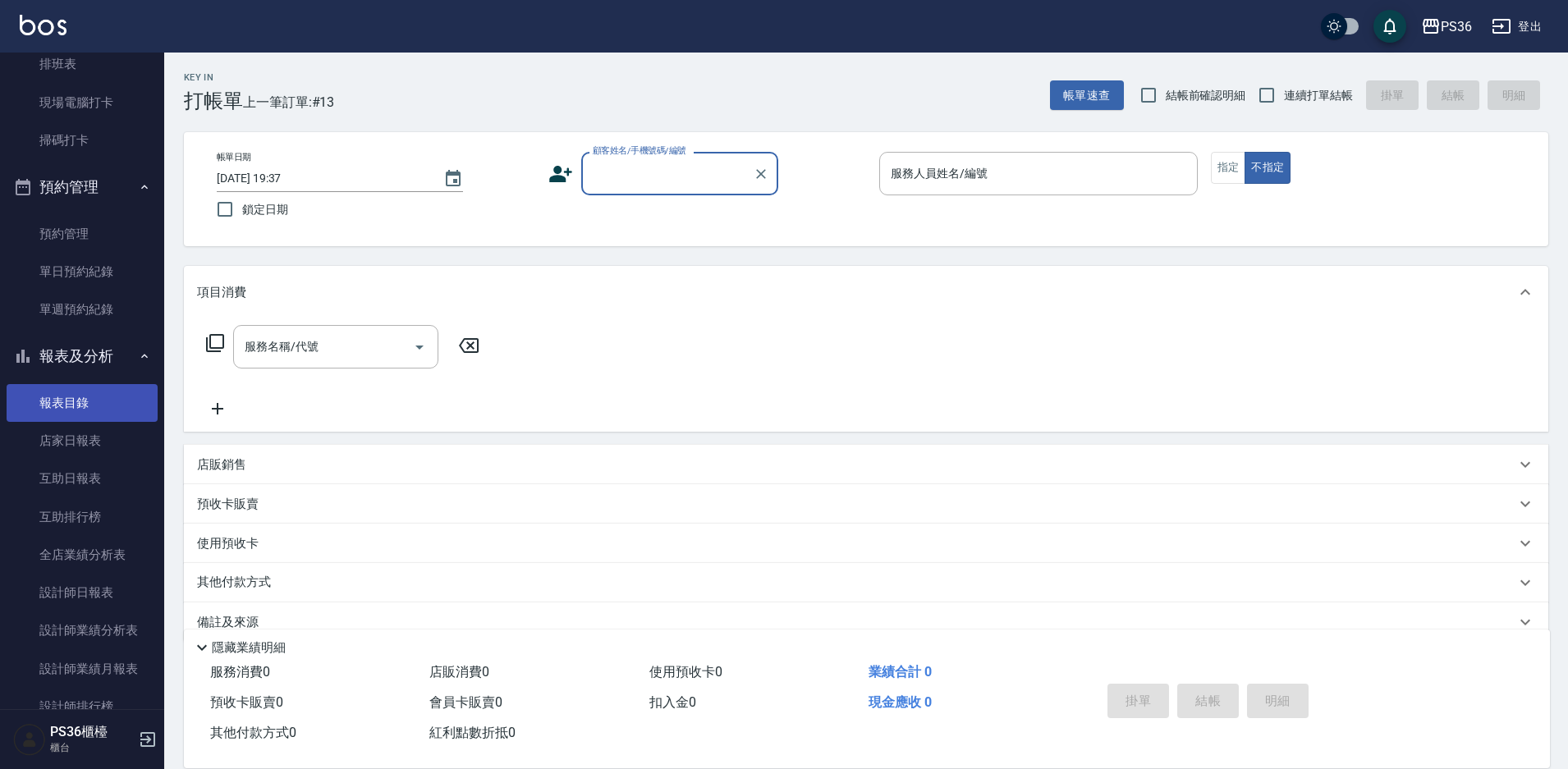
click at [88, 399] on link "報表目錄" at bounding box center [82, 403] width 151 height 38
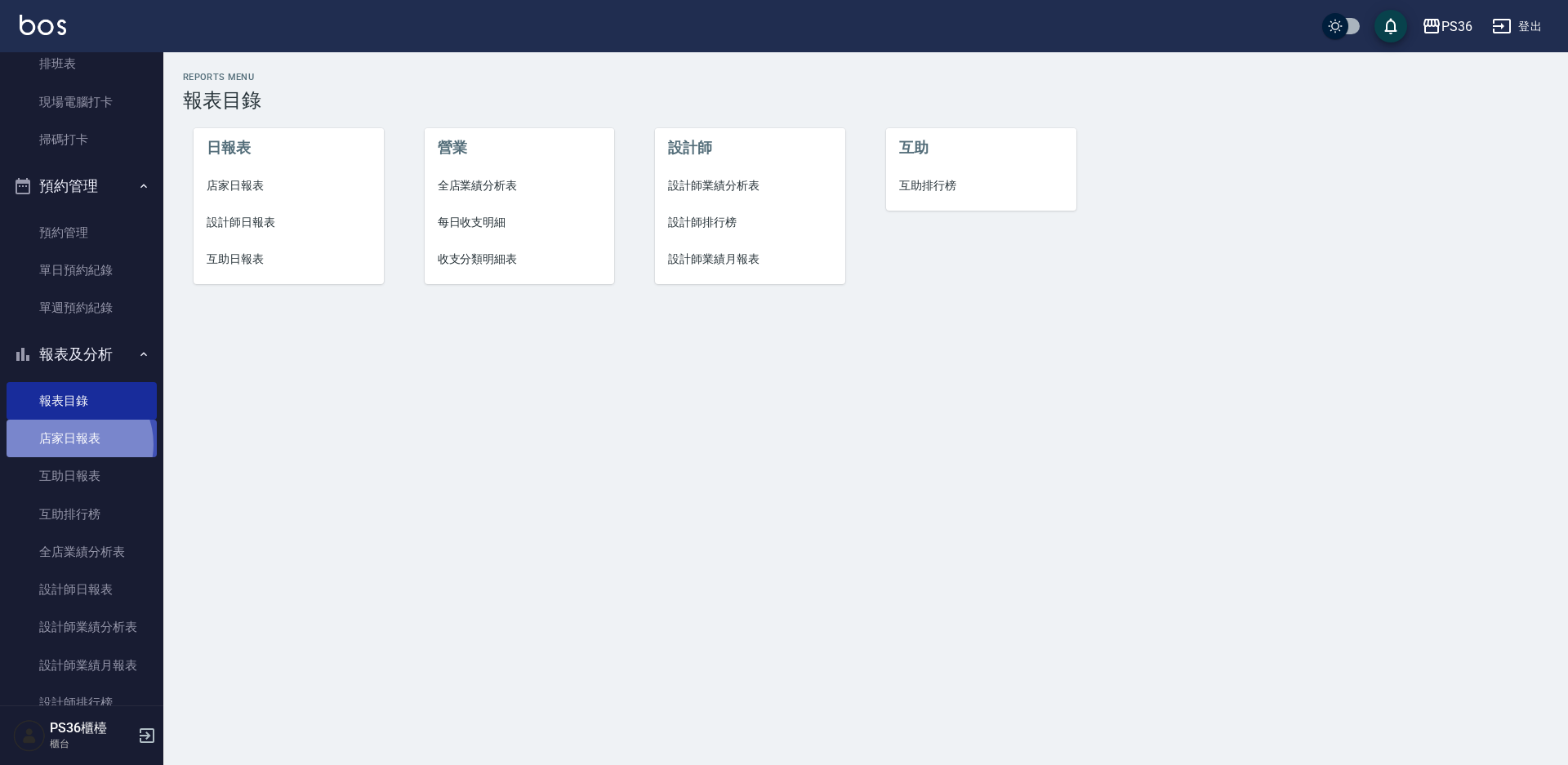
click at [74, 444] on link "店家日報表" at bounding box center [81, 438] width 151 height 38
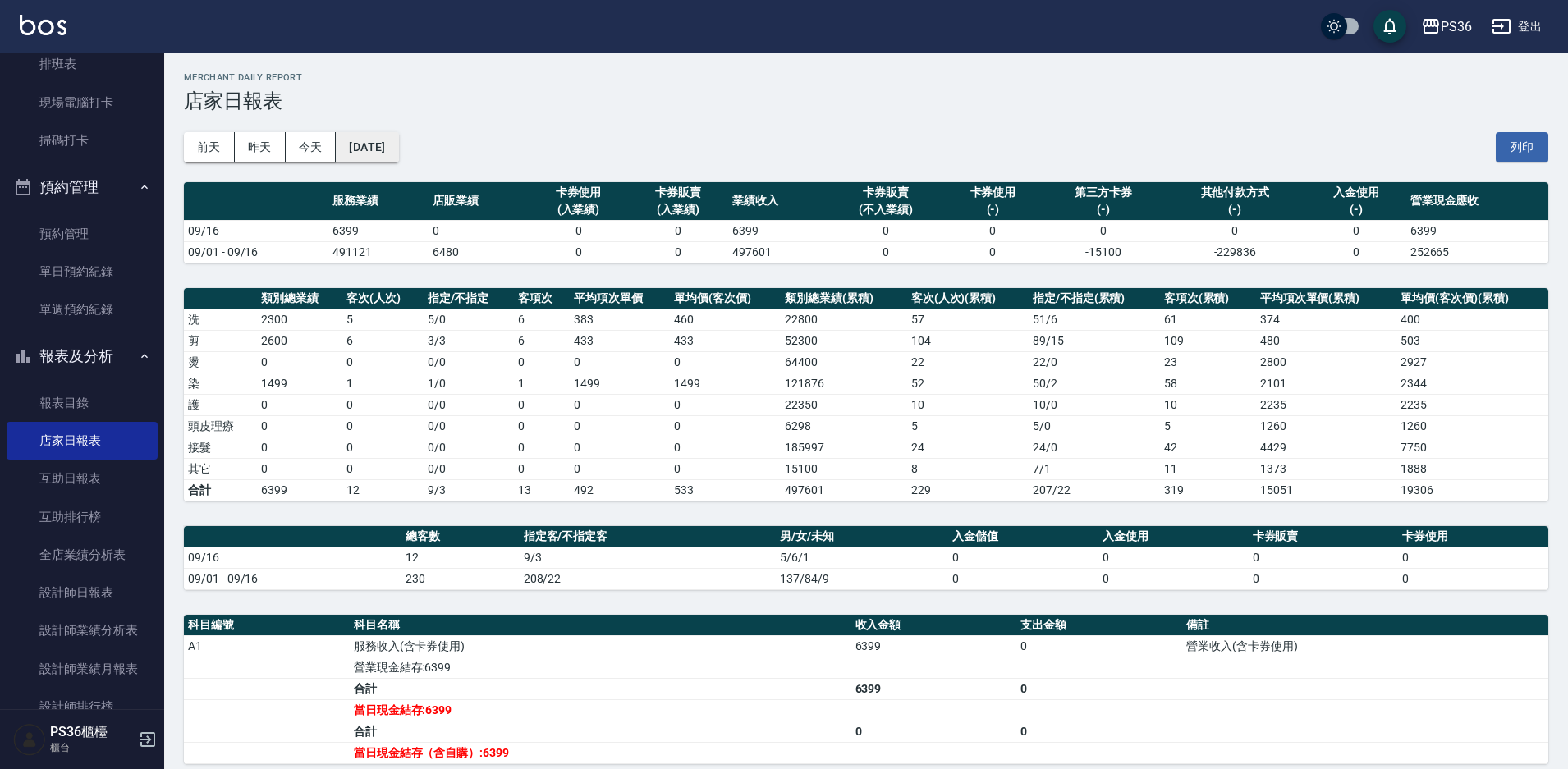
click at [398, 146] on button "[DATE]" at bounding box center [367, 147] width 62 height 31
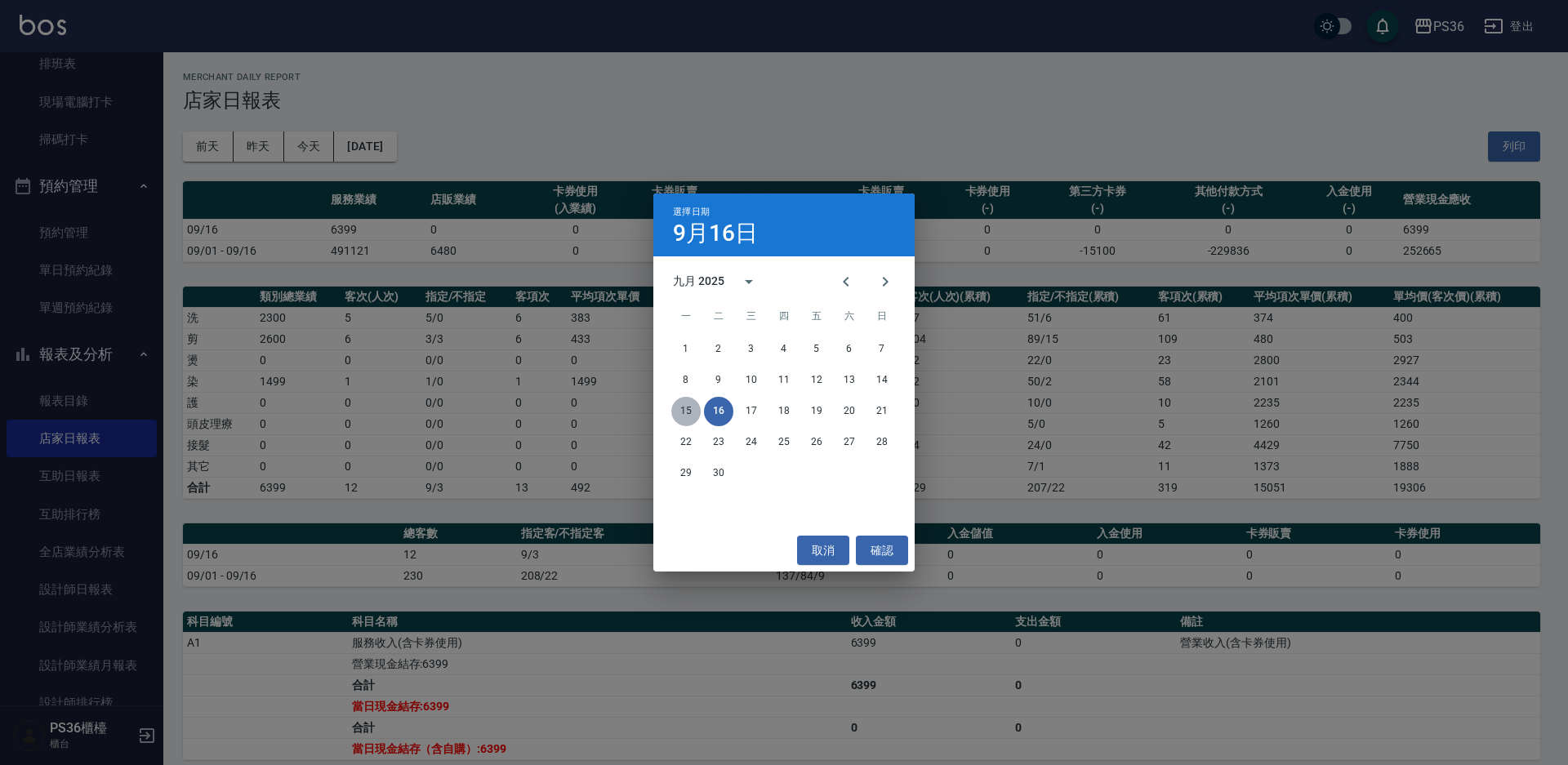
click at [678, 413] on button "15" at bounding box center [686, 412] width 30 height 30
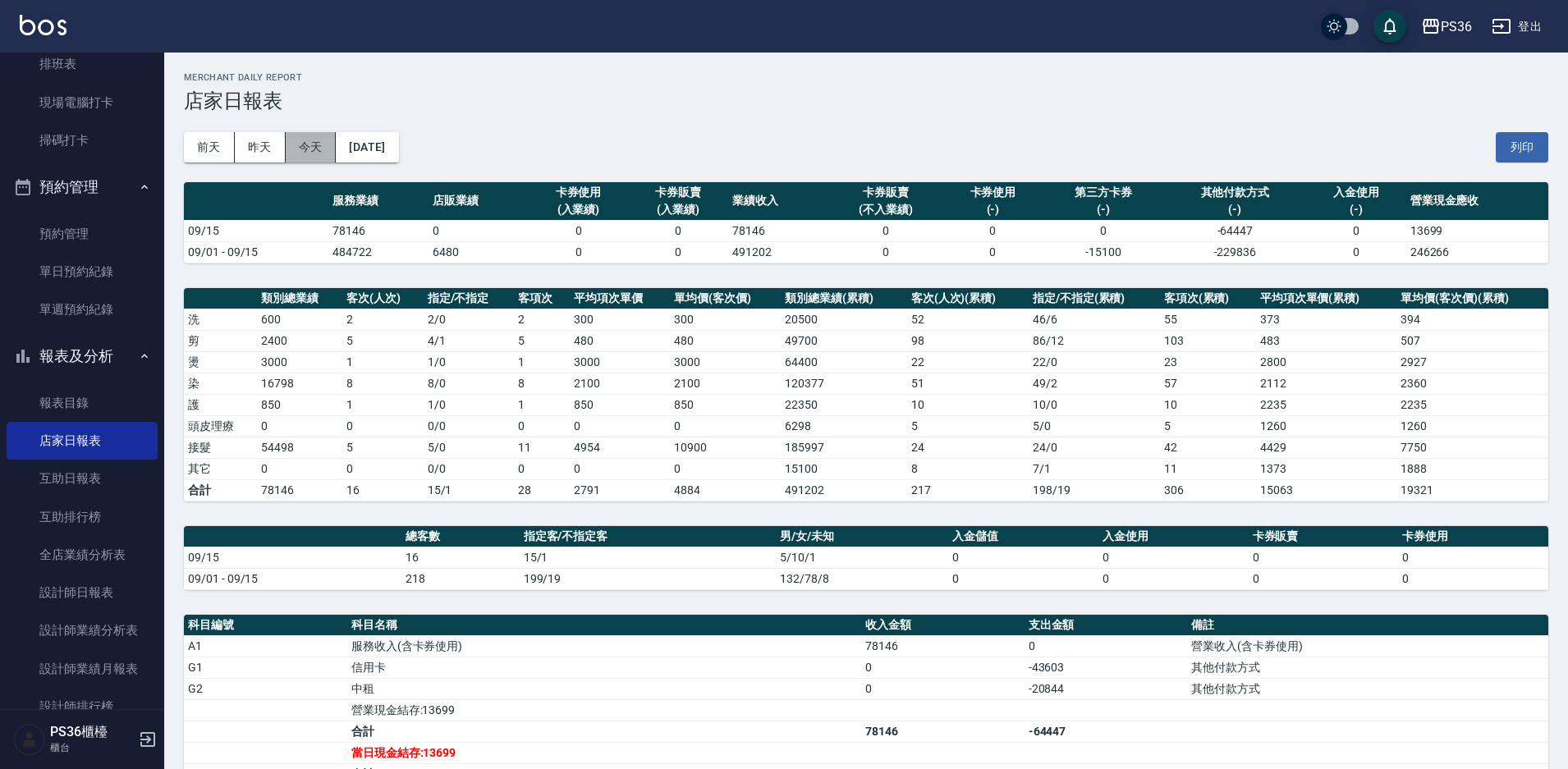
click at [317, 150] on button "今天" at bounding box center [311, 147] width 51 height 31
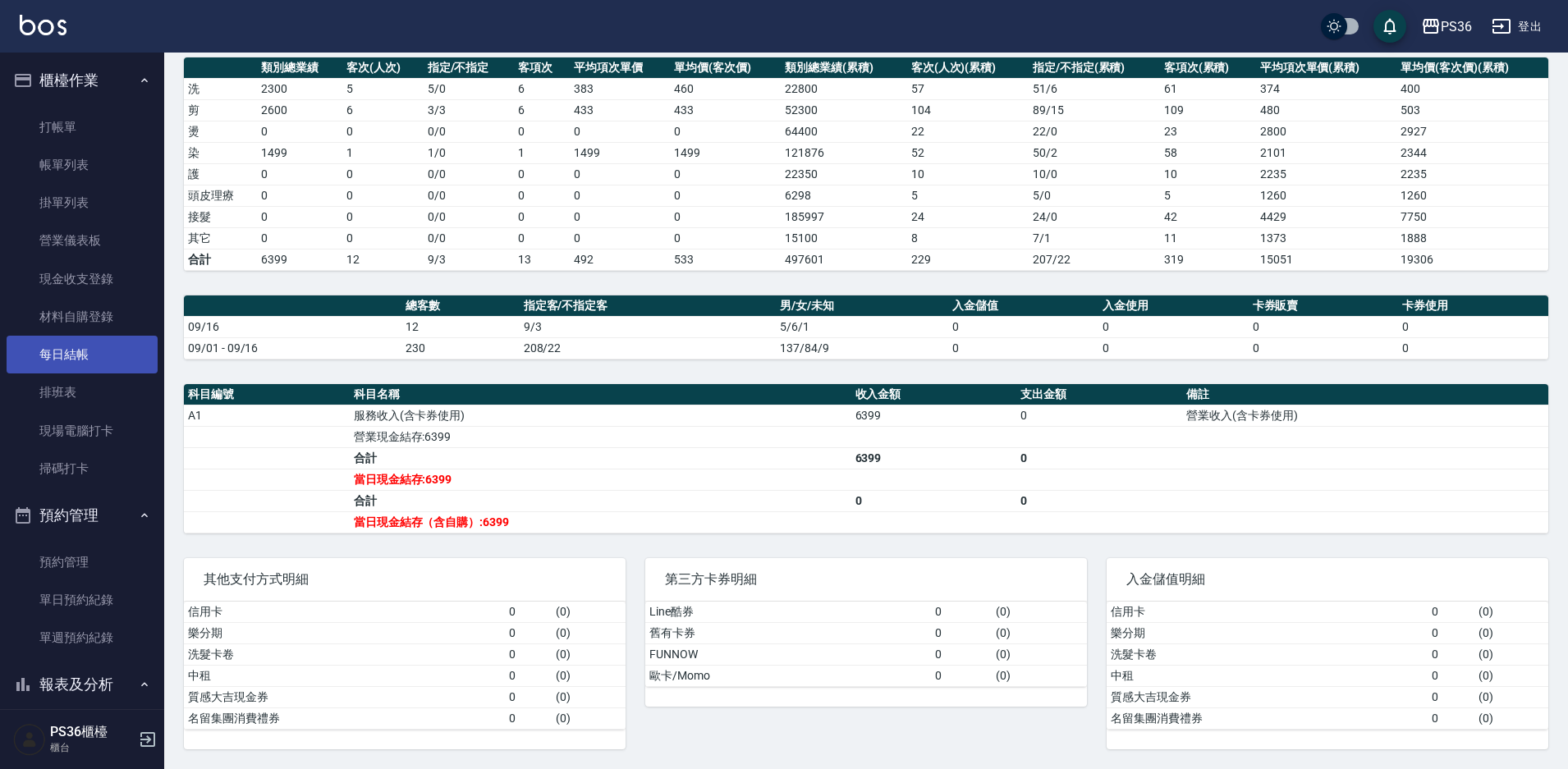
click at [75, 355] on link "每日結帳" at bounding box center [82, 355] width 151 height 38
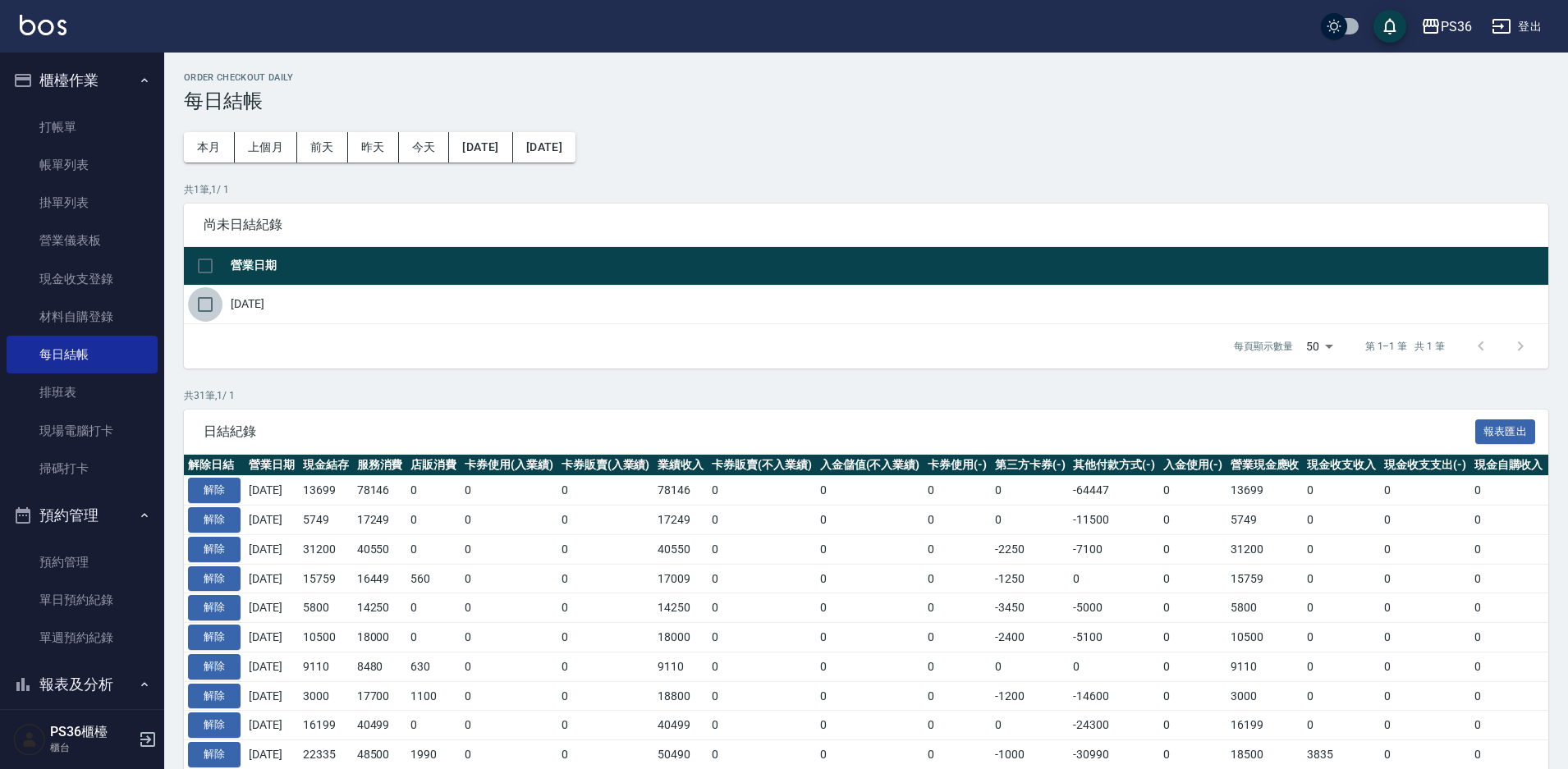
click at [201, 307] on input "checkbox" at bounding box center [204, 304] width 34 height 34
checkbox input "true"
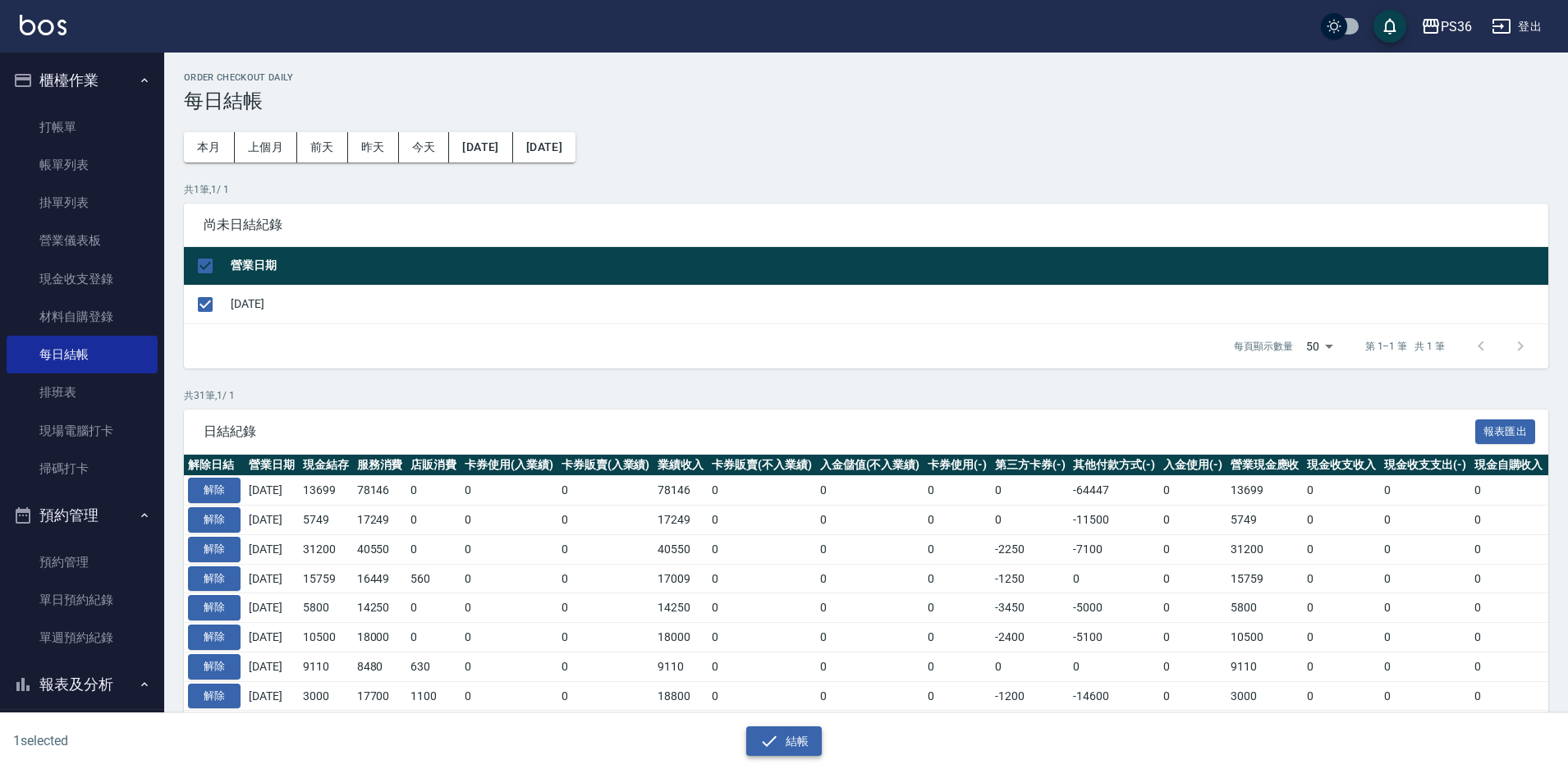
click at [787, 746] on button "結帳" at bounding box center [784, 741] width 76 height 31
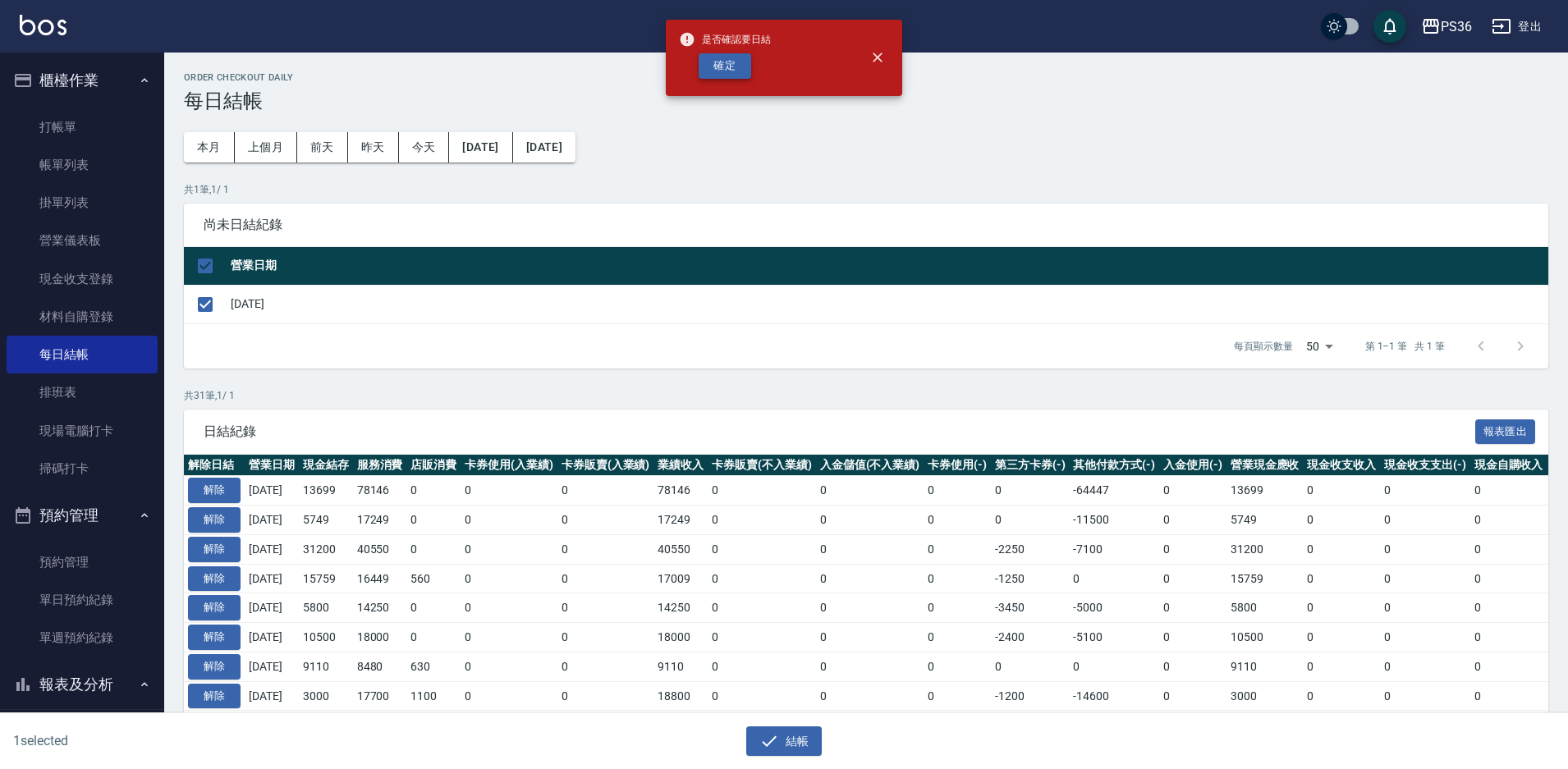
click at [712, 66] on button "確定" at bounding box center [724, 65] width 53 height 25
checkbox input "false"
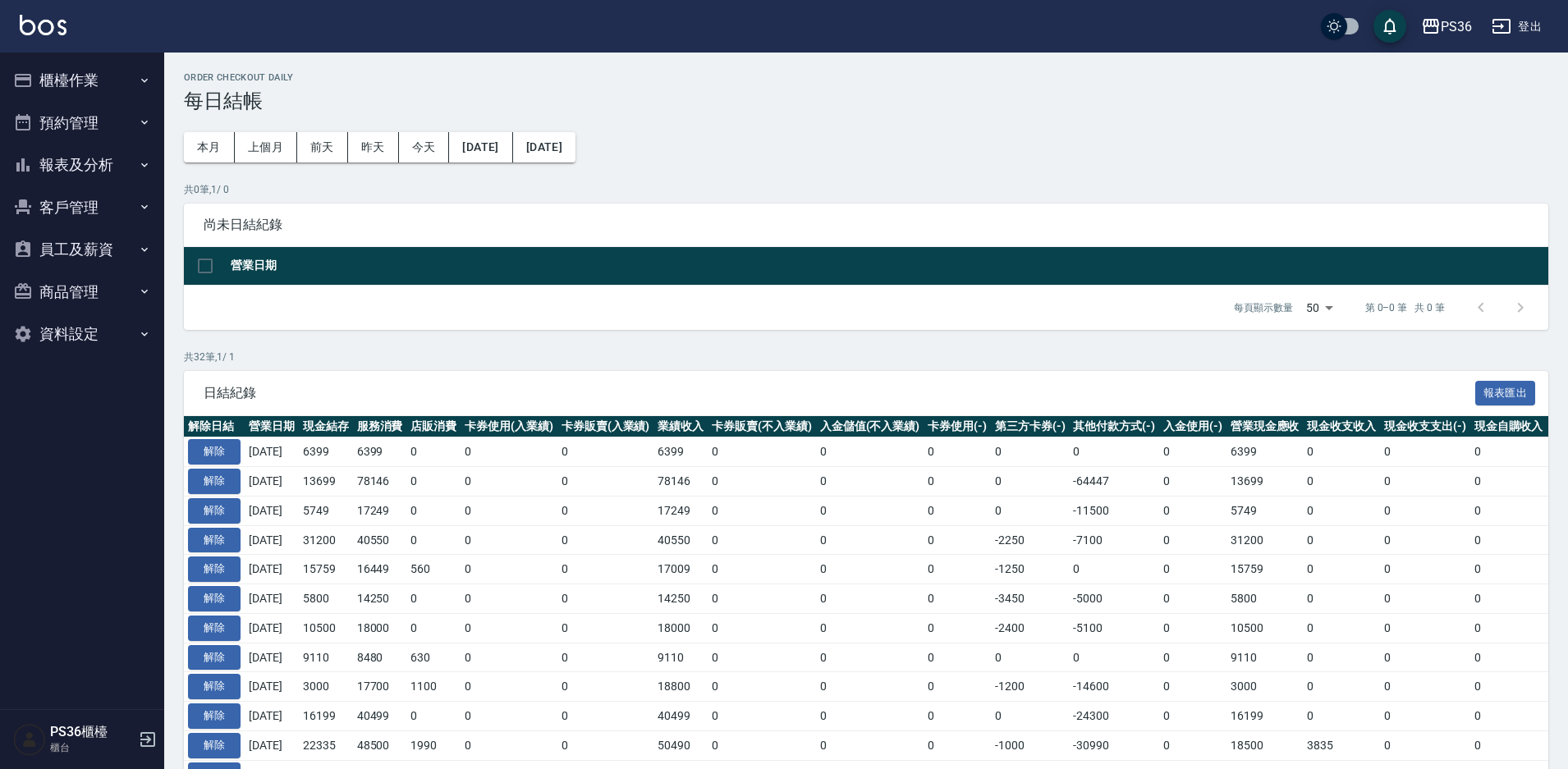
click at [73, 198] on button "客戶管理" at bounding box center [82, 208] width 151 height 43
click at [90, 176] on button "報表及分析" at bounding box center [82, 165] width 151 height 43
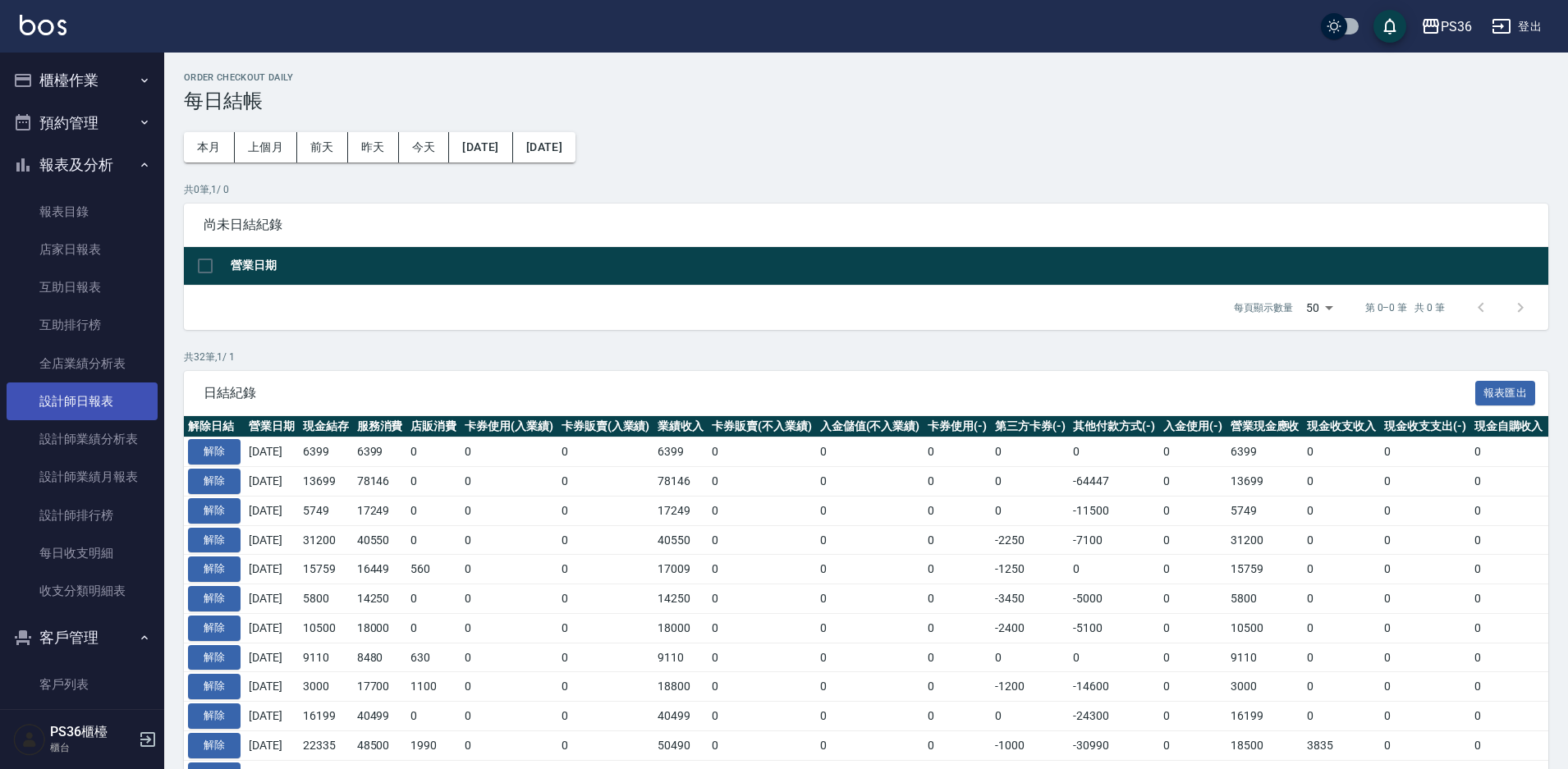
click at [84, 399] on link "設計師日報表" at bounding box center [82, 401] width 151 height 38
